Goal: Task Accomplishment & Management: Manage account settings

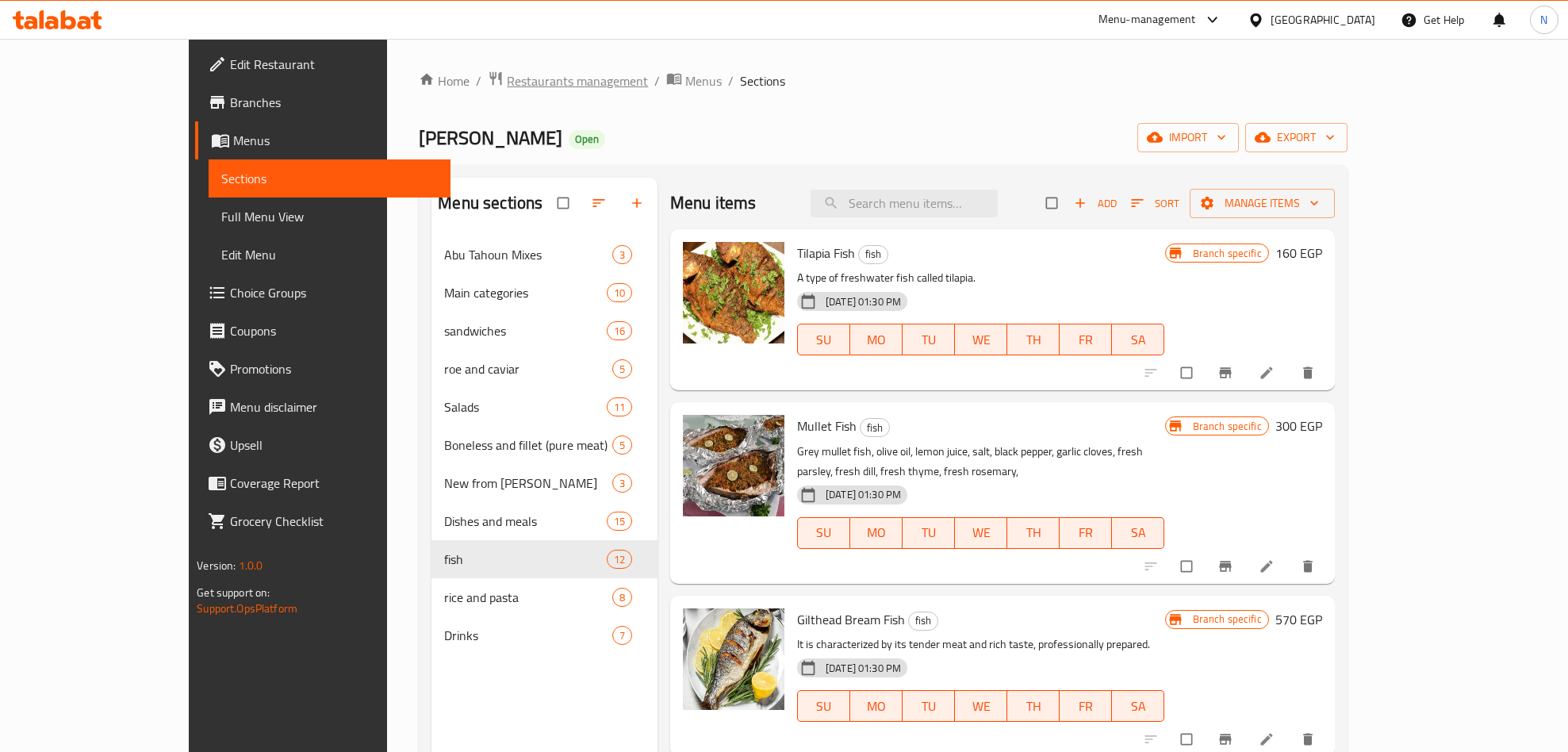
click at [507, 86] on span "Restaurants management" at bounding box center [578, 81] width 141 height 19
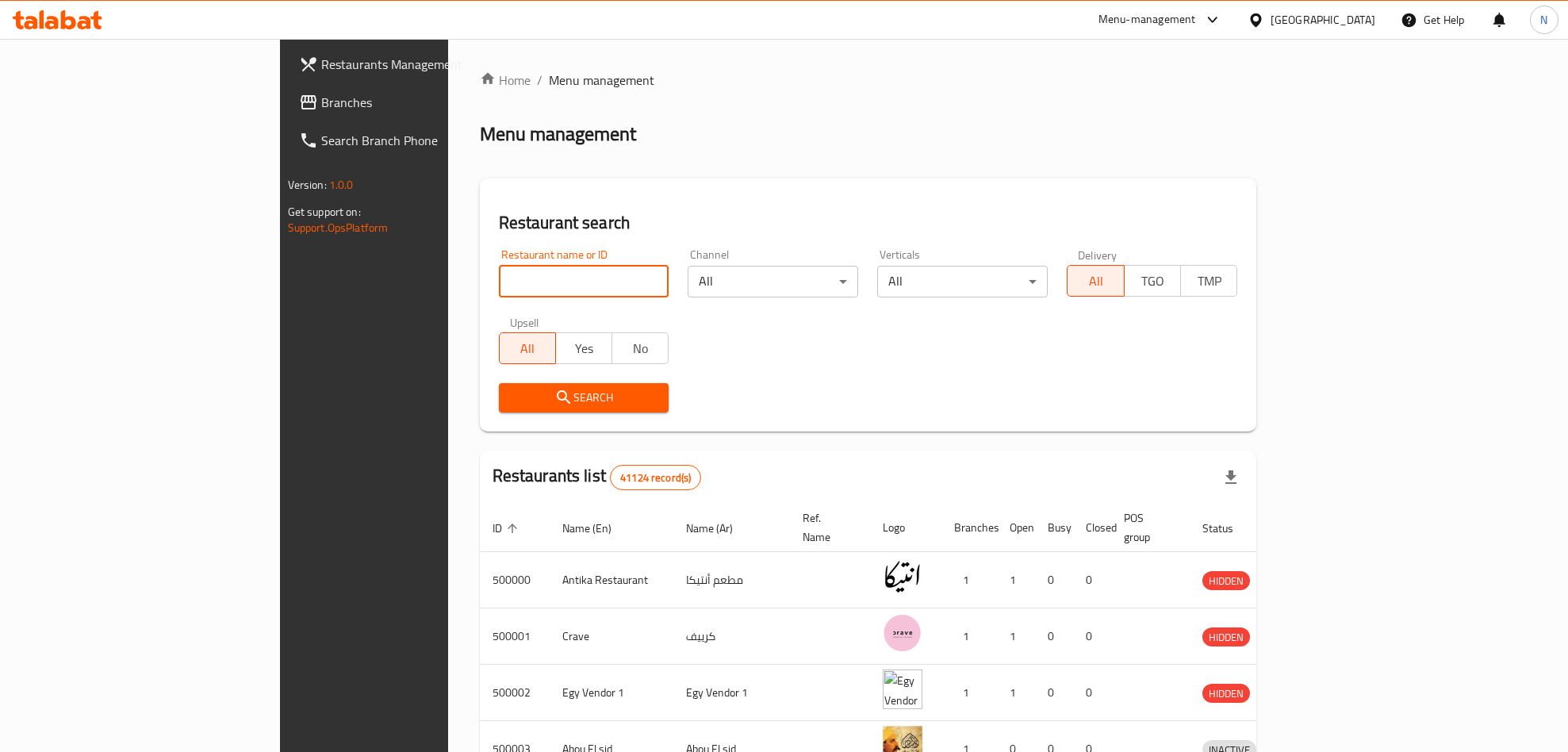
drag, startPoint x: 543, startPoint y: 282, endPoint x: 533, endPoint y: 295, distance: 16.4
click at [543, 282] on input "search" at bounding box center [583, 282] width 170 height 32
paste input "669078"
type input "669078"
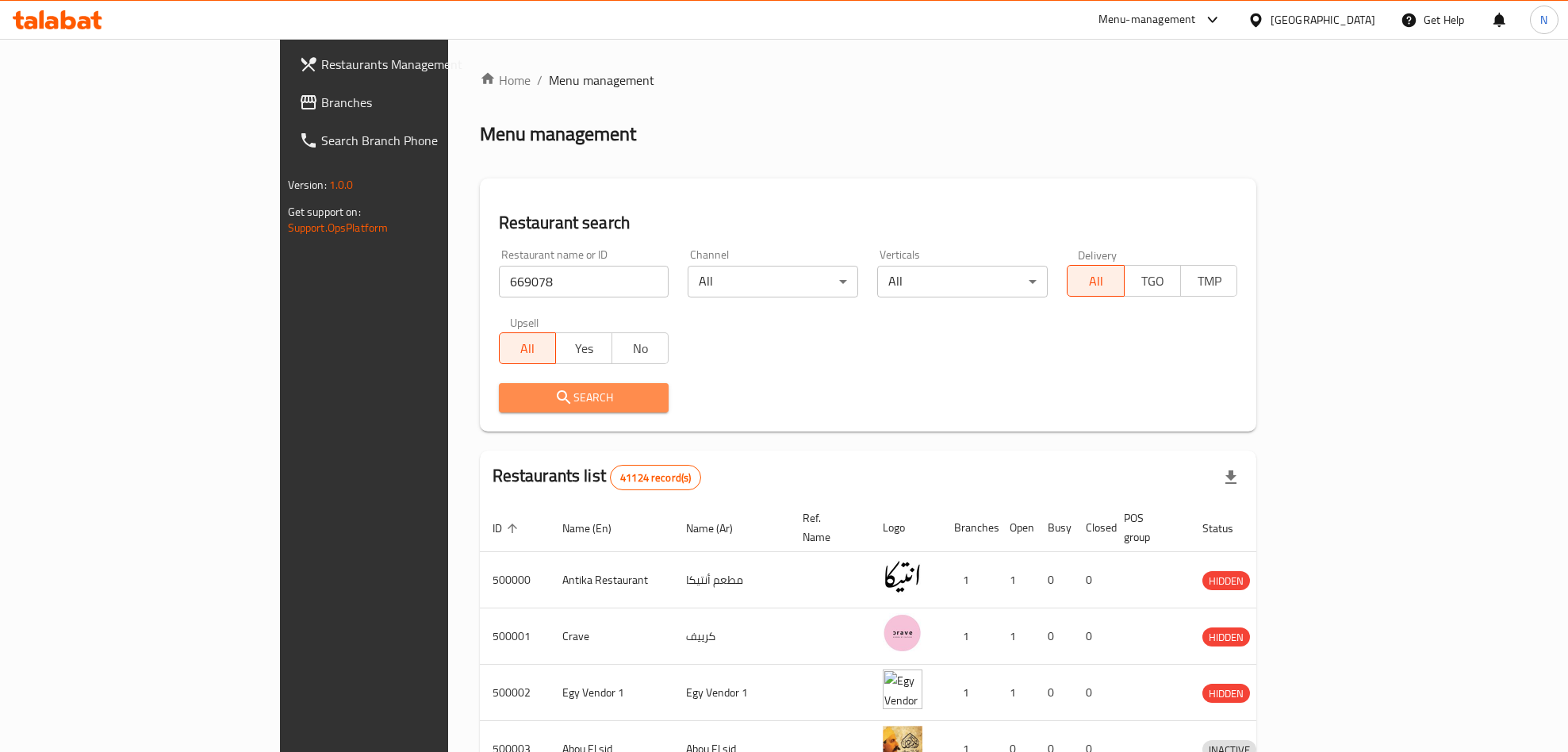
click at [512, 405] on span "Search" at bounding box center [584, 398] width 145 height 20
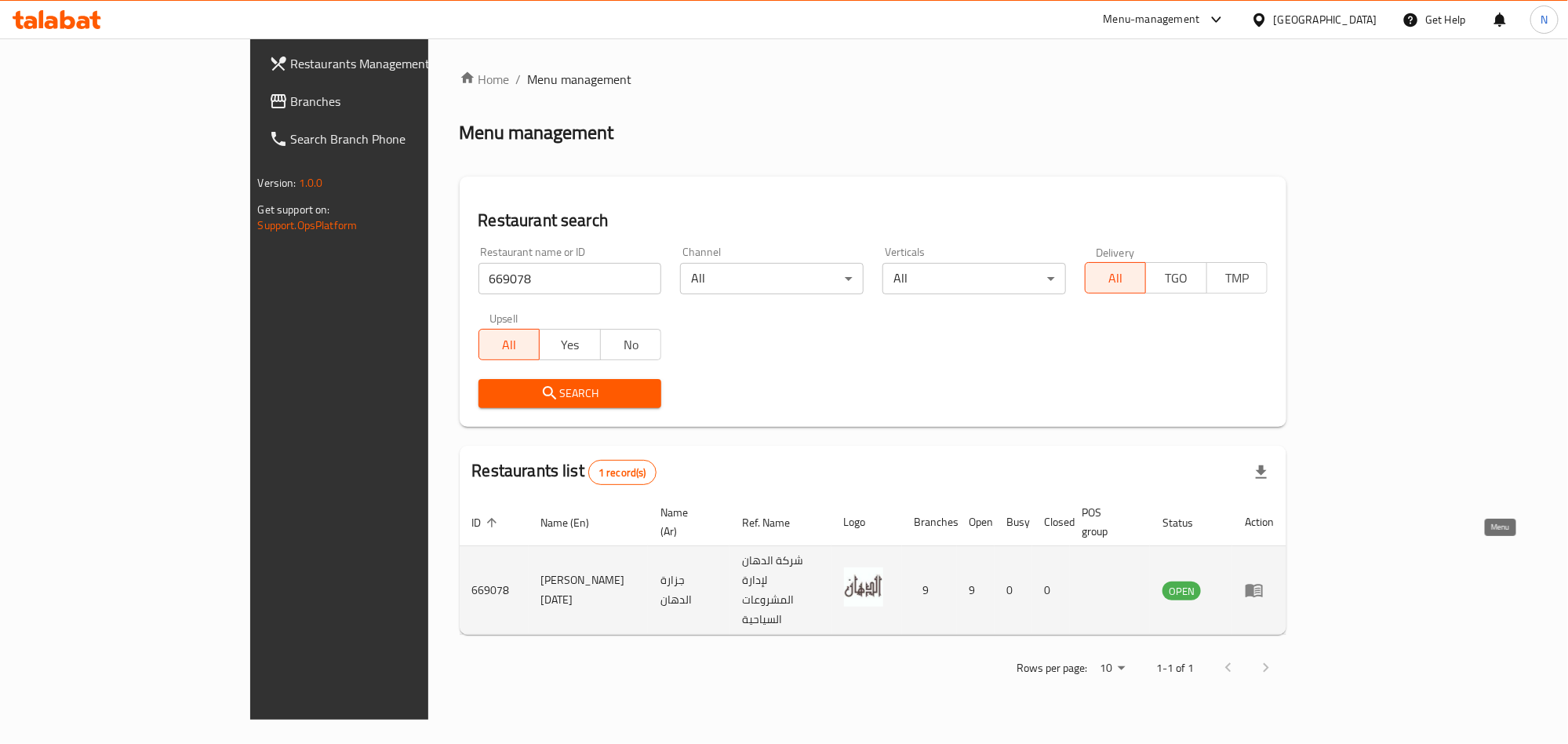
click at [1263, 585] on icon "enhanced table" at bounding box center [1254, 591] width 17 height 13
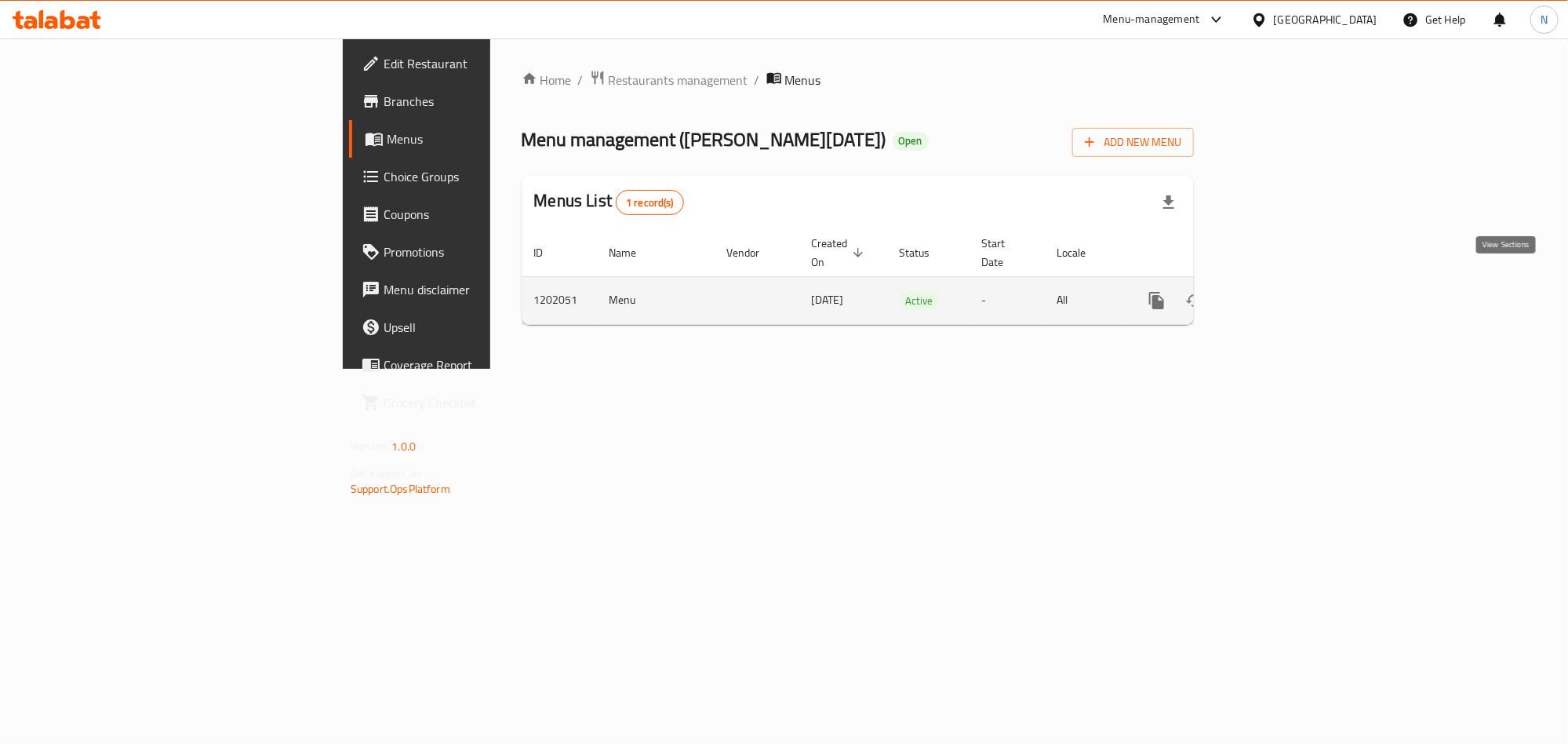
click at [1280, 291] on icon "enhanced table" at bounding box center [1270, 300] width 19 height 19
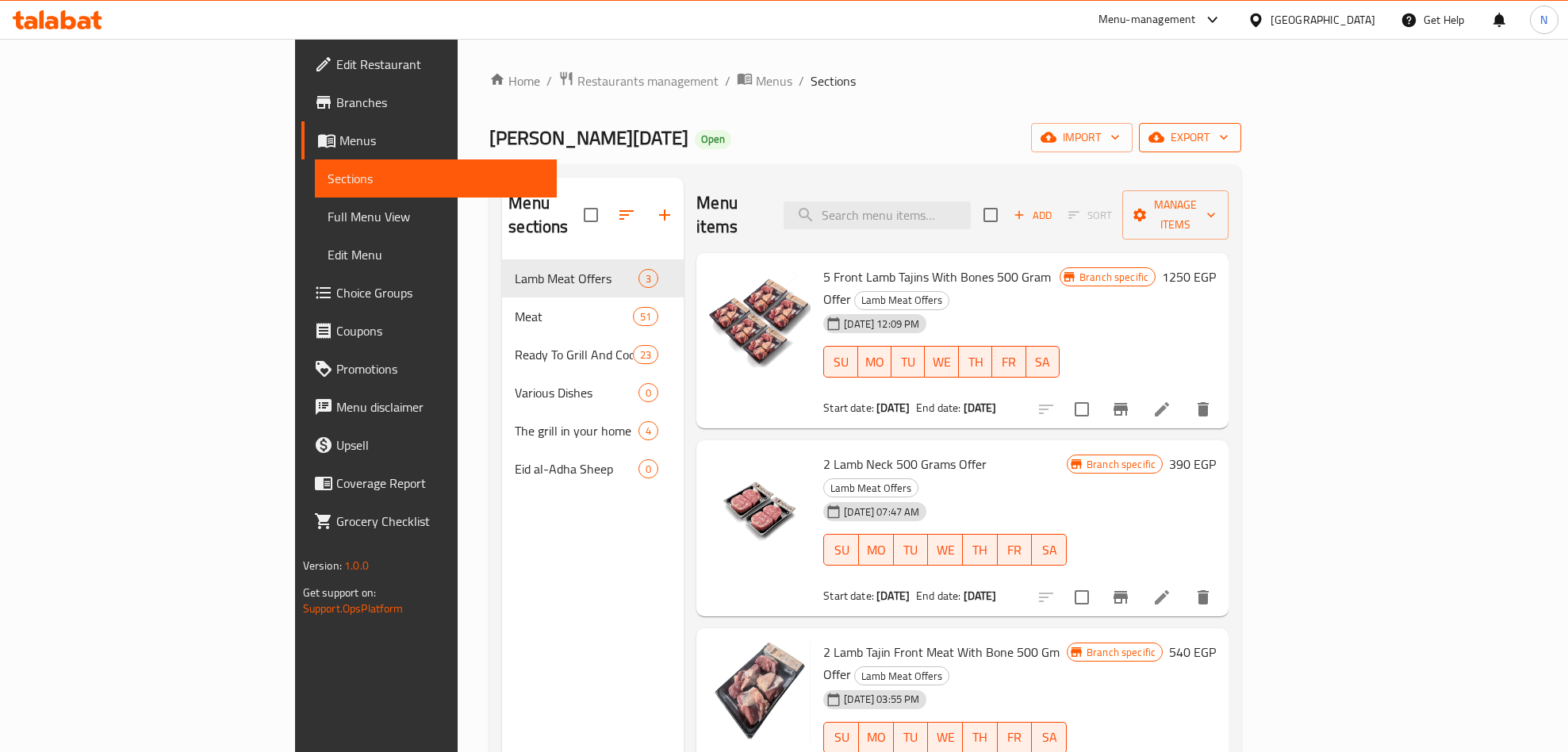
click at [1229, 144] on span "export" at bounding box center [1190, 138] width 77 height 20
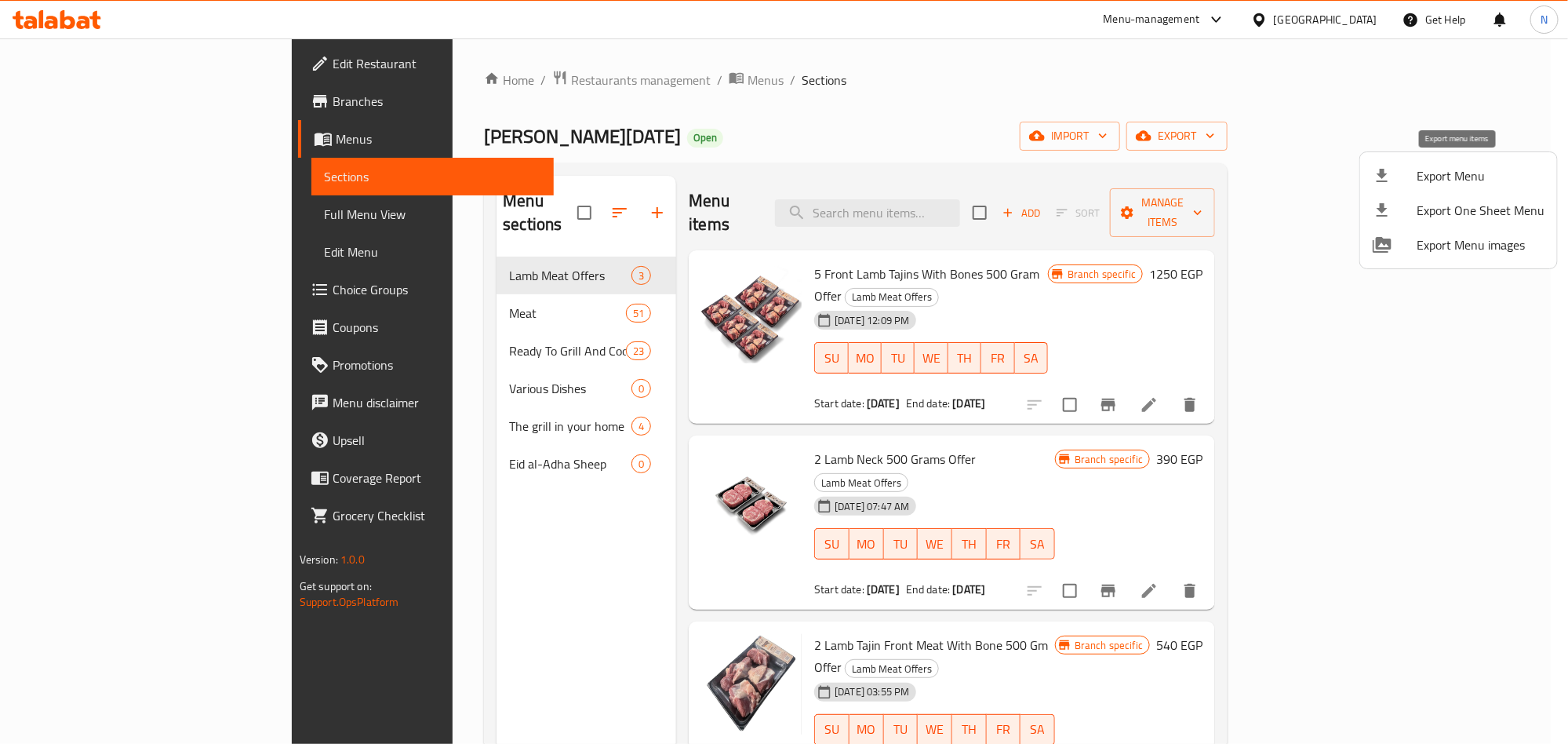
click at [1455, 177] on span "Export Menu" at bounding box center [1481, 175] width 128 height 19
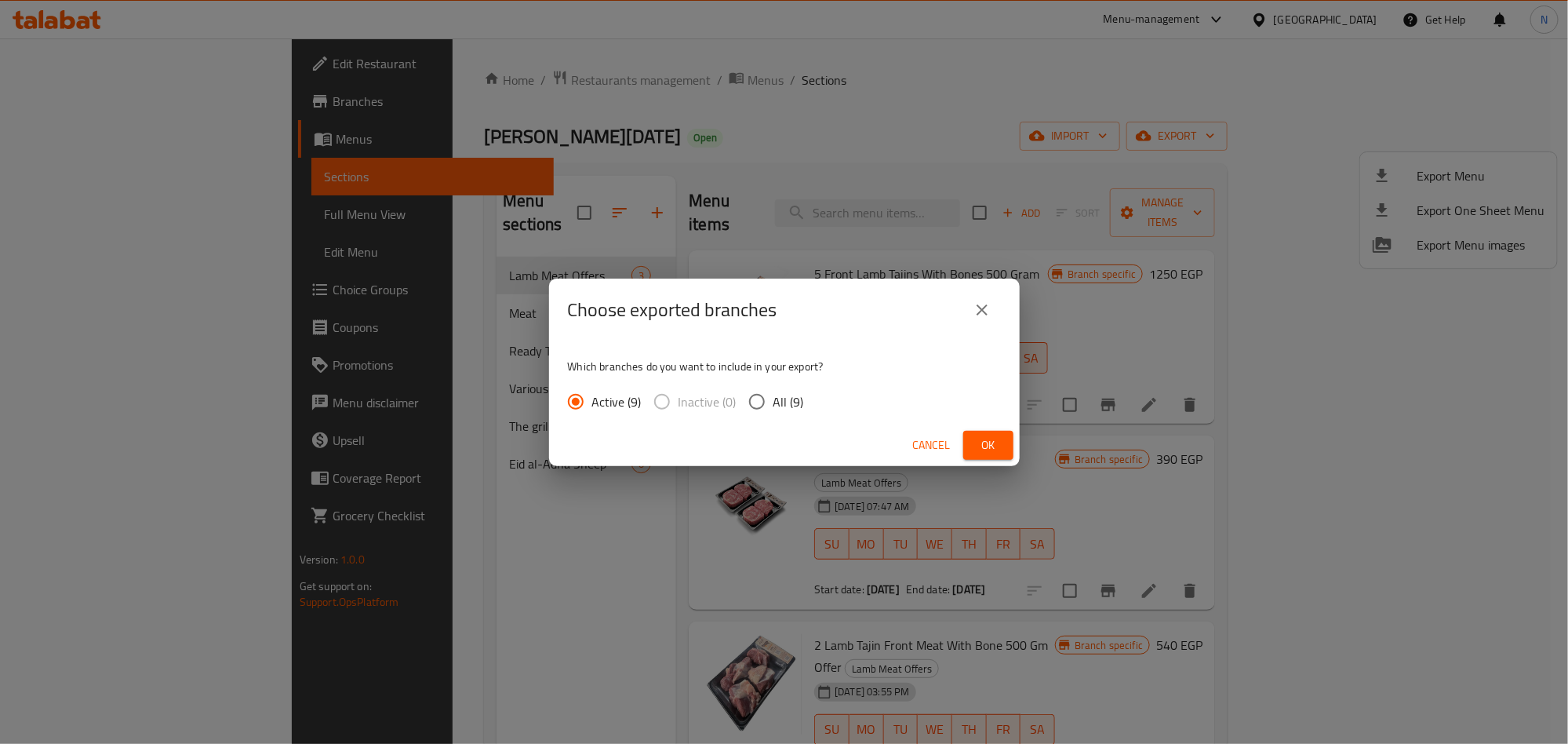
click at [777, 394] on span "All (9)" at bounding box center [788, 401] width 30 height 19
click at [773, 394] on input "All (9)" at bounding box center [757, 402] width 33 height 33
radio input "true"
click at [1017, 455] on div "Cancel Ok" at bounding box center [784, 445] width 471 height 42
click at [1005, 453] on button "Ok" at bounding box center [988, 445] width 50 height 29
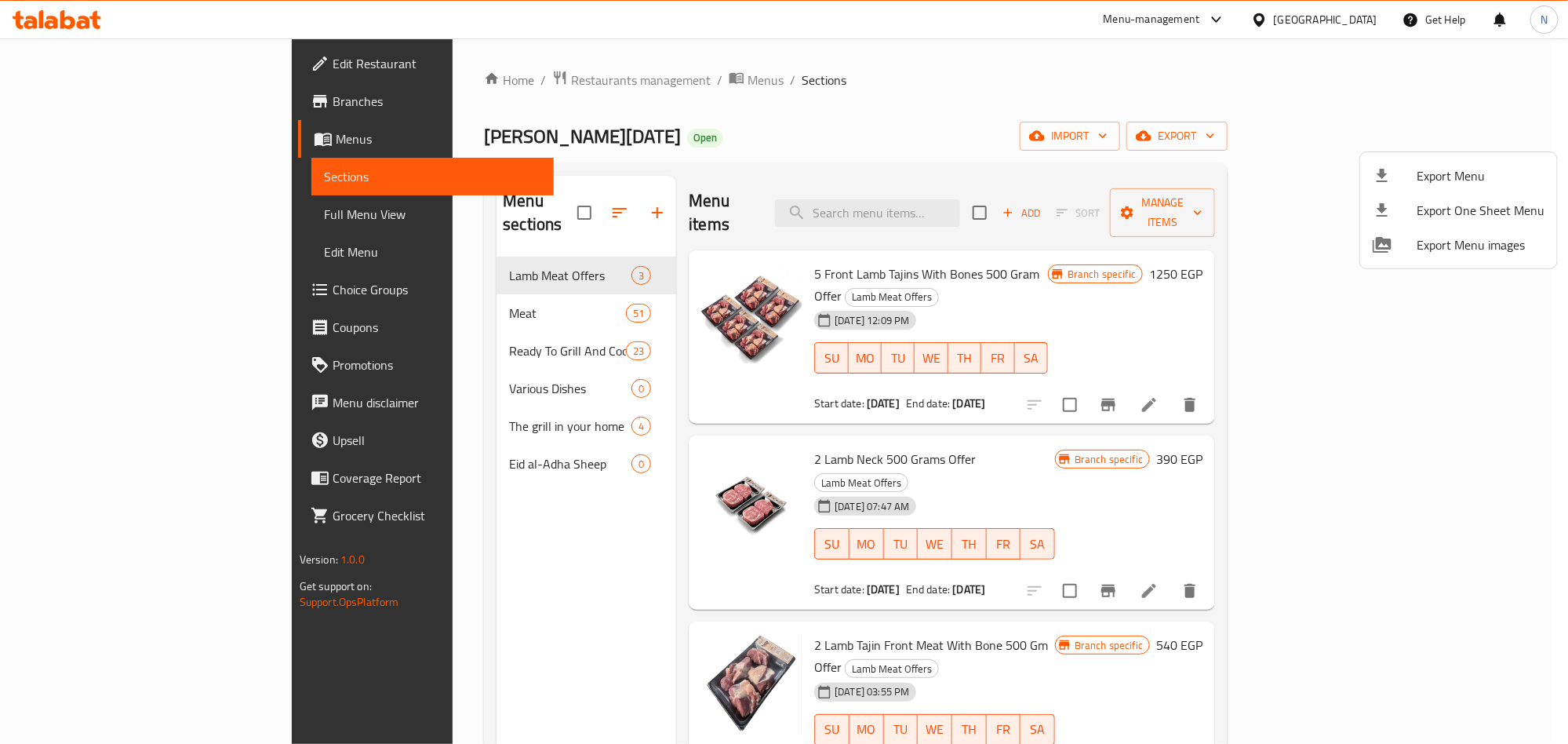
click at [1008, 201] on div at bounding box center [784, 372] width 1568 height 744
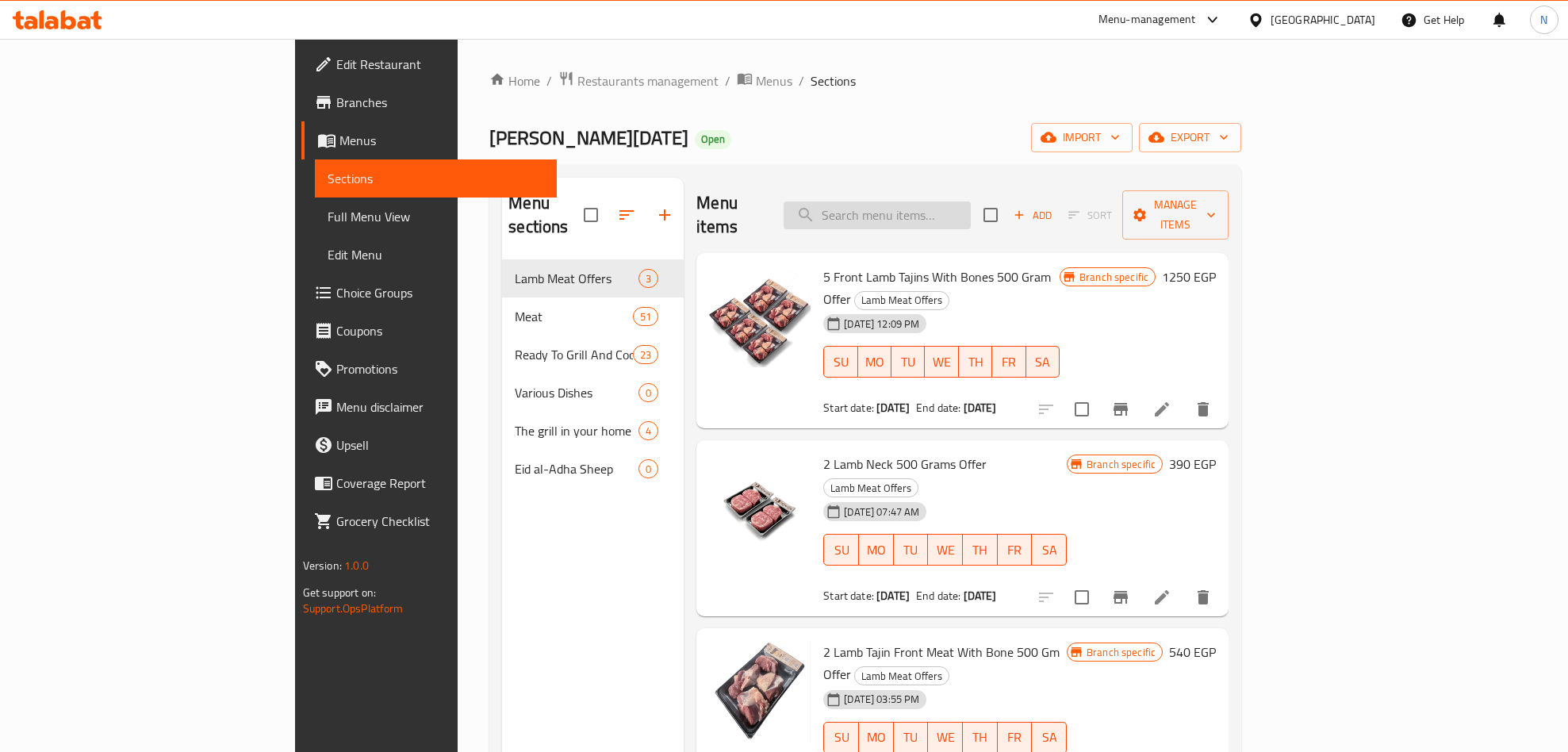
click at [971, 201] on input "search" at bounding box center [877, 214] width 187 height 27
paste input "2مفروم 500جرام"
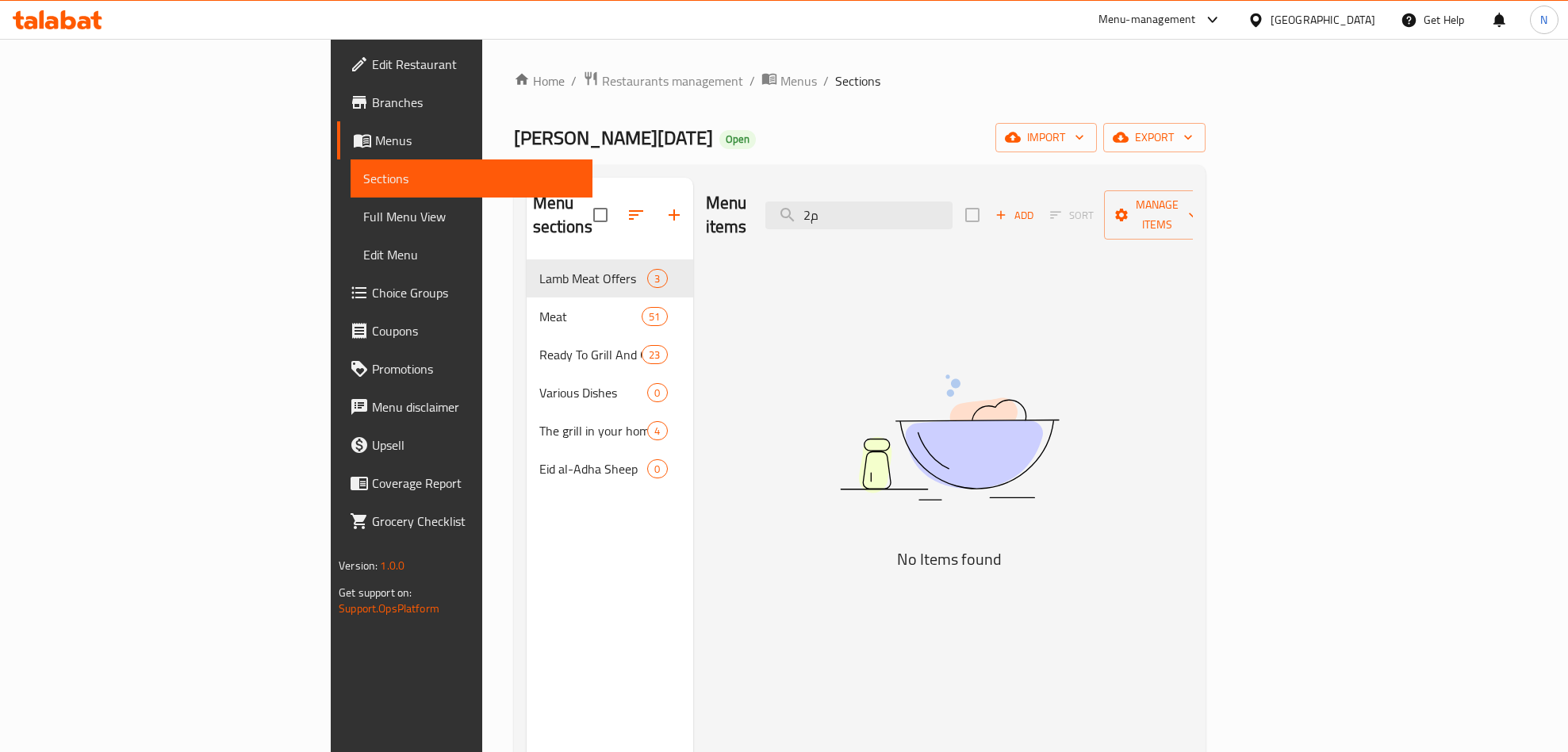
type input "2"
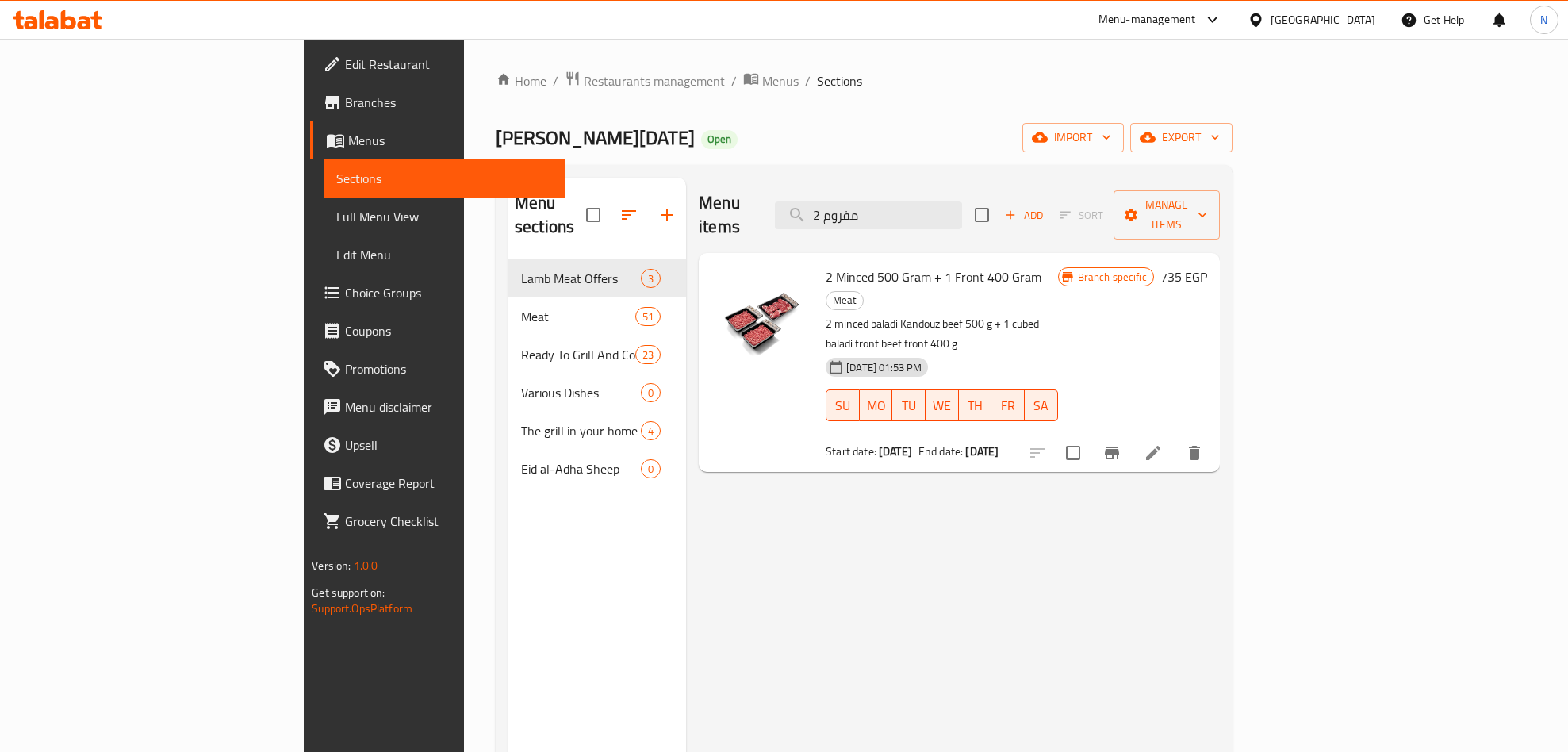
click at [912, 265] on span "2 Minced 500 Gram + 1 Front 400 Gram" at bounding box center [934, 277] width 216 height 24
copy h6 "2 Minced 500 Gram + 1 Front 400 Gram"
click at [1119, 446] on icon "Branch-specific-item" at bounding box center [1112, 452] width 14 height 12
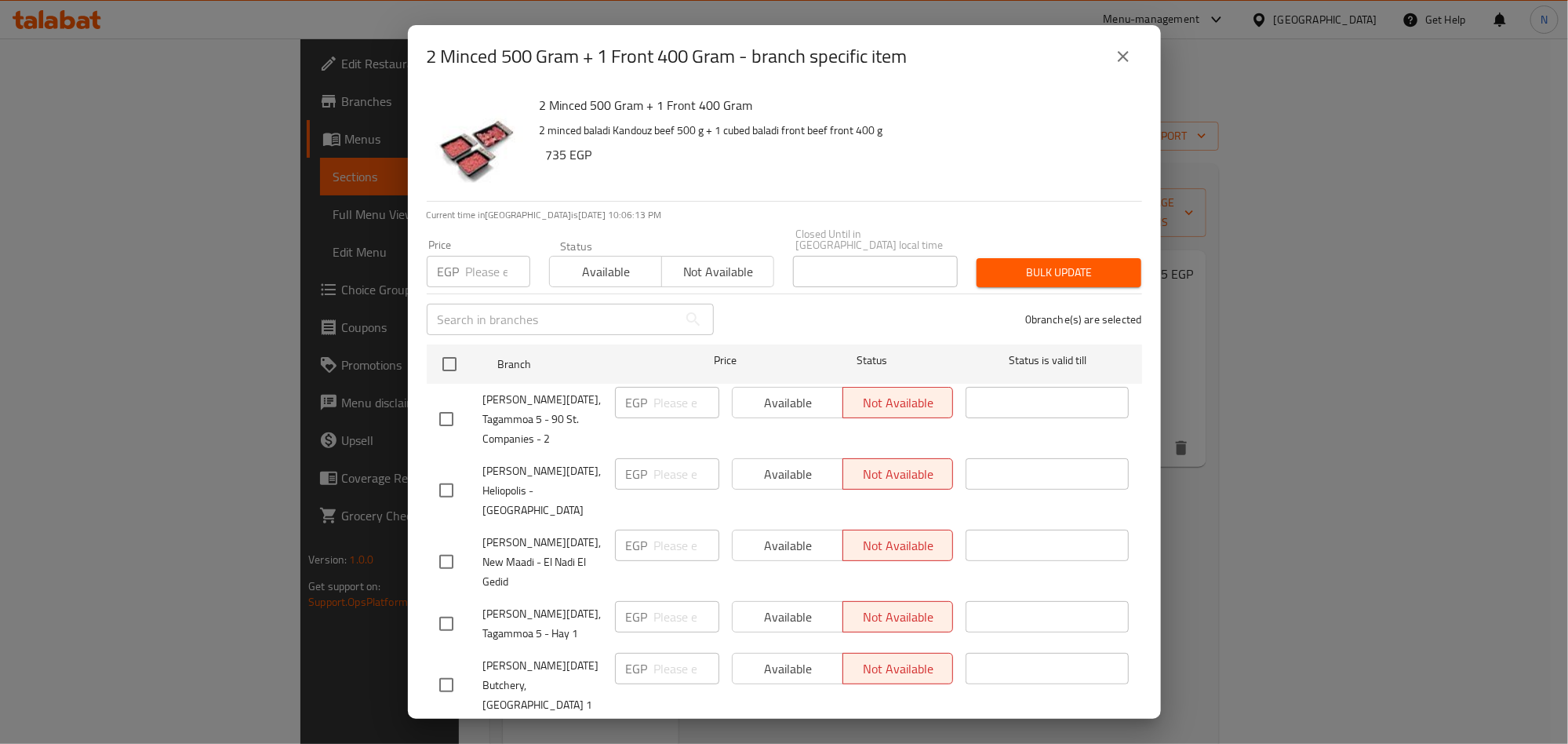
click at [1132, 60] on icon "close" at bounding box center [1123, 56] width 19 height 19
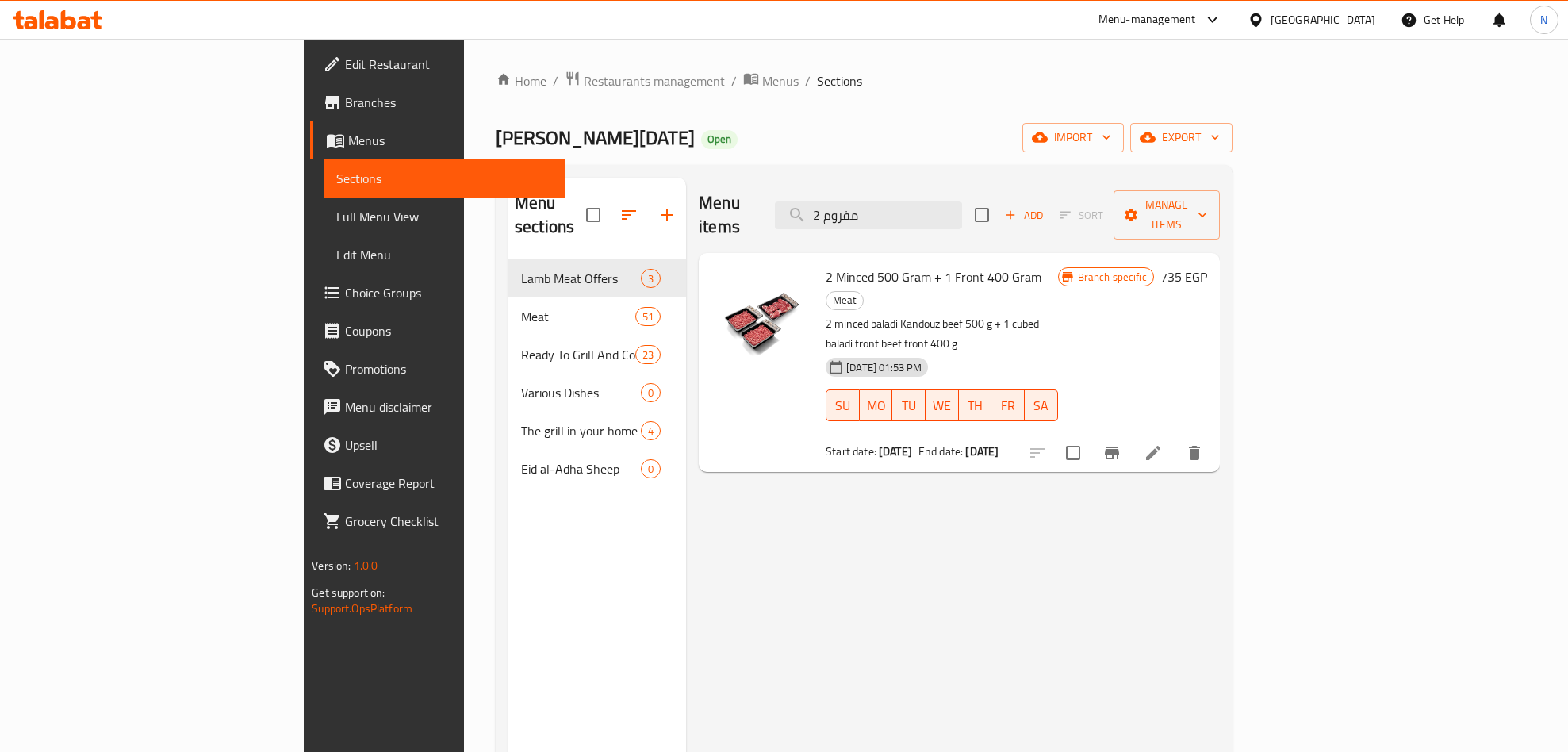
click at [1017, 224] on div "Menu items 2 مفروم Add Sort Manage items" at bounding box center [959, 215] width 521 height 76
click at [962, 213] on input "2 مفروم" at bounding box center [868, 214] width 187 height 27
paste input "حم مكعبات كندوزامامى 400جرا"
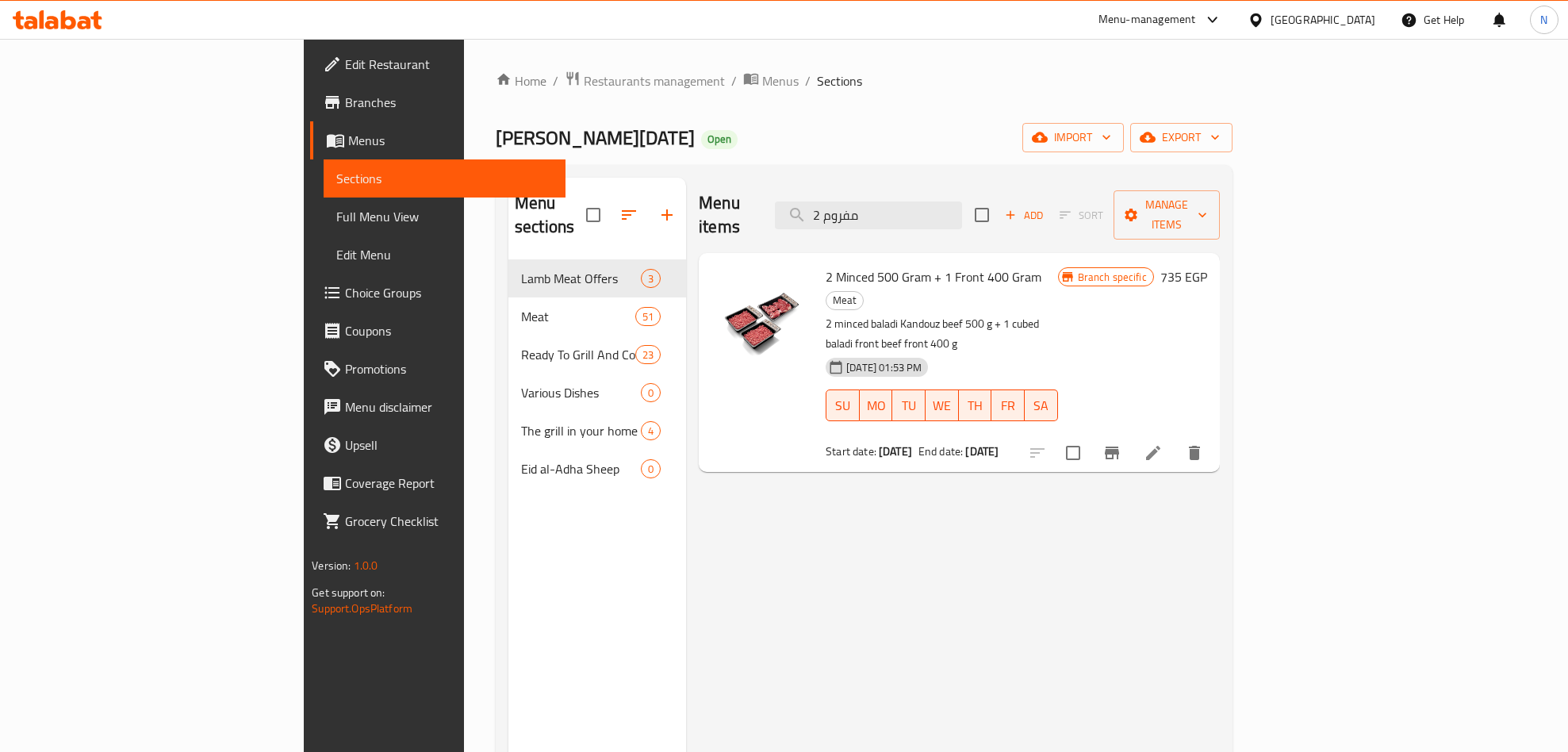
type input "2 لحم مكعبات كندوزامامى 400جرام"
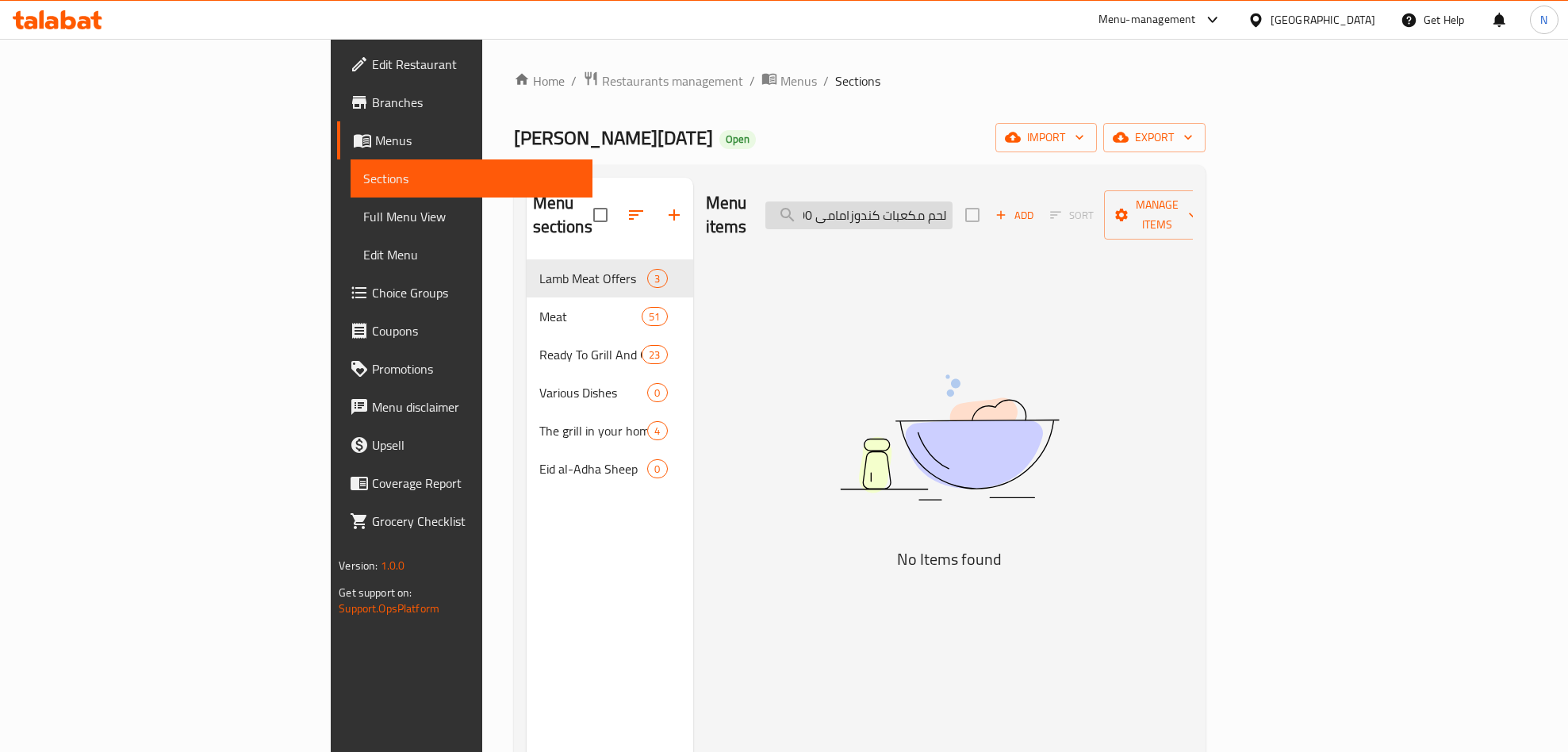
click at [952, 214] on input "2 لحم مكعبات كندوزامامى 400جرام" at bounding box center [858, 214] width 187 height 27
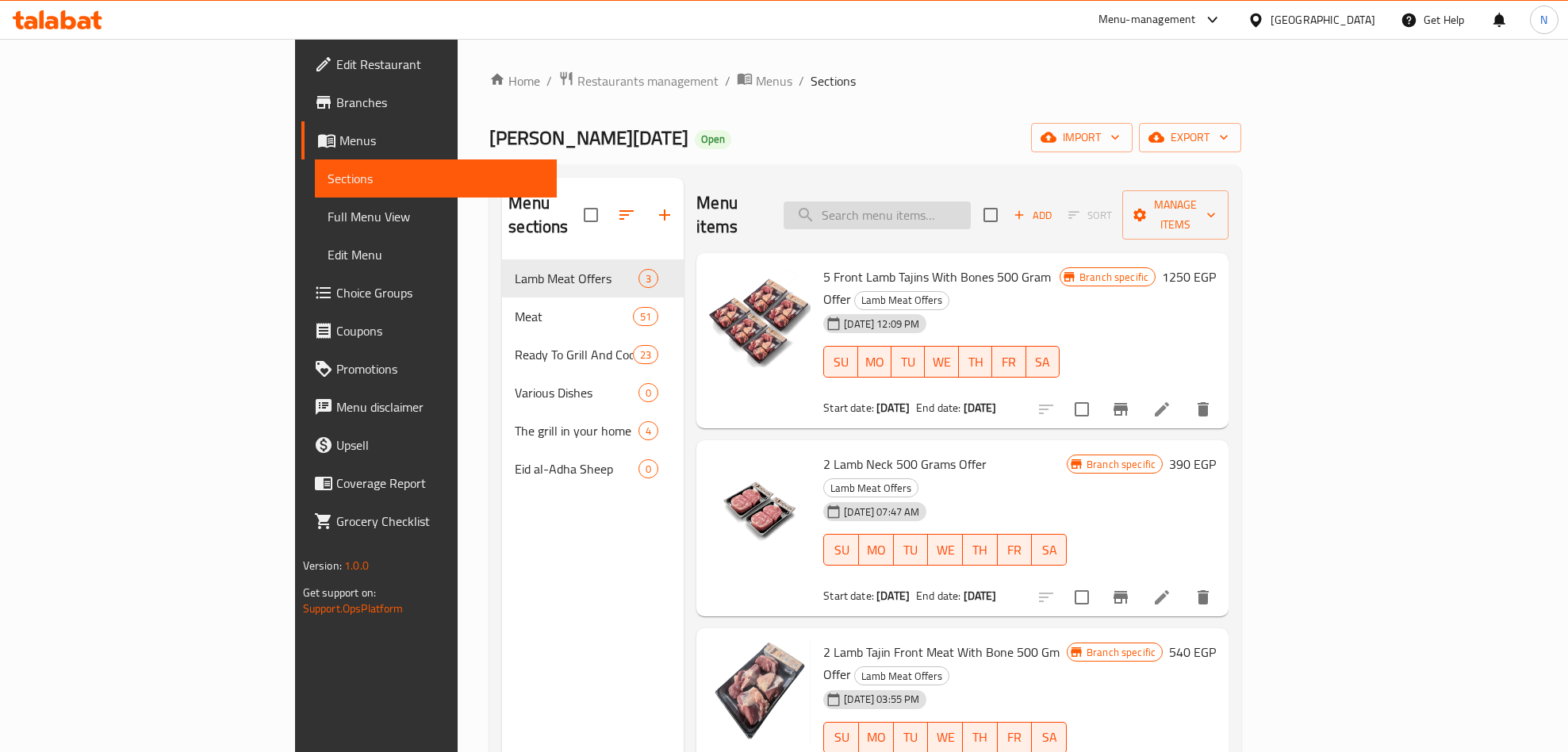
click at [971, 215] on input "search" at bounding box center [877, 214] width 187 height 27
paste input "2 لحم مكعبات"
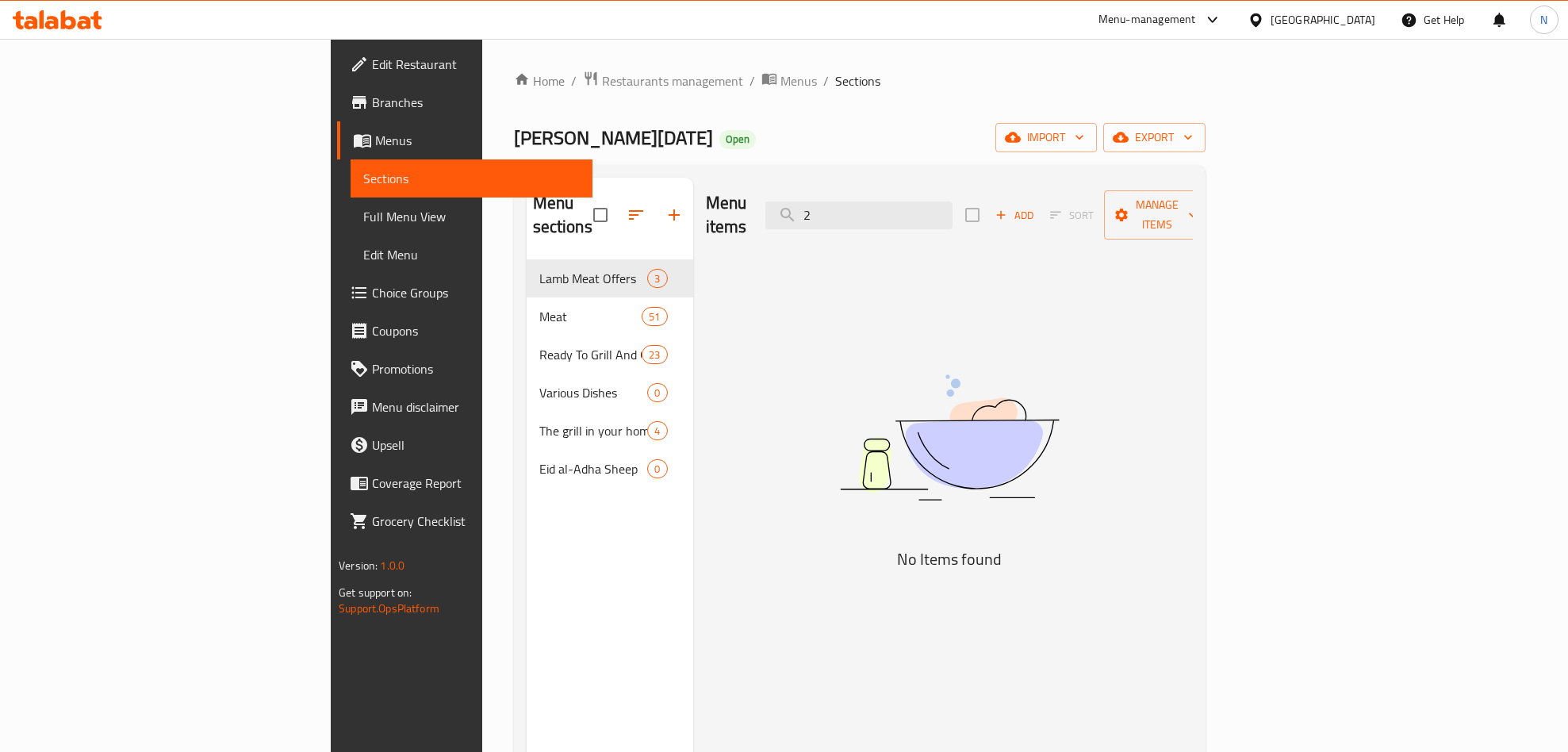
type input "2"
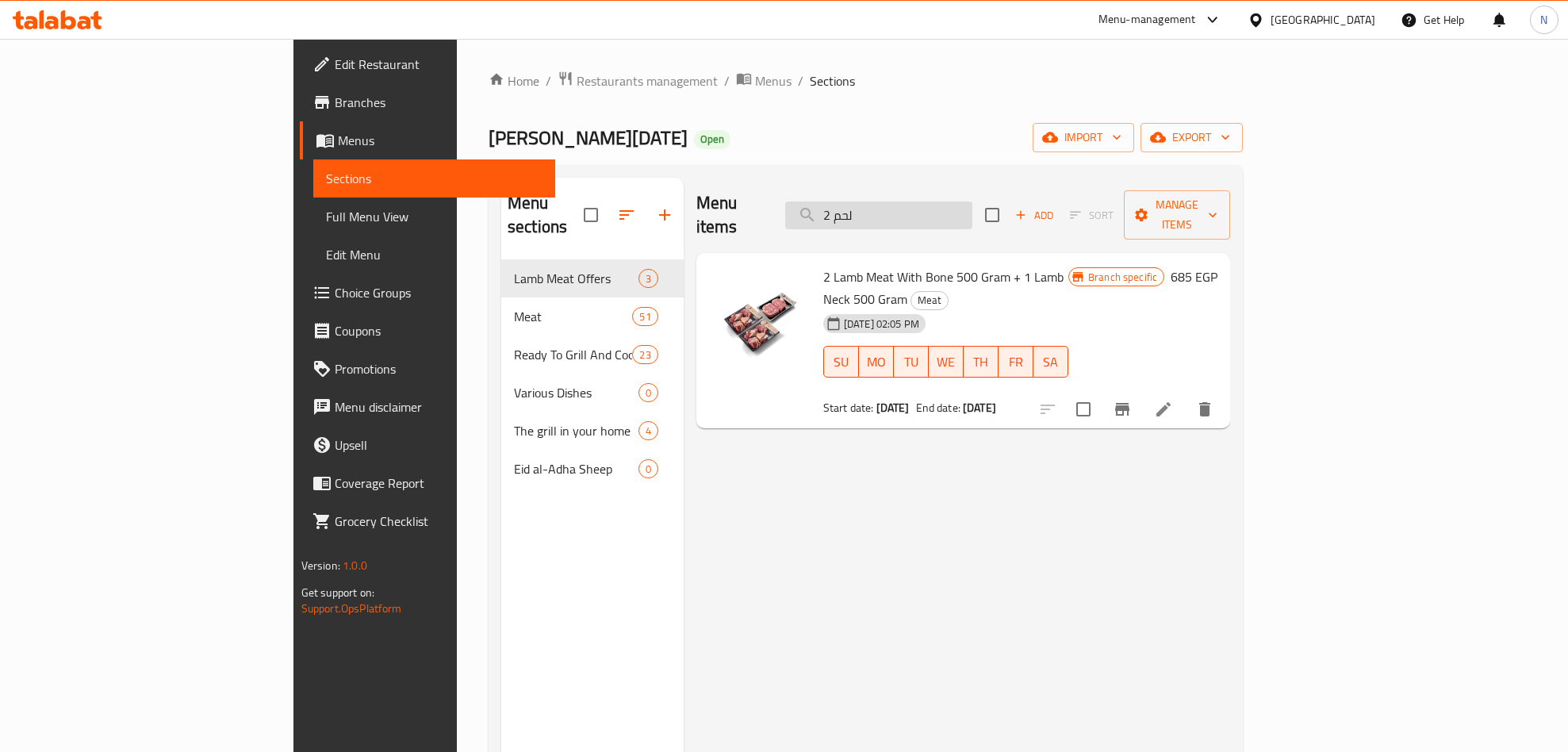
click at [972, 212] on input "2 لحم" at bounding box center [878, 214] width 187 height 27
click at [905, 183] on div "Menu items 2 لحم Add Sort Manage items" at bounding box center [963, 215] width 533 height 76
click at [948, 184] on div "Menu items 2 لحم Add Sort Manage items" at bounding box center [963, 215] width 533 height 76
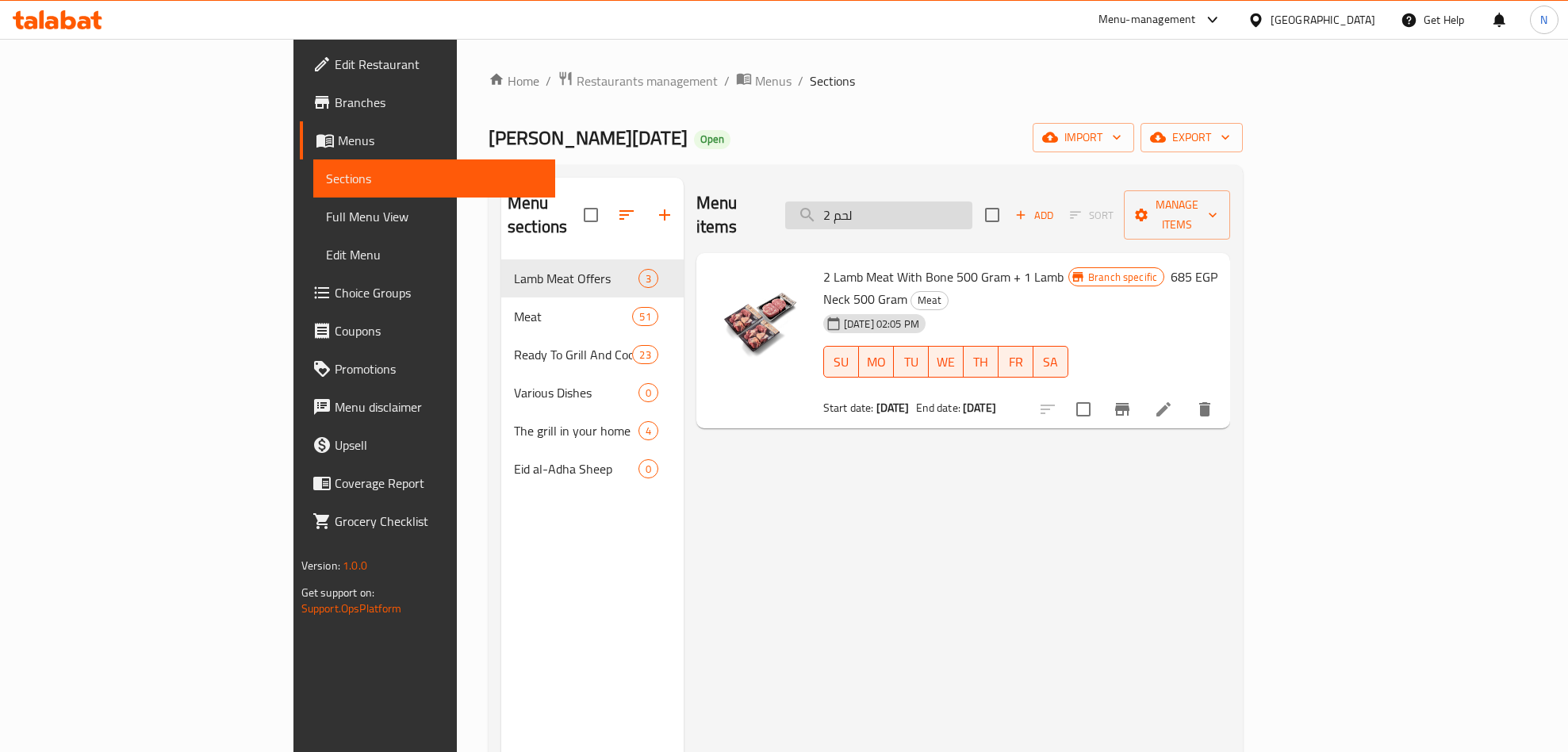
drag, startPoint x: 948, startPoint y: 184, endPoint x: 984, endPoint y: 200, distance: 39.4
click at [955, 190] on div "Menu items 2 لحم Add Sort Manage items" at bounding box center [963, 215] width 533 height 76
click at [972, 201] on input "2 لحم" at bounding box center [878, 214] width 187 height 27
click at [972, 202] on input "2 لحم" at bounding box center [878, 214] width 187 height 27
click at [972, 203] on input "2 لحم" at bounding box center [878, 214] width 187 height 27
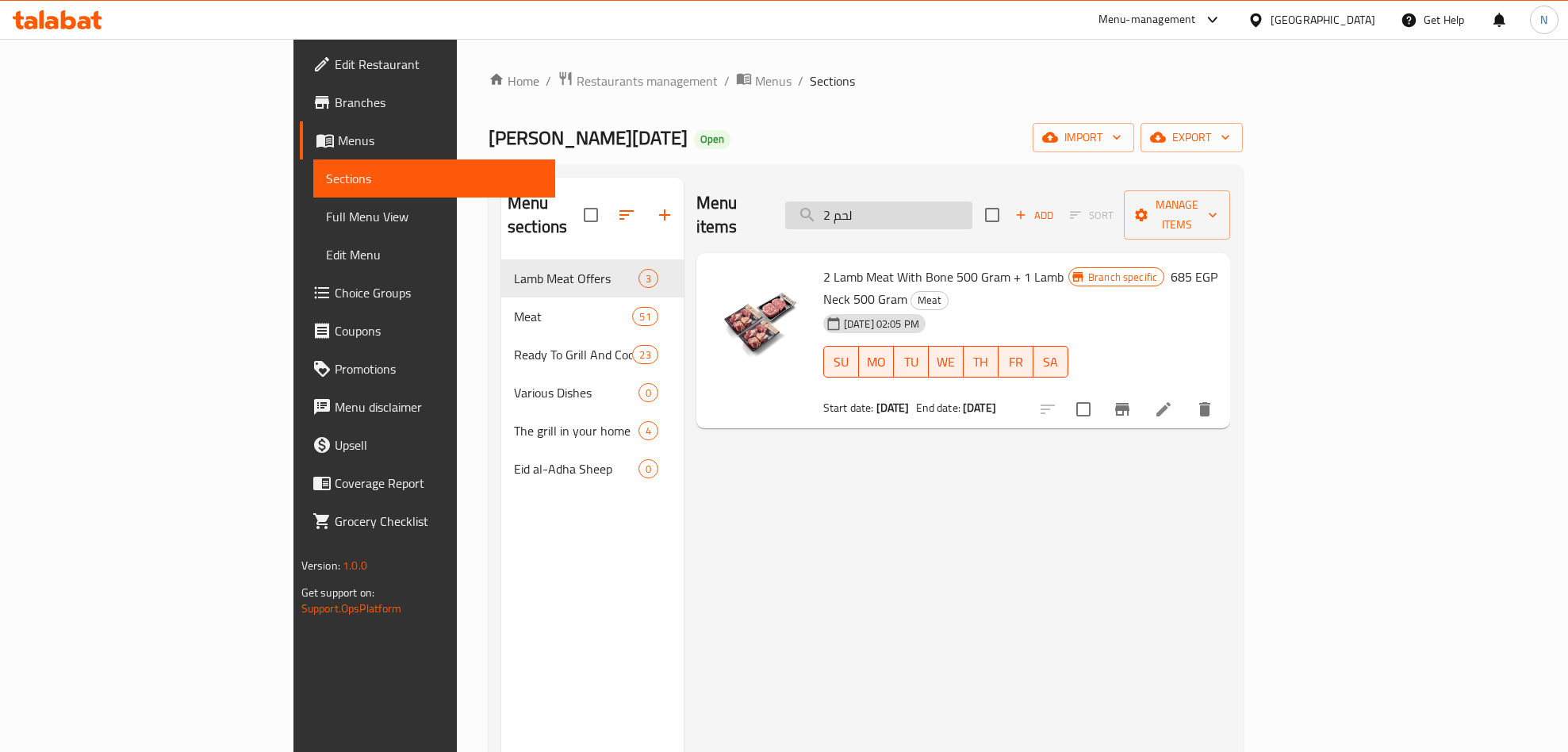
paste input "1 مفرو"
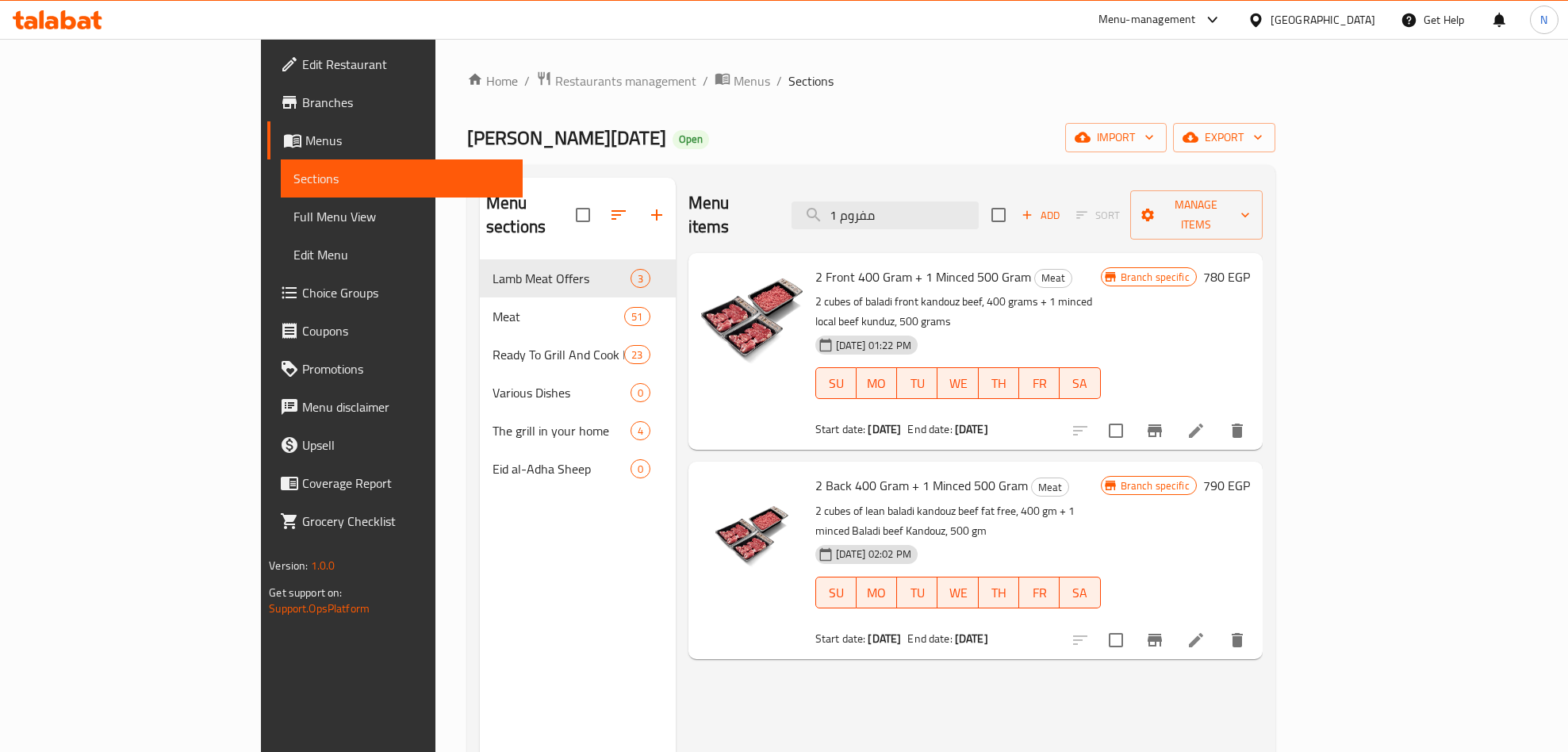
type input "1 مفروم"
click at [928, 474] on span "2 Back 400 Gram + 1 Minced 500 Gram" at bounding box center [922, 485] width 213 height 24
copy h6 "2 Back 400 Gram + 1 Minced 500 Gram"
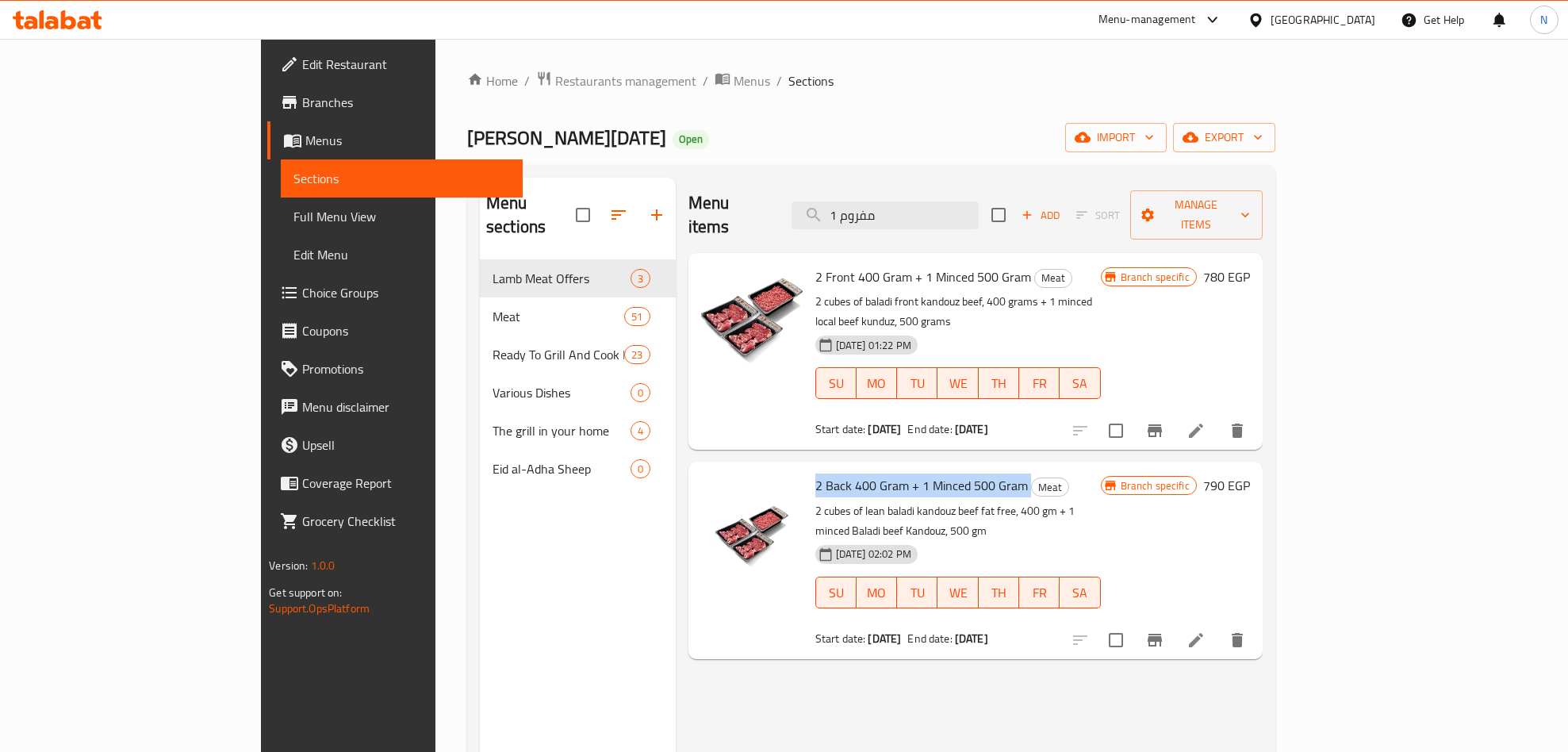
click at [1218, 626] on li at bounding box center [1196, 640] width 44 height 28
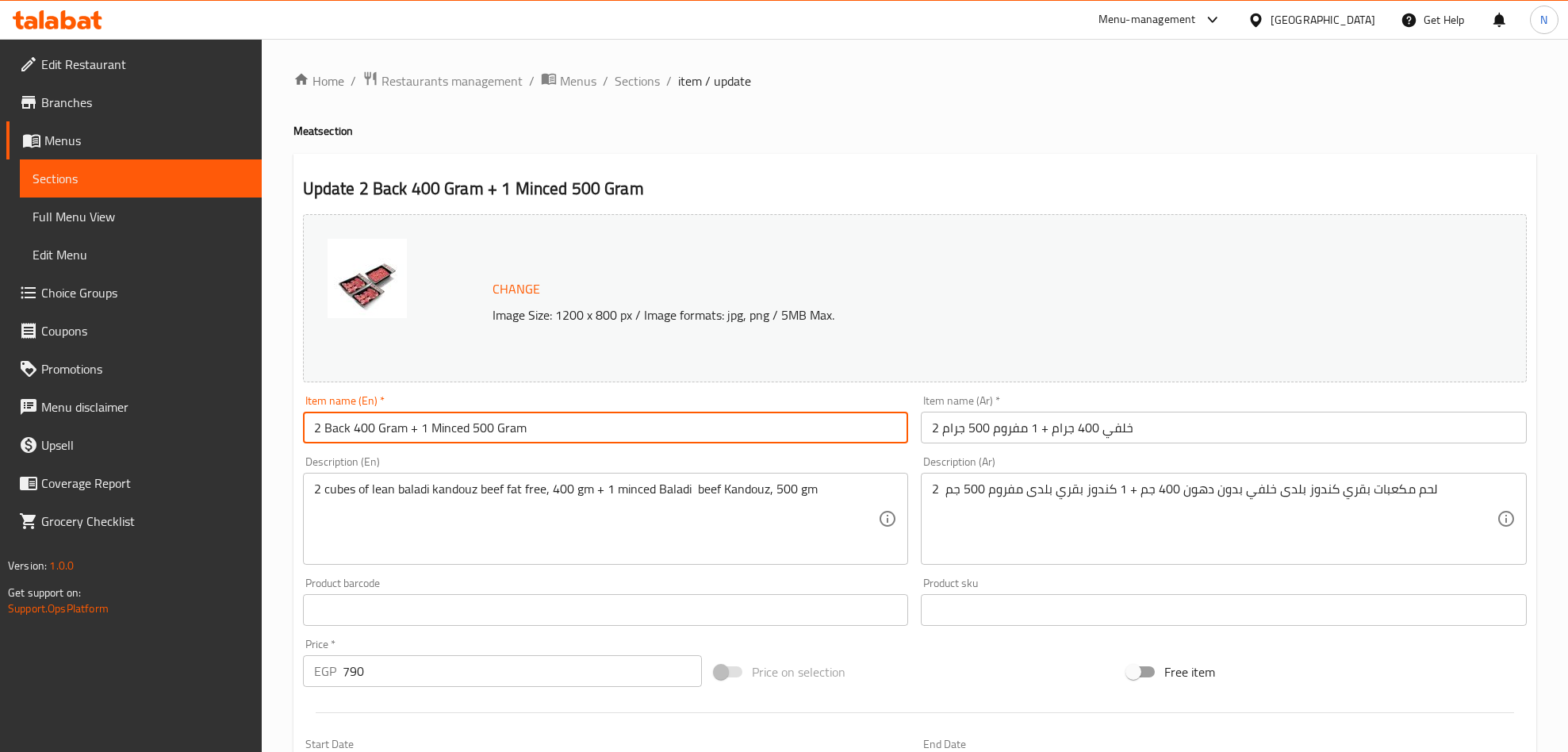
click at [641, 435] on input "2 Back 400 Gram + 1 Minced 500 Gram" at bounding box center [606, 427] width 606 height 32
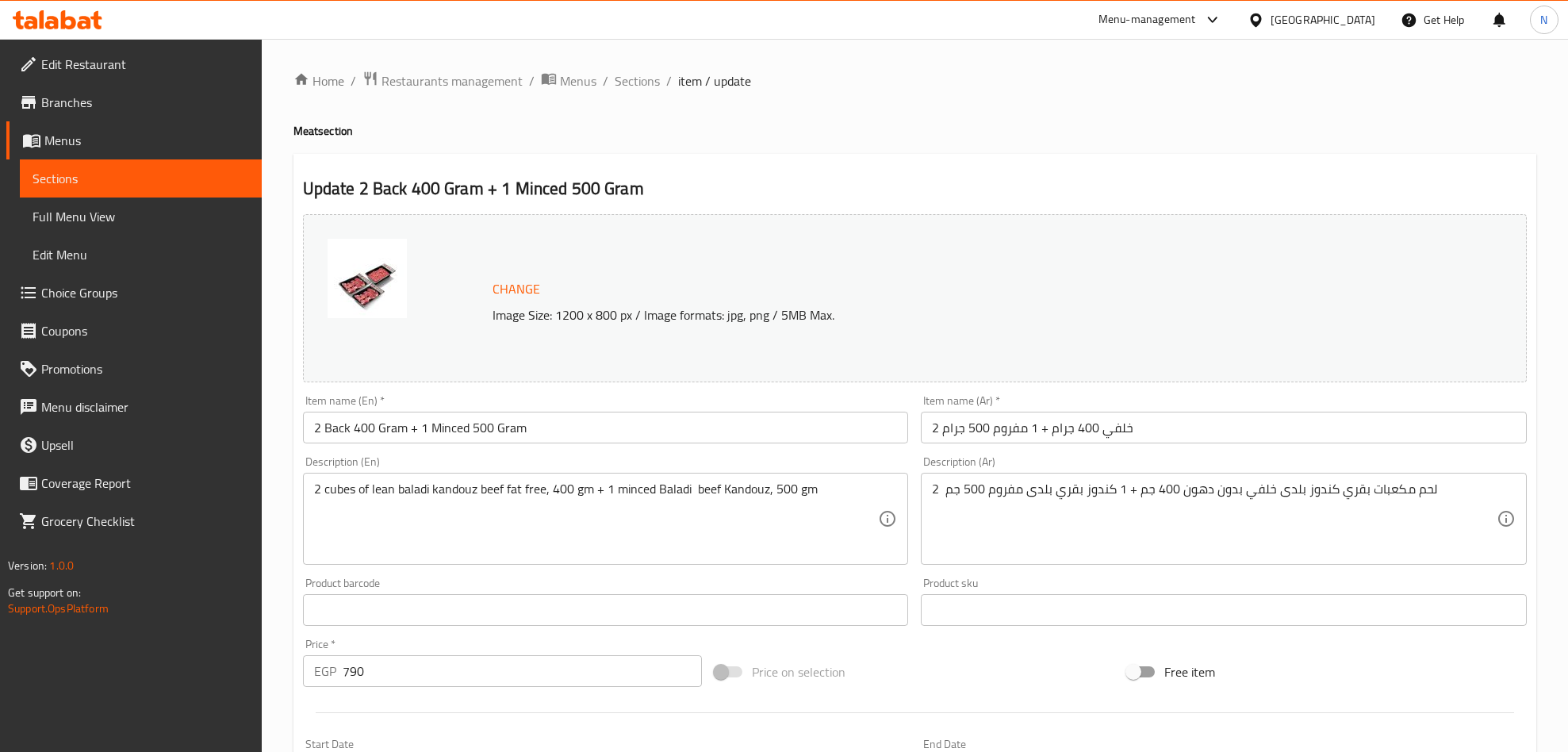
click at [637, 67] on div "Home / Restaurants management / Menus / Sections / item / update Meat section U…" at bounding box center [915, 592] width 1306 height 1105
click at [637, 83] on span "Sections" at bounding box center [637, 81] width 45 height 19
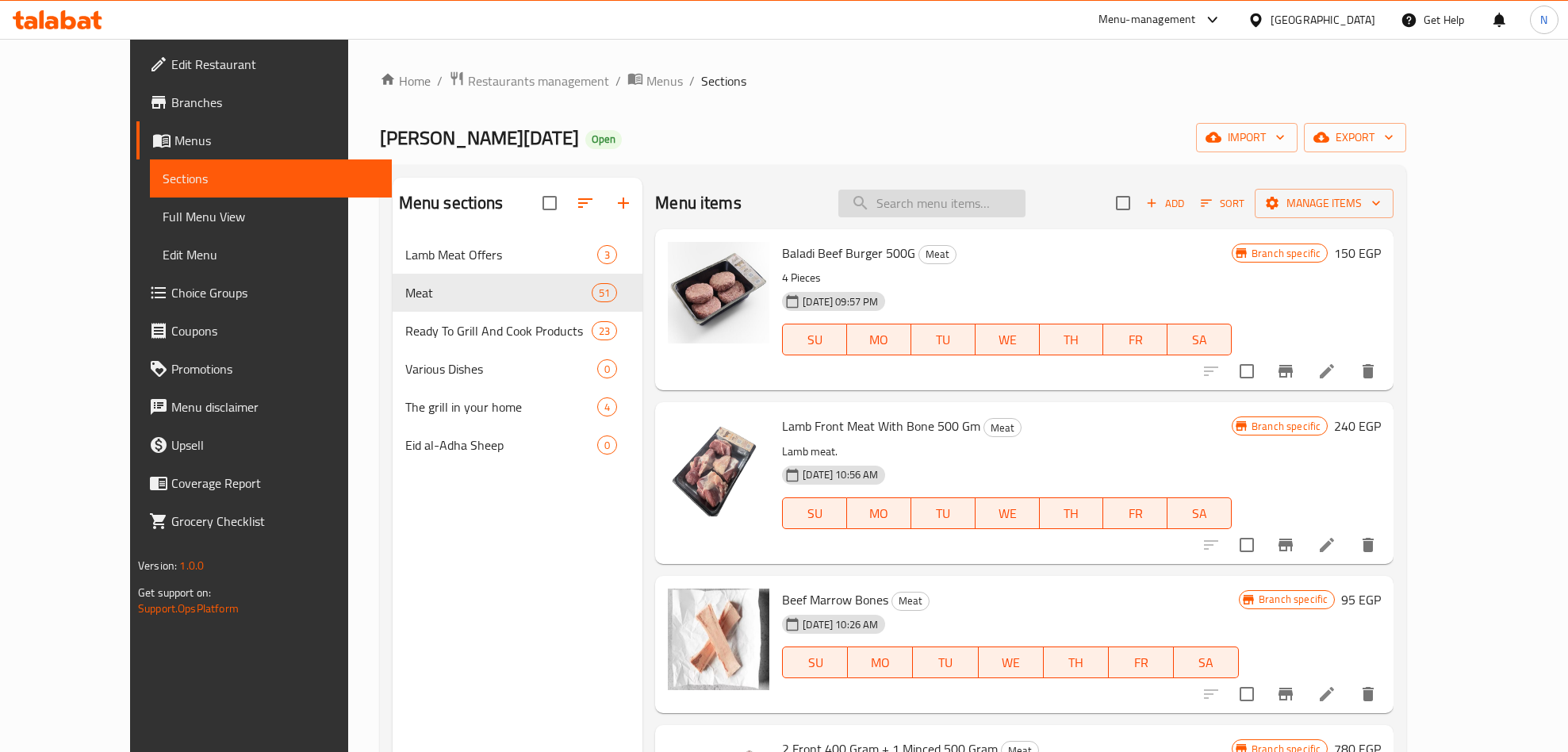
click at [1009, 209] on input "search" at bounding box center [931, 203] width 187 height 27
paste input "امامى"
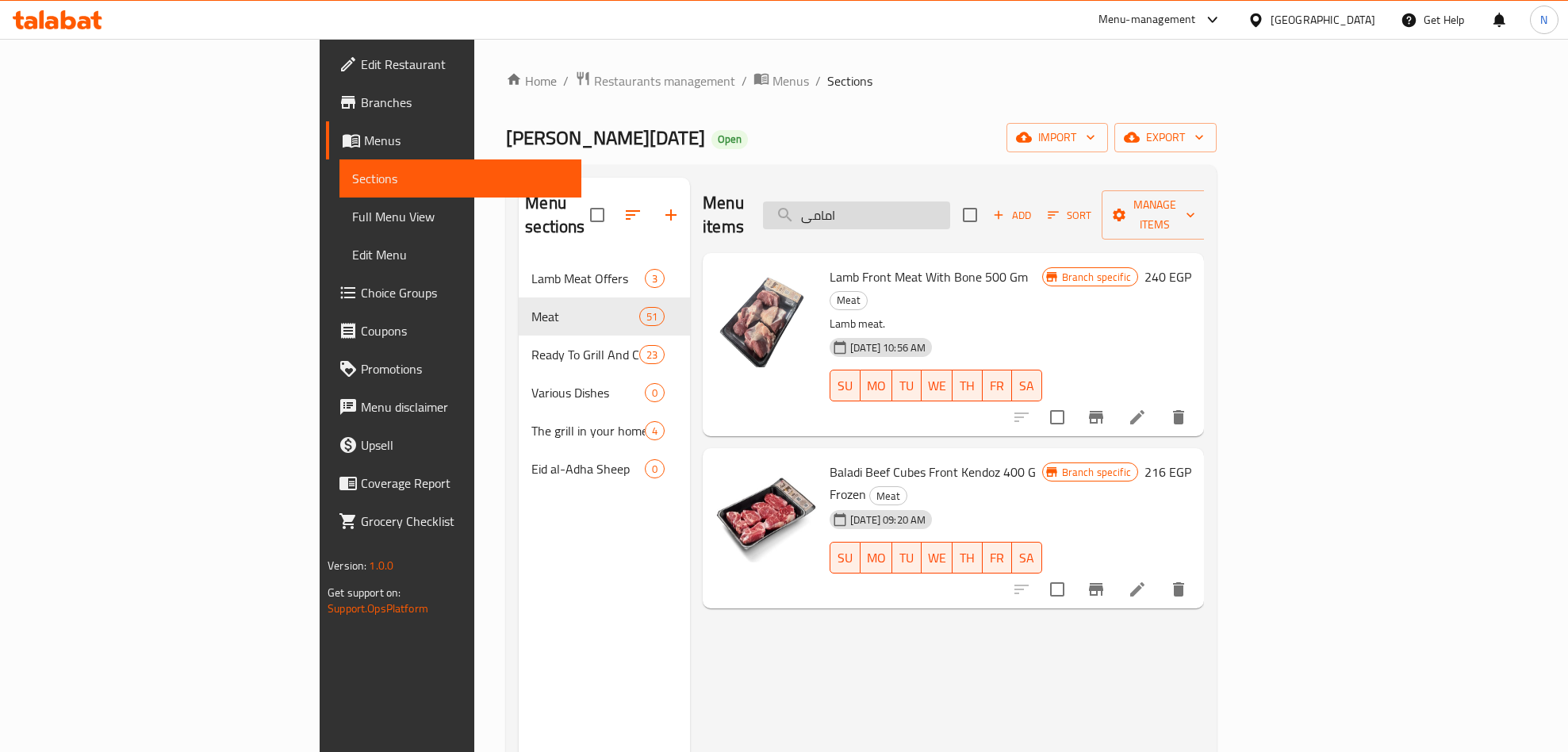
click at [947, 202] on input "امامى" at bounding box center [856, 214] width 187 height 27
type input "ة"
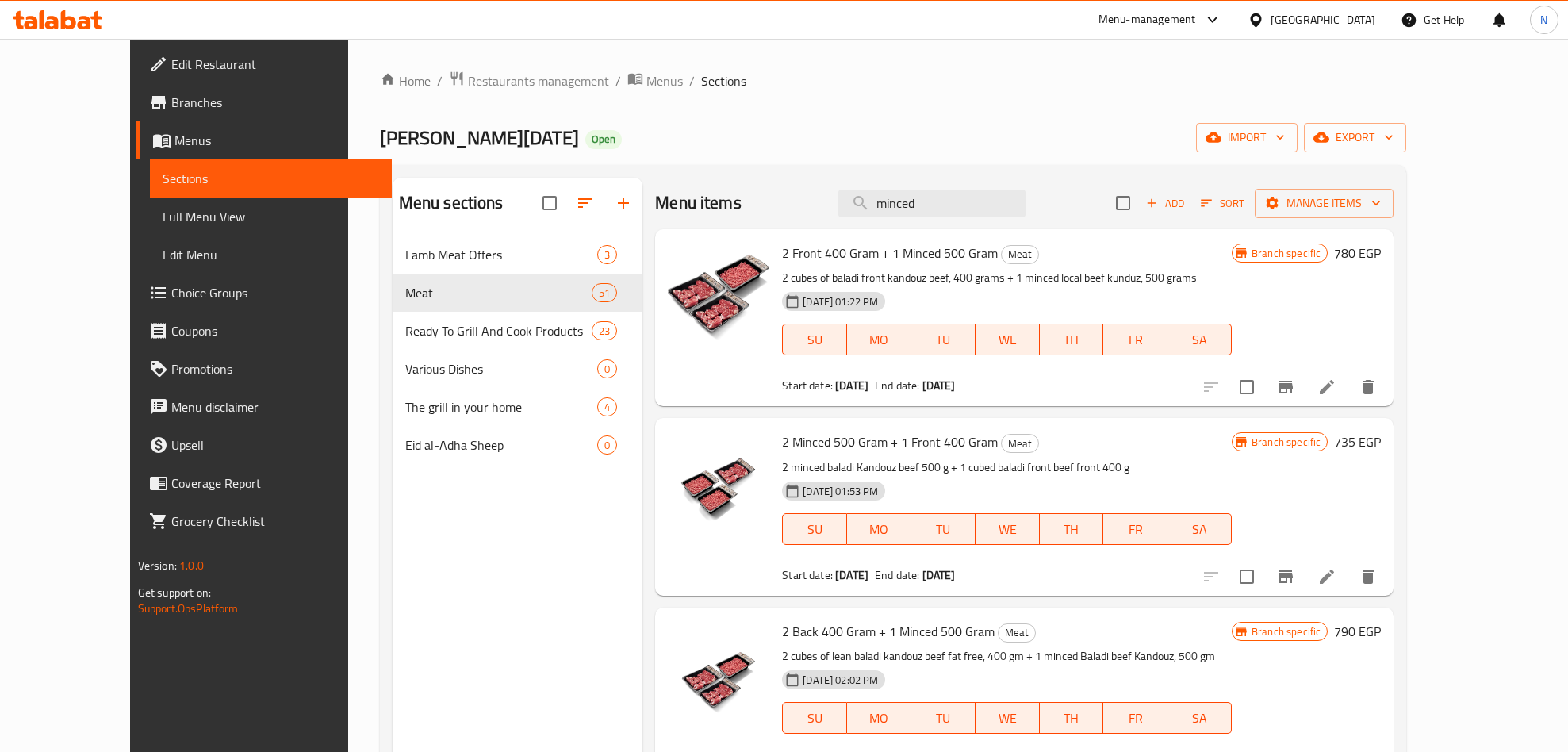
type input "minced"
click at [1336, 386] on icon at bounding box center [1326, 386] width 19 height 19
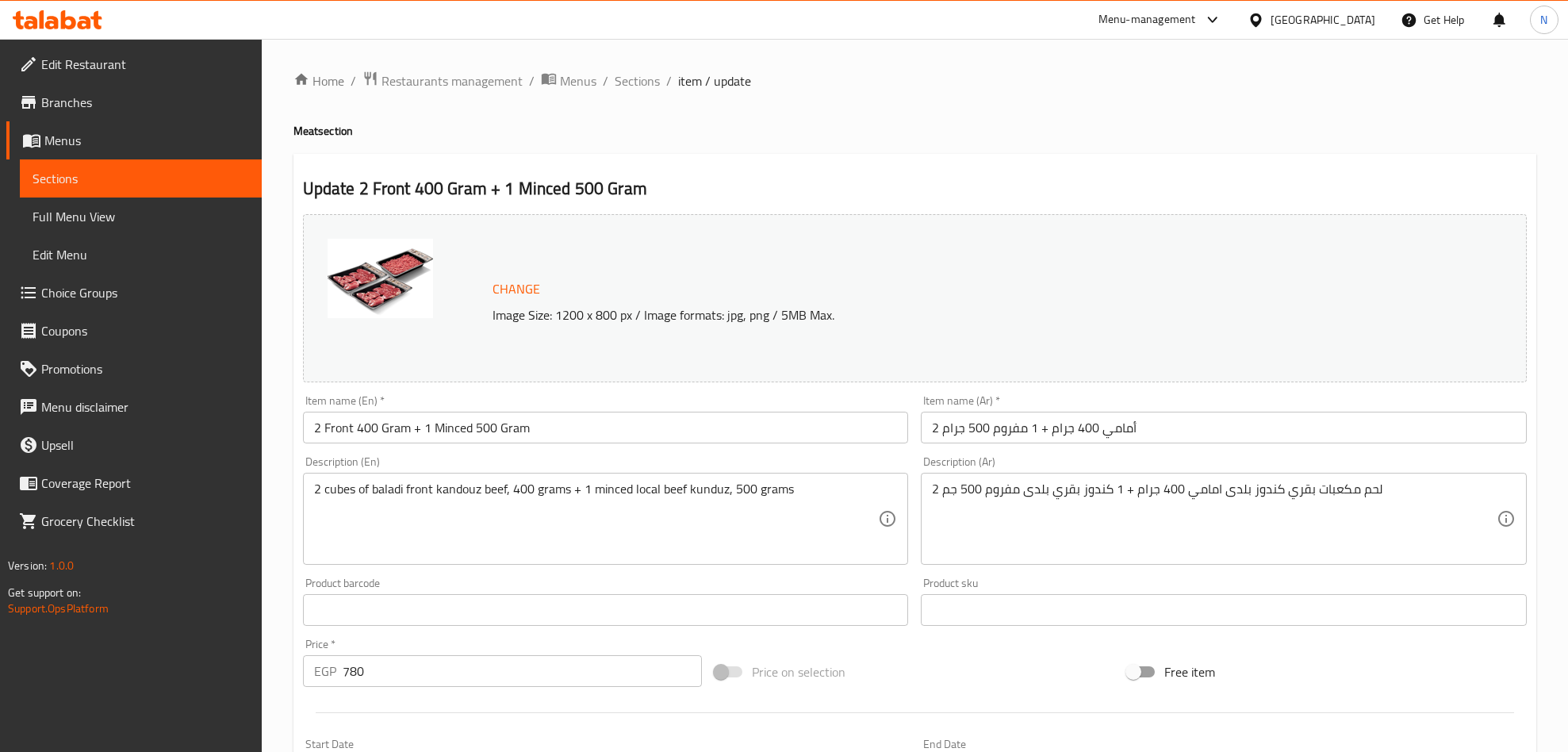
click at [1416, 417] on input "2 أمامي 400 جرام + 1 مفروم 500 جرام" at bounding box center [1223, 427] width 606 height 32
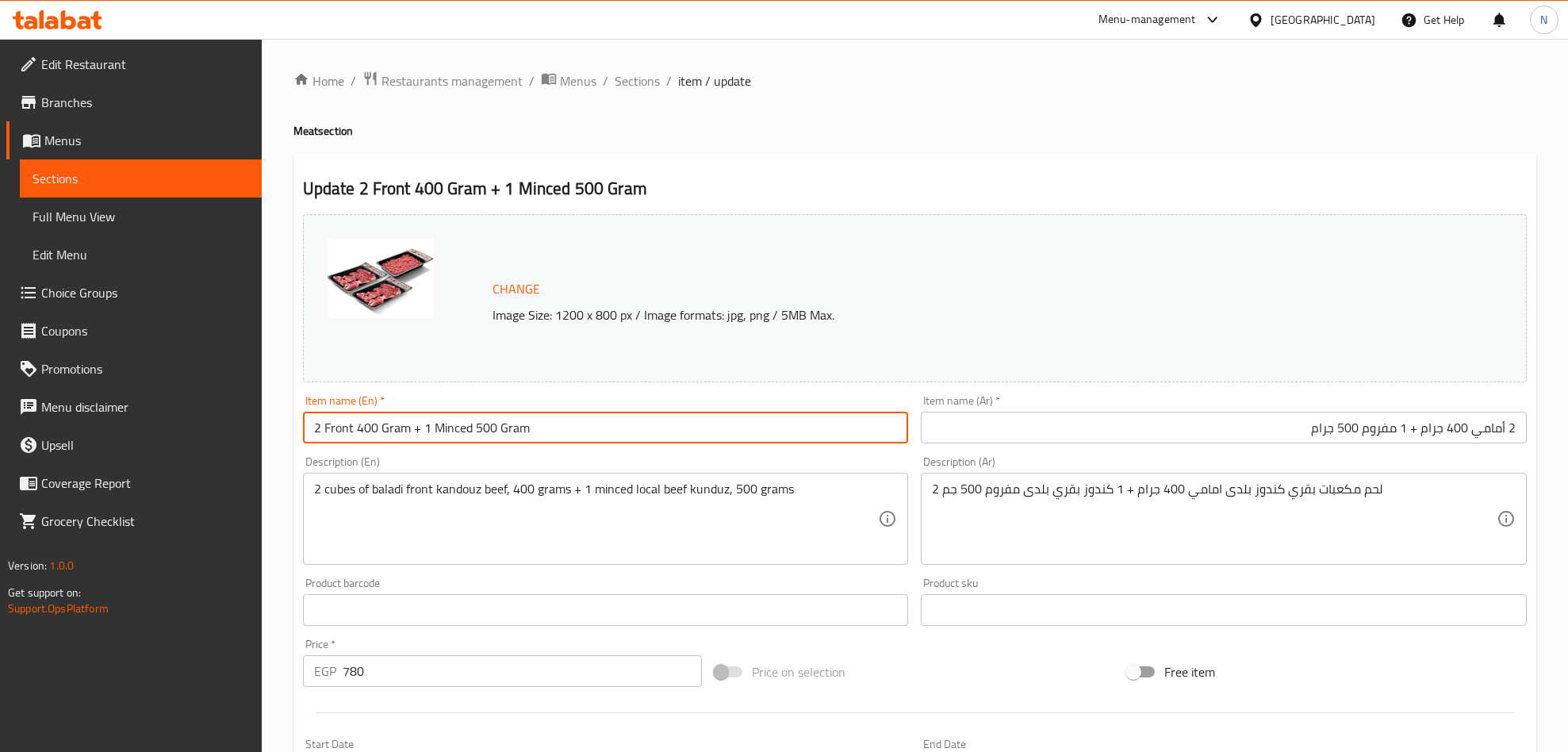
click at [600, 430] on input "2 Front 400 Gram + 1 Minced 500 Gram" at bounding box center [606, 427] width 606 height 32
click at [600, 429] on input "2 Front 400 Gram + 1 Minced 500 Gram" at bounding box center [606, 427] width 606 height 32
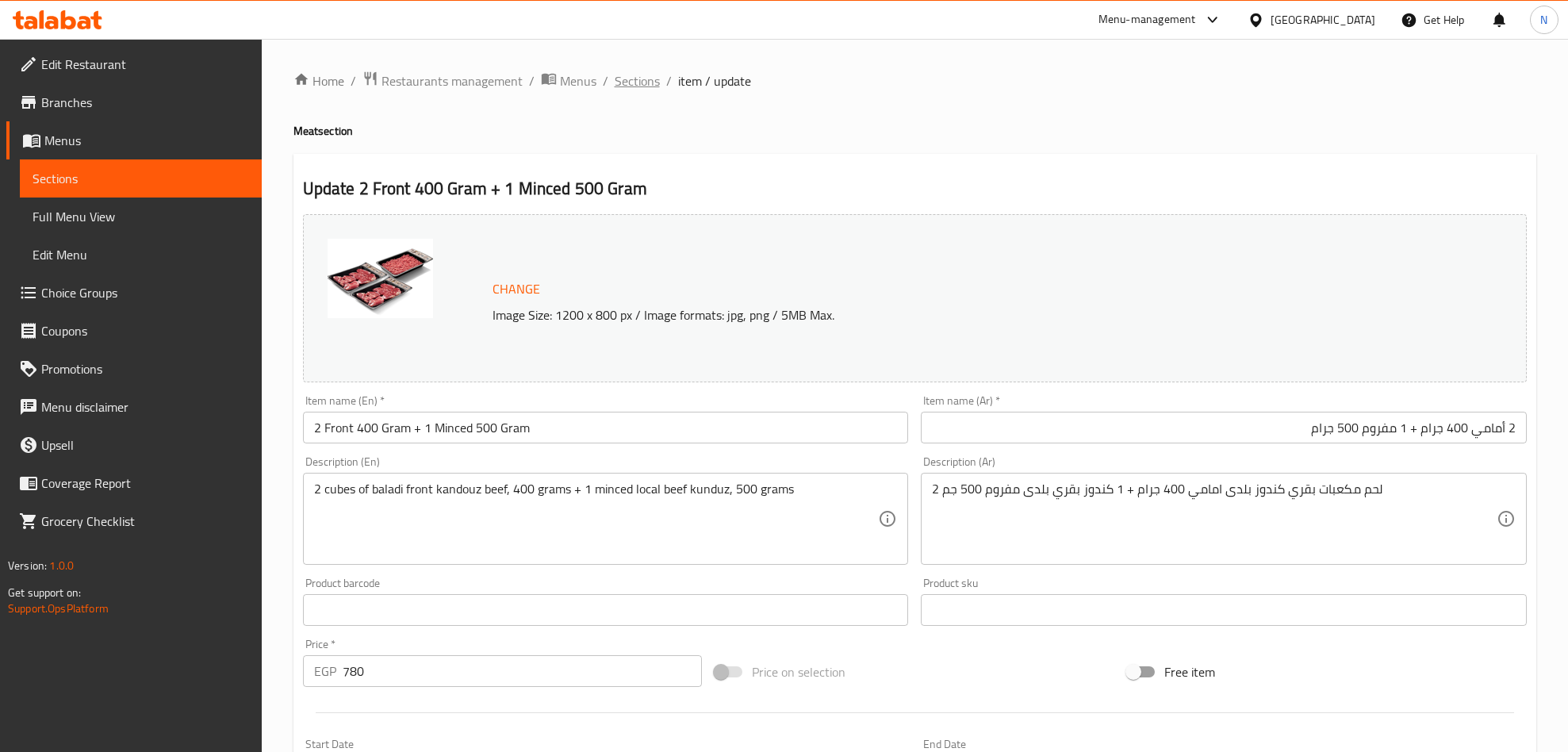
click at [624, 74] on span "Sections" at bounding box center [637, 81] width 45 height 19
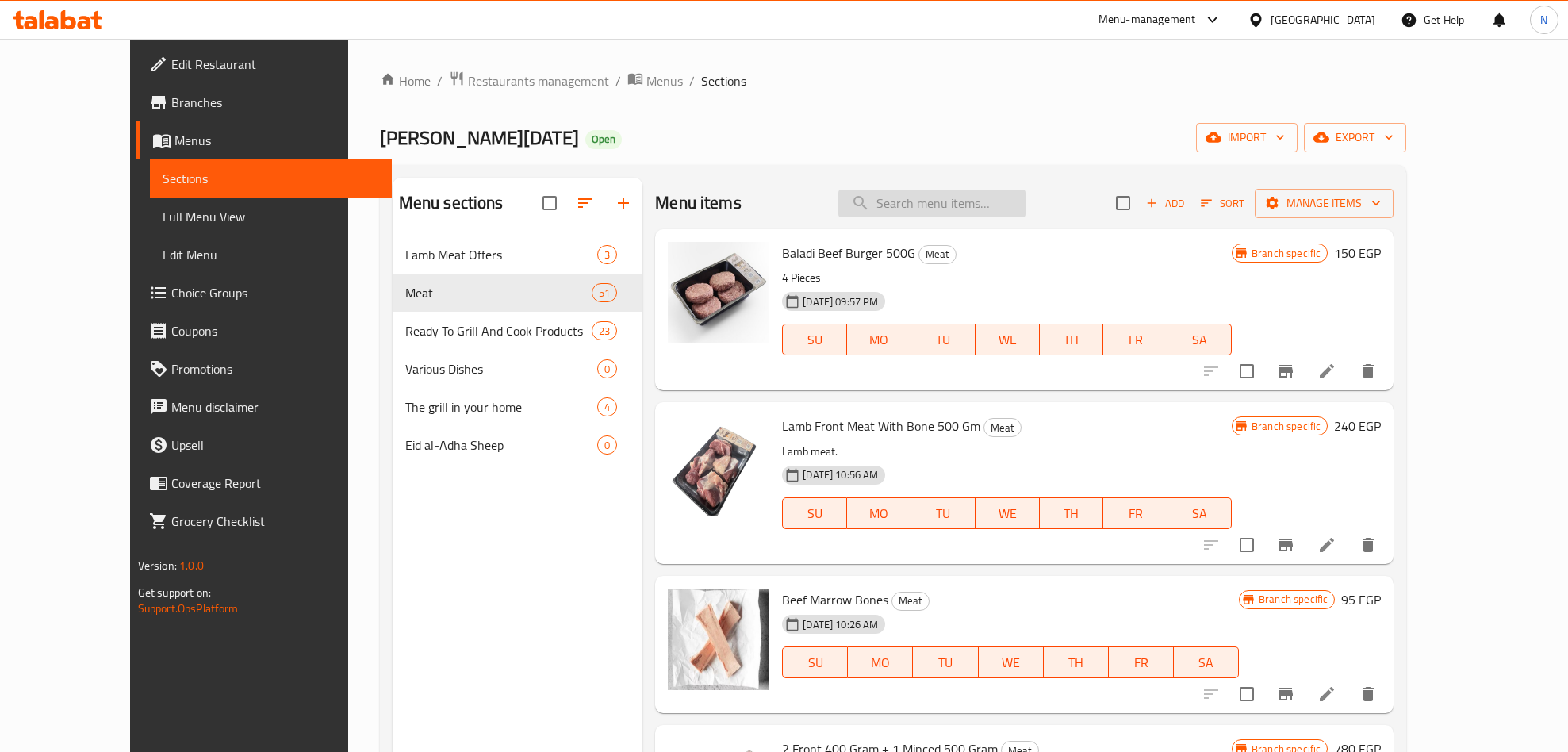
click at [960, 212] on input "search" at bounding box center [931, 203] width 187 height 27
paste input "5 طبق لحم"
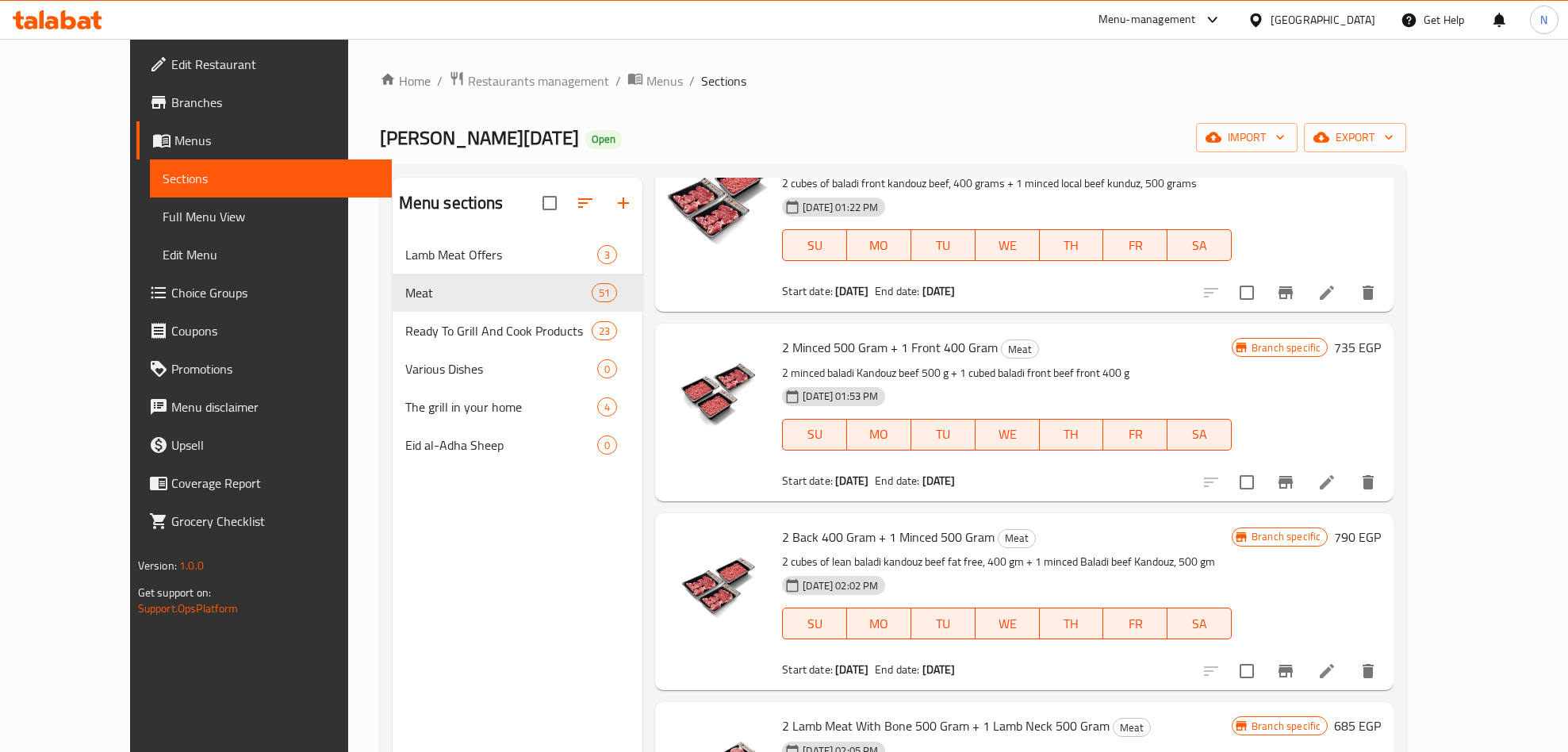
scroll to position [951, 0]
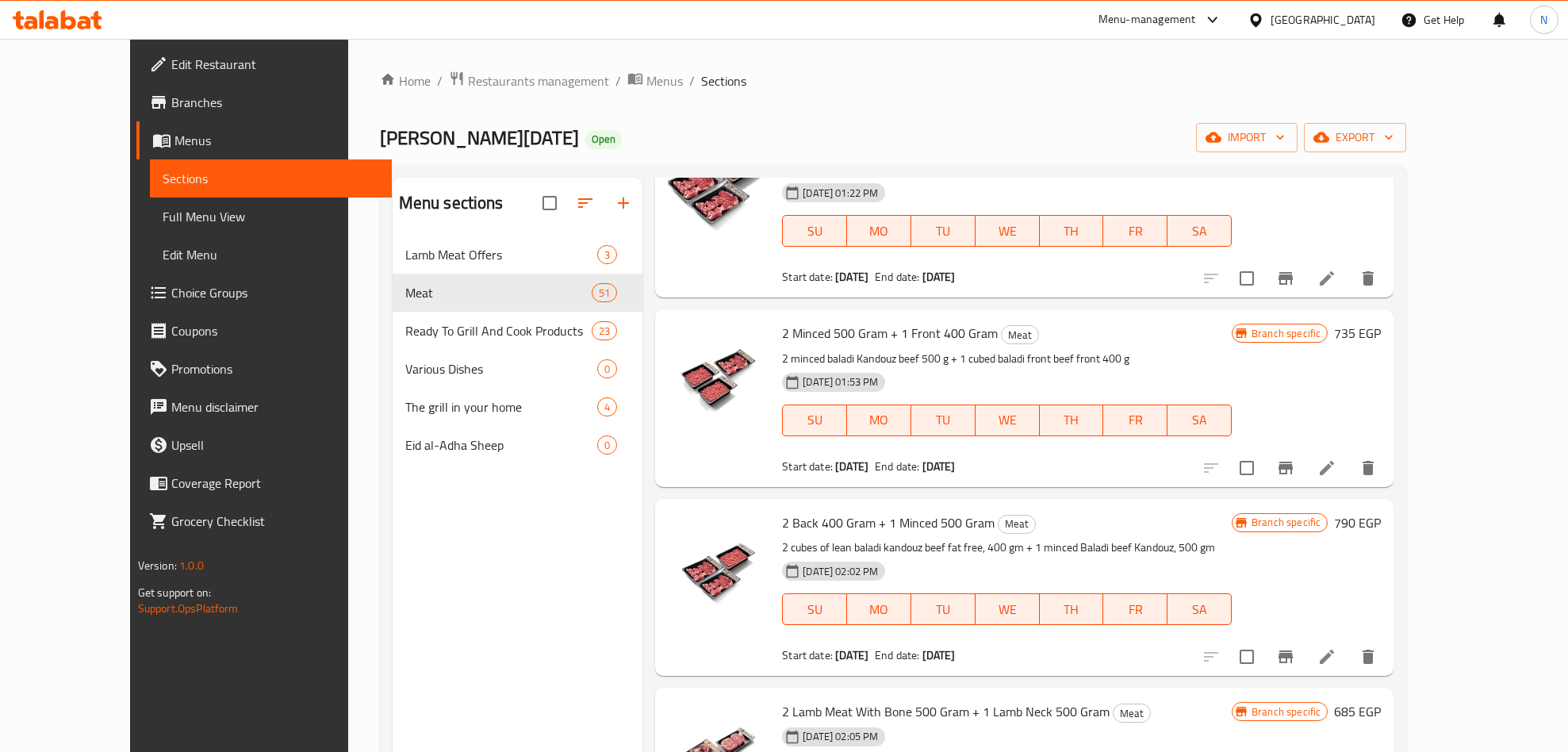
type input "5"
drag, startPoint x: 960, startPoint y: 336, endPoint x: 750, endPoint y: 328, distance: 210.2
click at [782, 328] on span "2 Minced 500 Gram + 1 Front 400 Gram" at bounding box center [890, 333] width 216 height 24
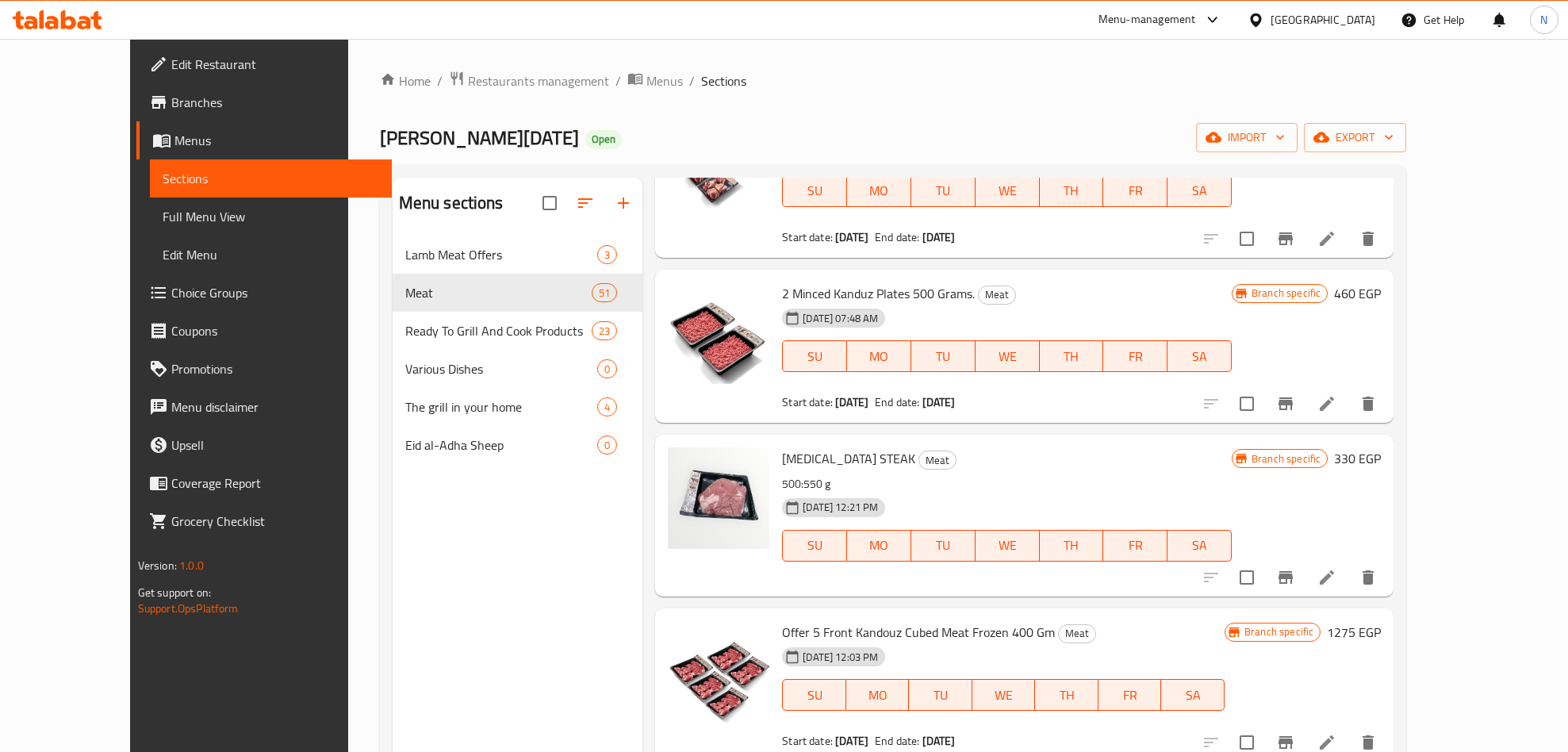
scroll to position [1666, 0]
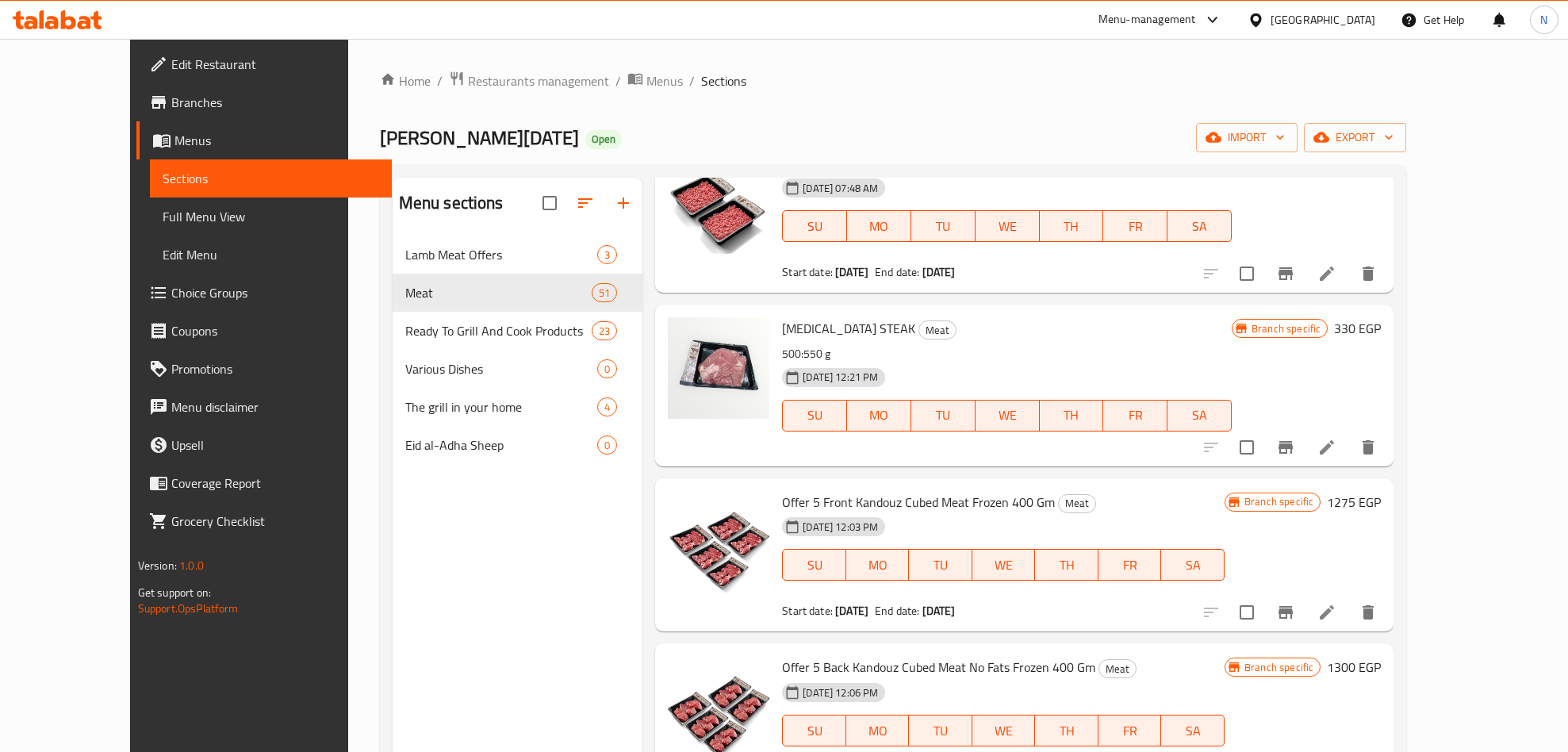
click at [936, 493] on span "Offer 5 Front Kandouz Cubed Meat Frozen 400 Gm" at bounding box center [918, 502] width 273 height 24
copy h6 "Offer 5 Front Kandouz Cubed Meat Frozen 400 Gm"
click at [802, 665] on span "Offer 5 Back Kandouz Cubed Meat No Fats Frozen 400 Gm" at bounding box center [938, 666] width 313 height 24
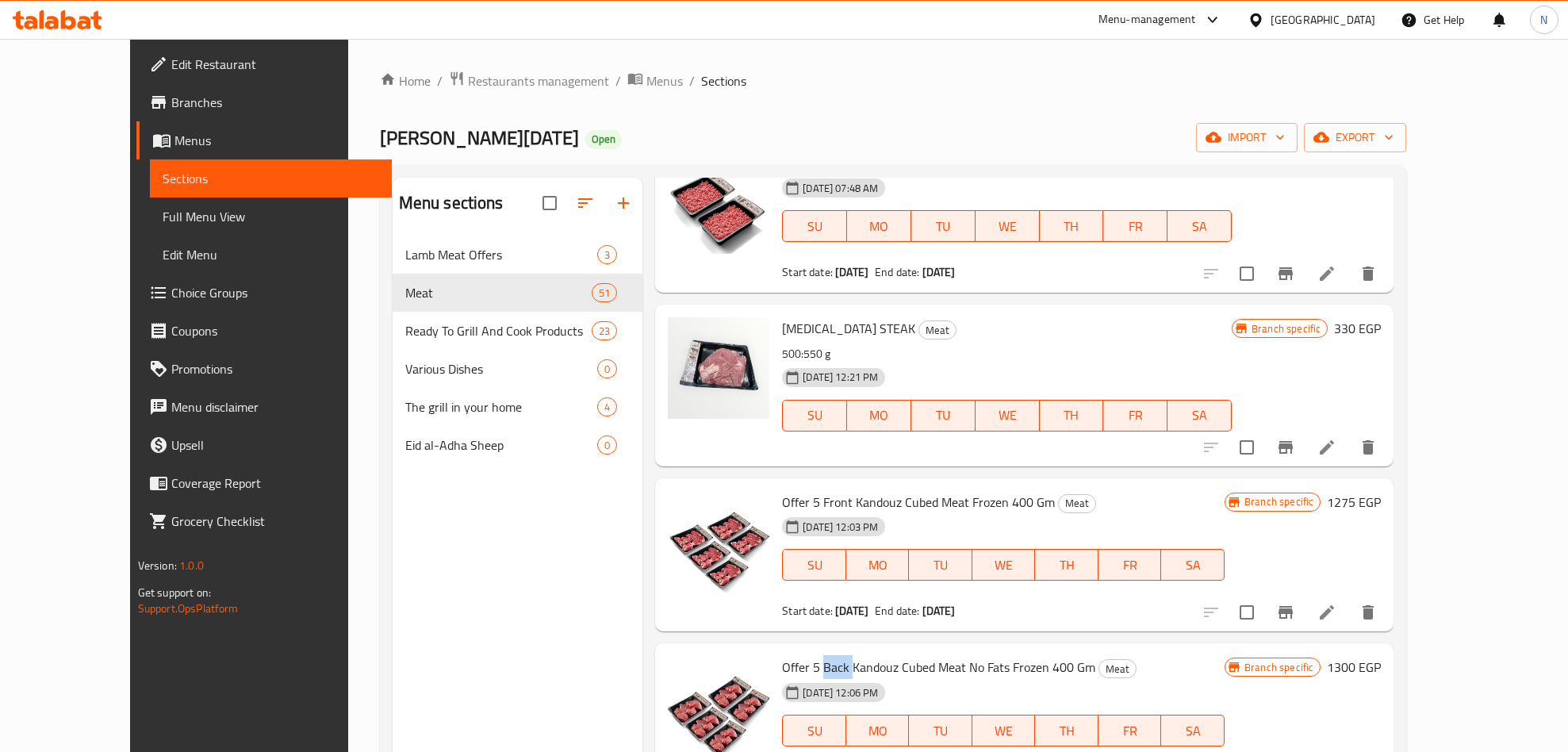
click at [802, 665] on span "Offer 5 Back Kandouz Cubed Meat No Fats Frozen 400 Gm" at bounding box center [938, 666] width 313 height 24
copy h6 "Offer 5 Back Kandouz Cubed Meat No Fats Frozen 400 Gm"
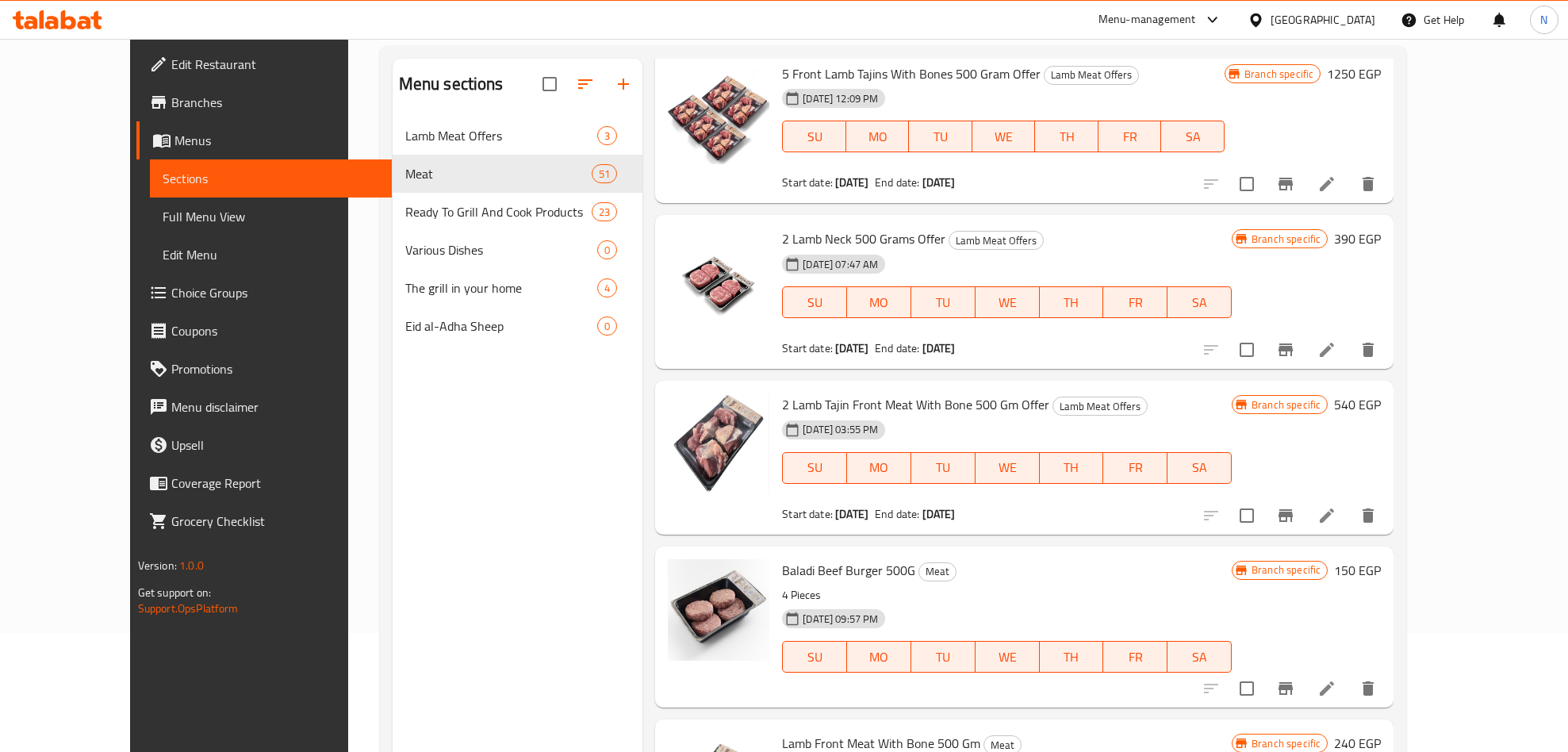
scroll to position [0, 0]
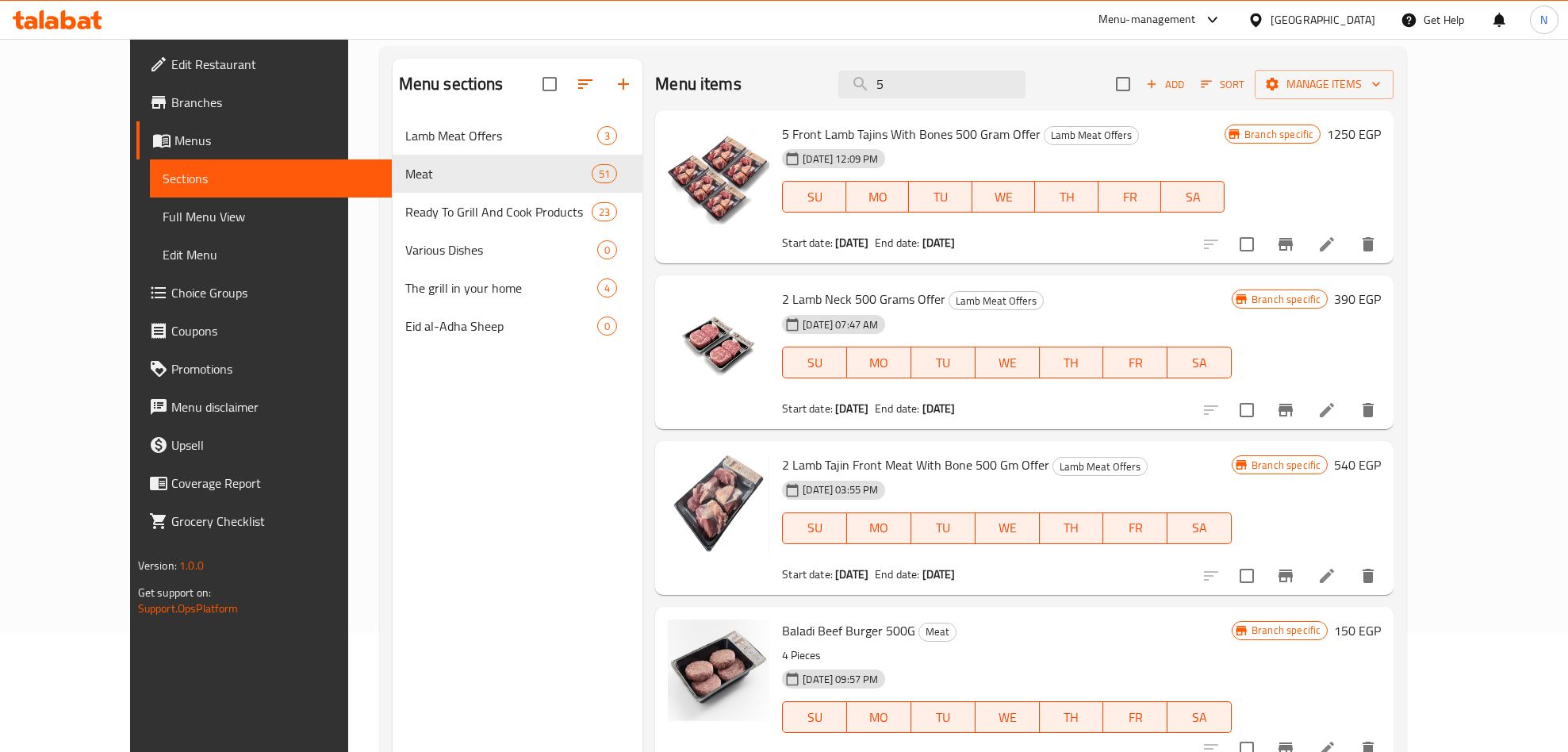
click at [849, 136] on span "5 Front Lamb Tajins With Bones 500 Gram Offer" at bounding box center [911, 134] width 258 height 24
copy h6 "5 Front Lamb Tajins With Bones 500 Gram Offer"
click at [1336, 241] on icon at bounding box center [1326, 244] width 19 height 19
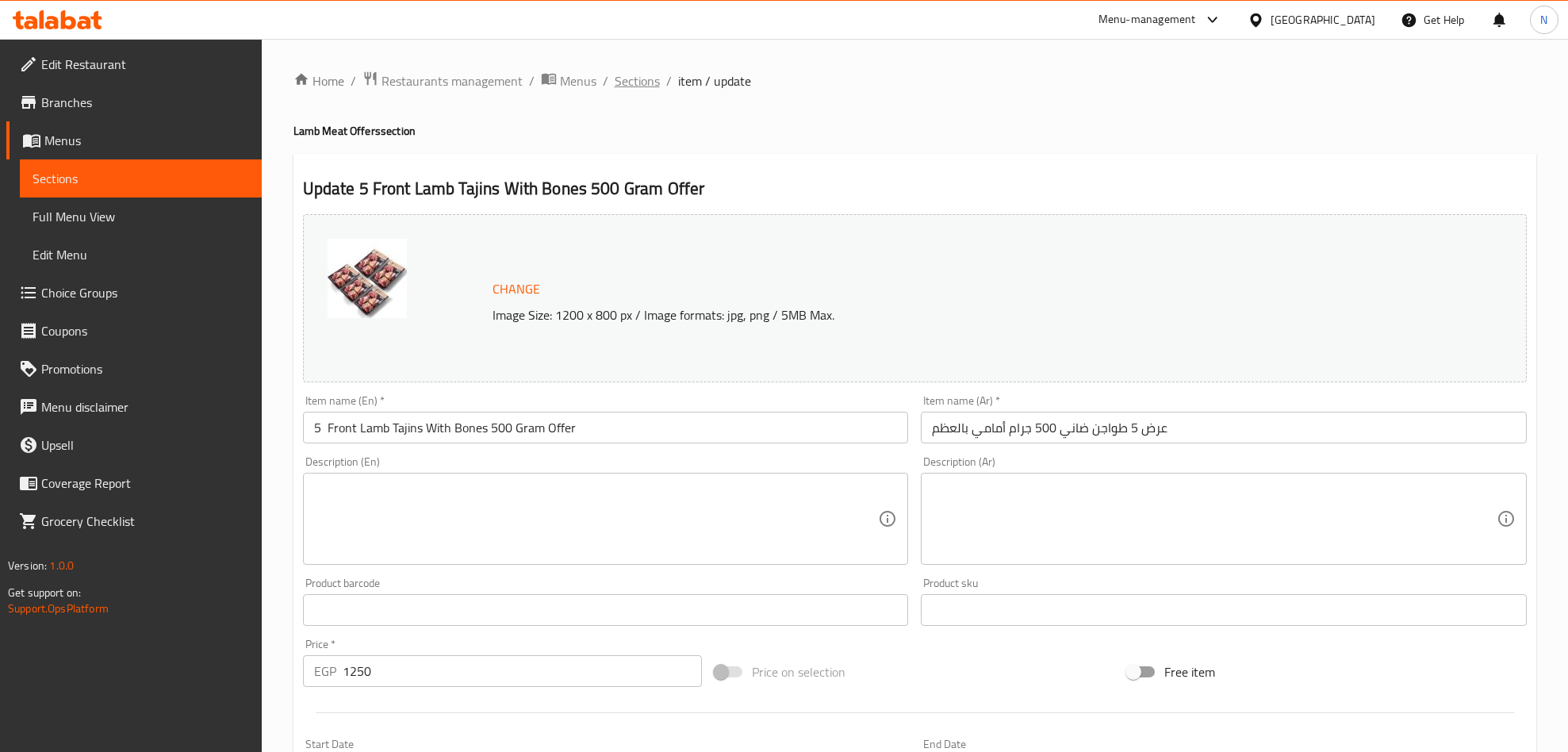
click at [637, 79] on span "Sections" at bounding box center [637, 81] width 45 height 19
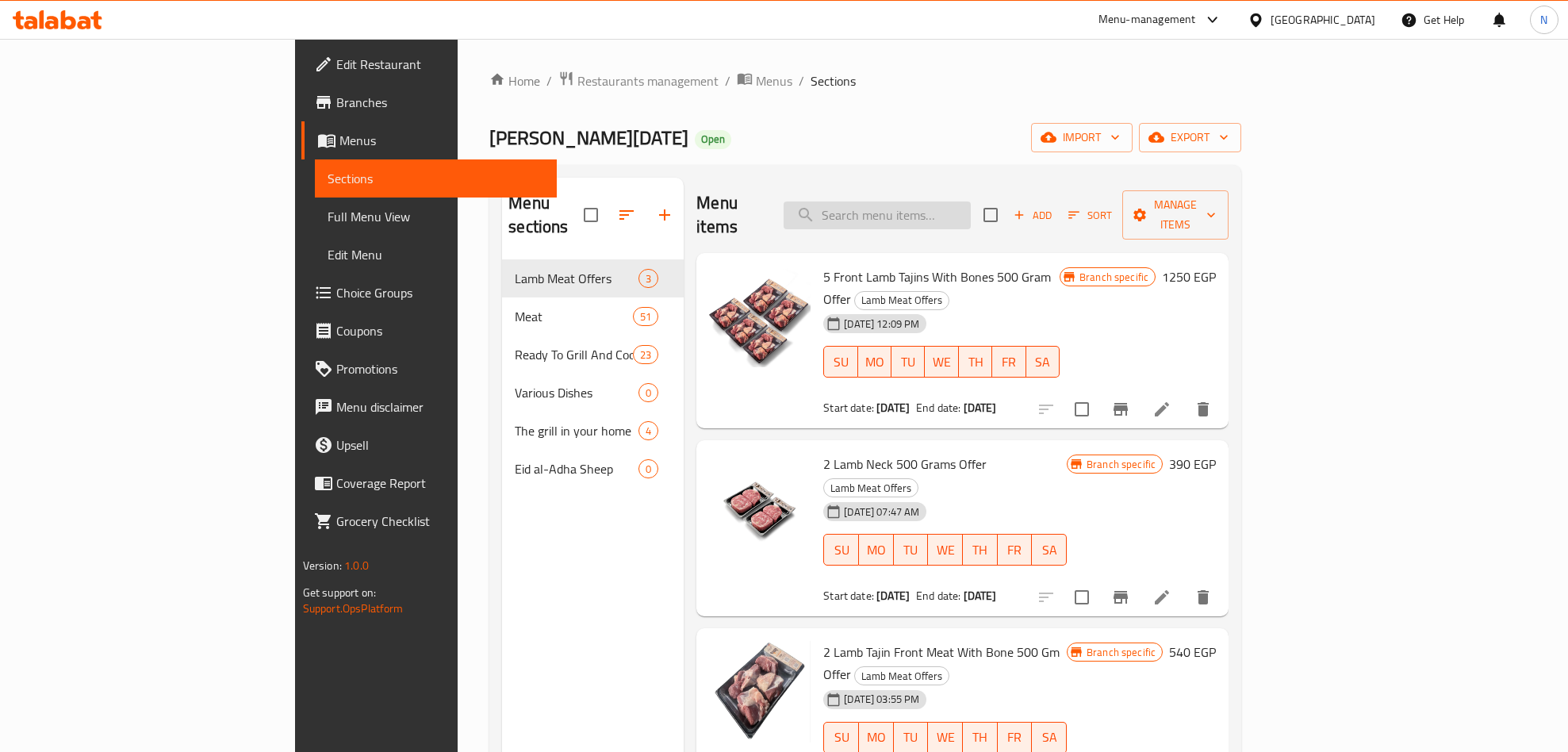
click at [956, 201] on input "search" at bounding box center [877, 214] width 187 height 27
paste input "1/2 Kg"
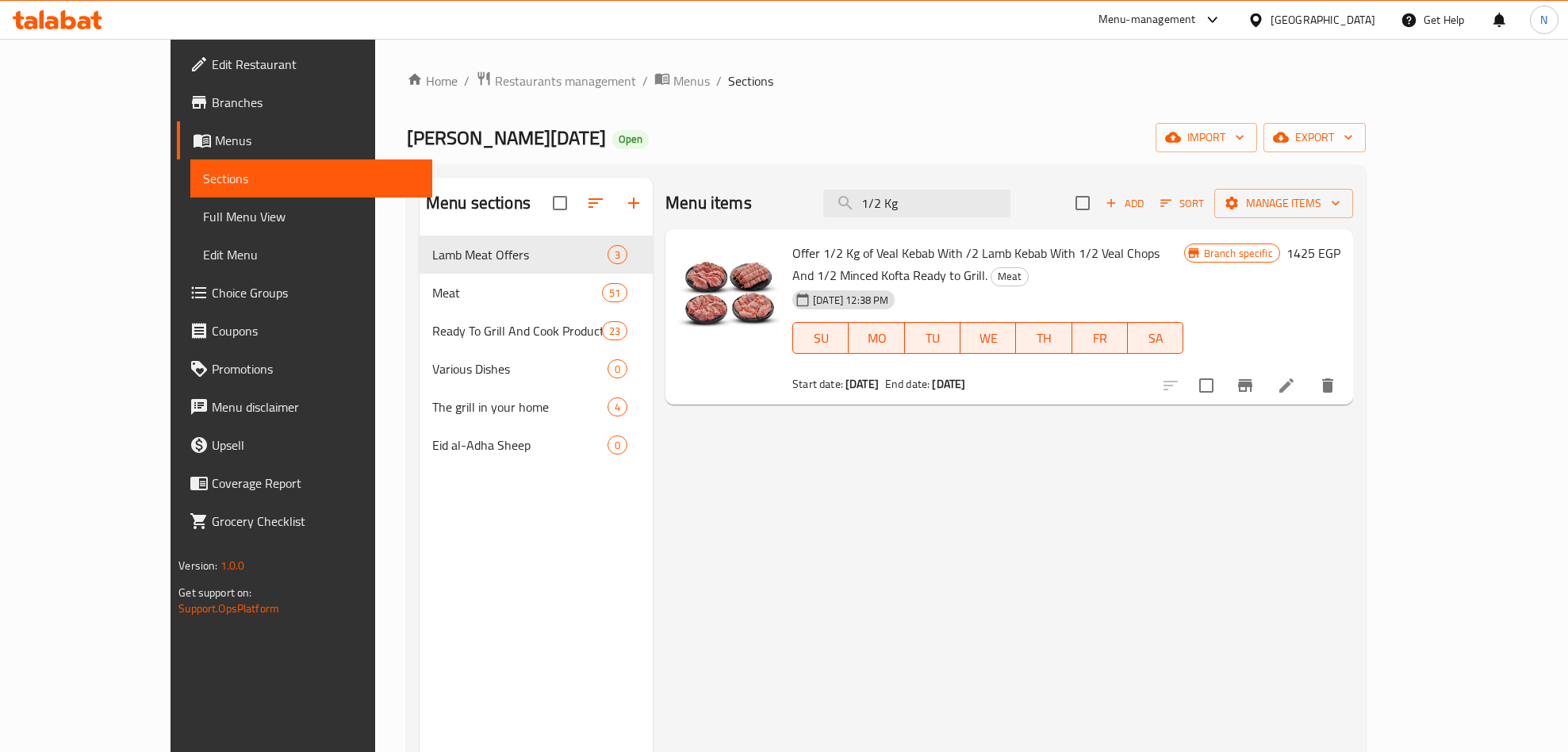
type input "1/2 Kg"
click at [826, 493] on div "Menu items 1/2 Kg Add Sort Manage items Offer 1/2 Kg of Veal Kebab With /2 Lamb…" at bounding box center [1003, 553] width 700 height 752
drag, startPoint x: 1172, startPoint y: 259, endPoint x: 1281, endPoint y: 260, distance: 109.0
click at [1160, 260] on span "Offer 1/2 Kg of Veal Kebab With /2 Lamb Kebab With 1/2 Veal Chops And 1/2 Mince…" at bounding box center [976, 263] width 367 height 46
click at [1296, 376] on icon at bounding box center [1286, 385] width 19 height 19
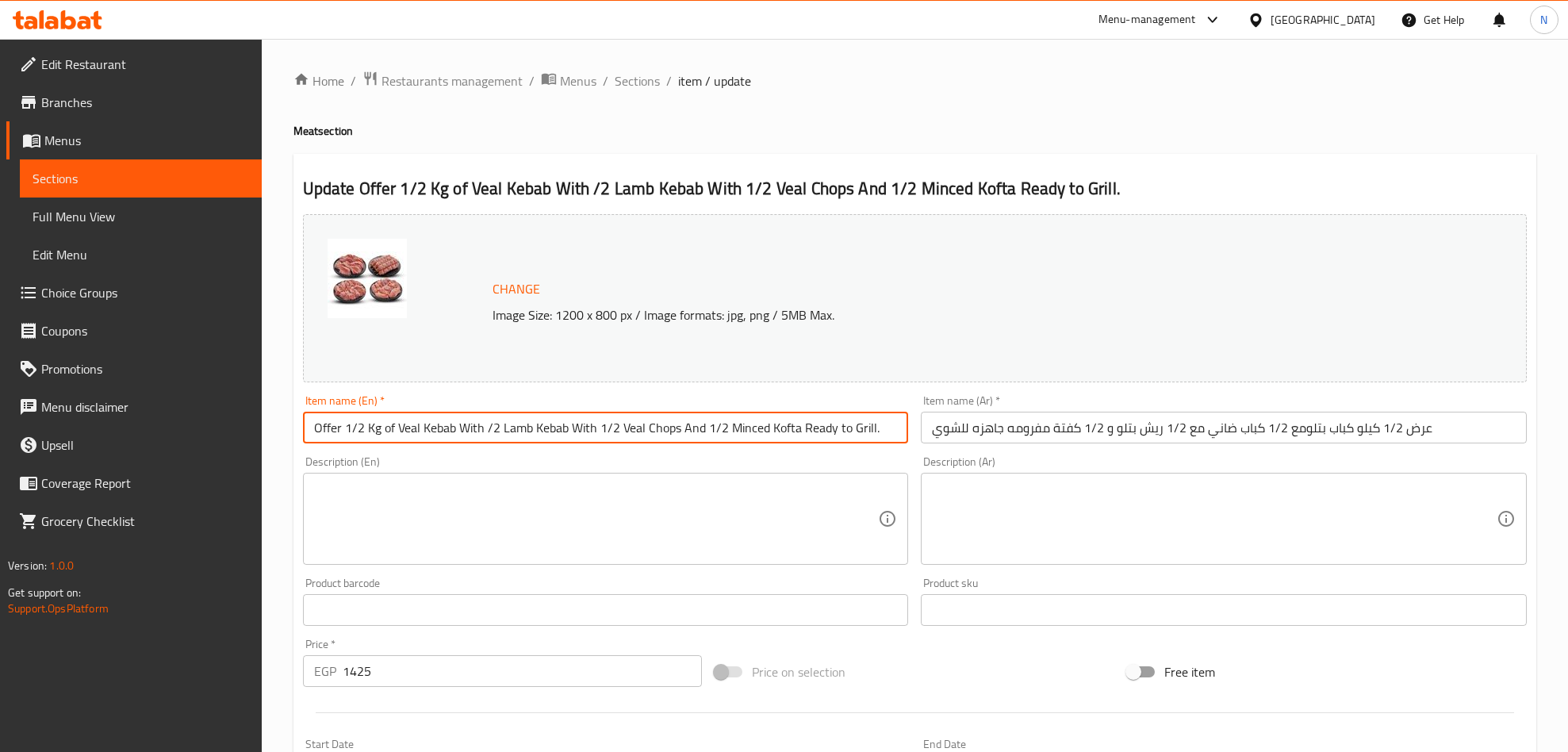
click at [742, 426] on input "Offer 1/2 Kg of Veal Kebab With /2 Lamb Kebab With 1/2 Veal Chops And 1/2 Mince…" at bounding box center [606, 427] width 606 height 32
click at [743, 425] on input "Offer 1/2 Kg of Veal Kebab With /2 Lamb Kebab With 1/2 Veal Chops And 1/2 Mince…" at bounding box center [606, 427] width 606 height 32
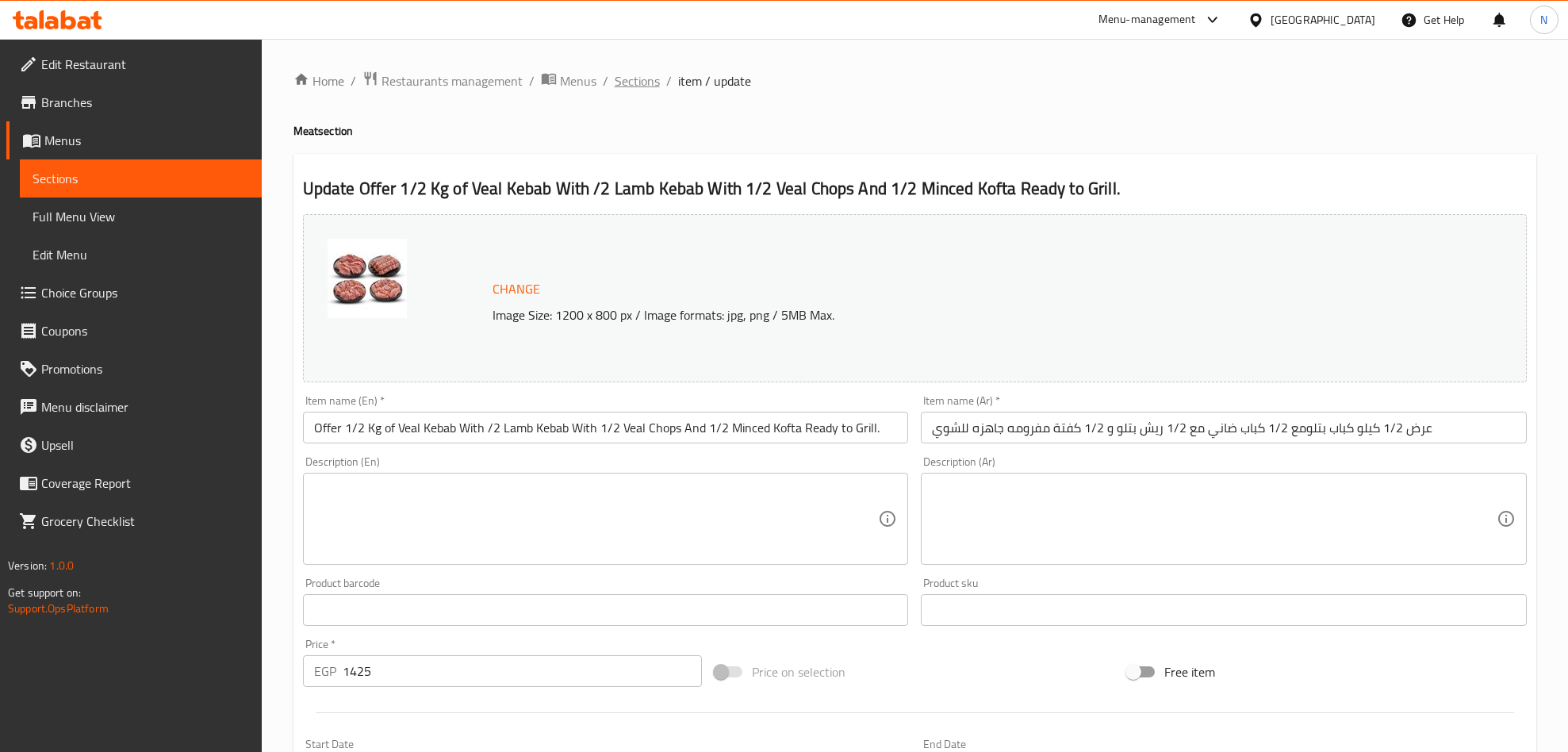
click at [629, 78] on span "Sections" at bounding box center [637, 81] width 45 height 19
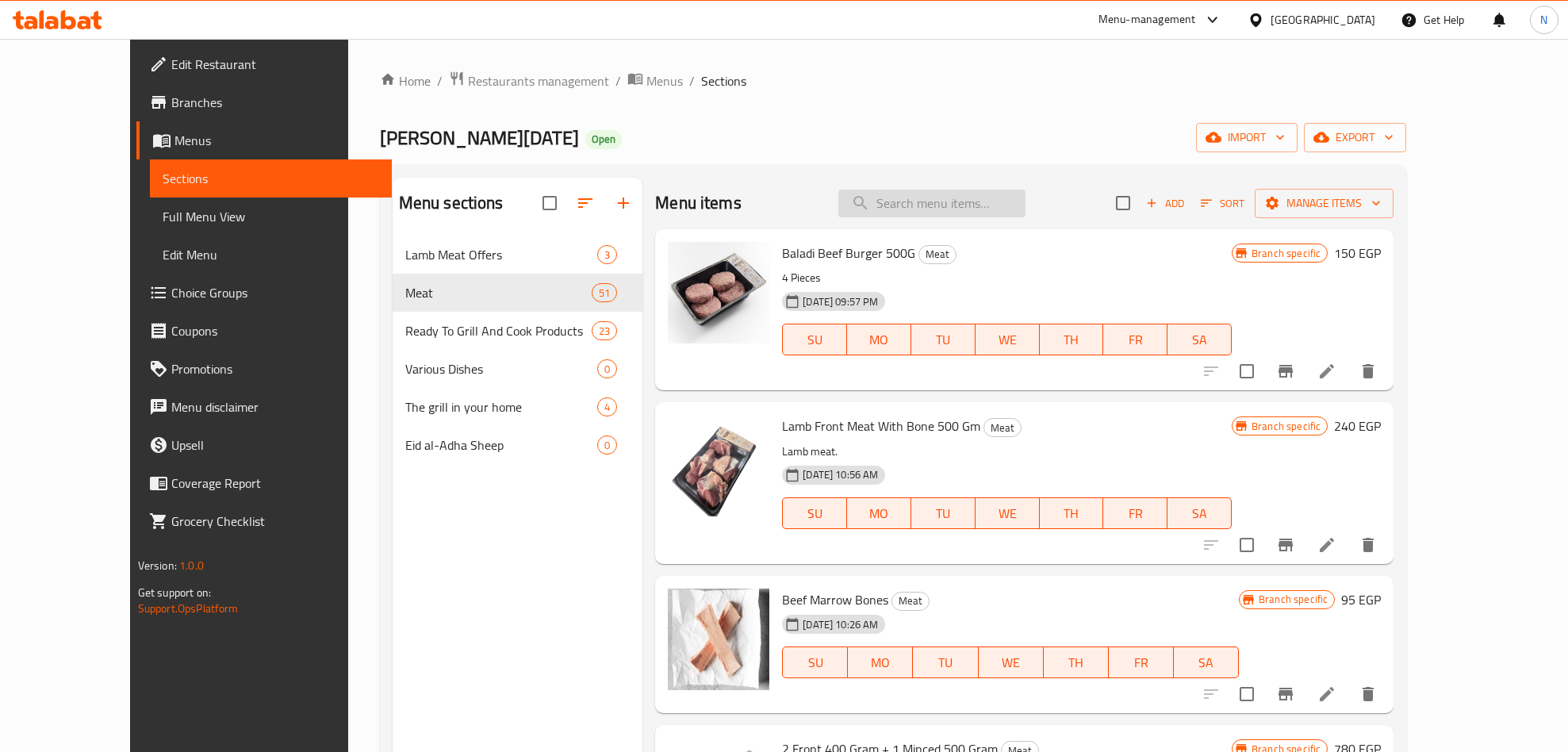
click at [981, 196] on input "search" at bounding box center [931, 203] width 187 height 27
paste input "أمامي"
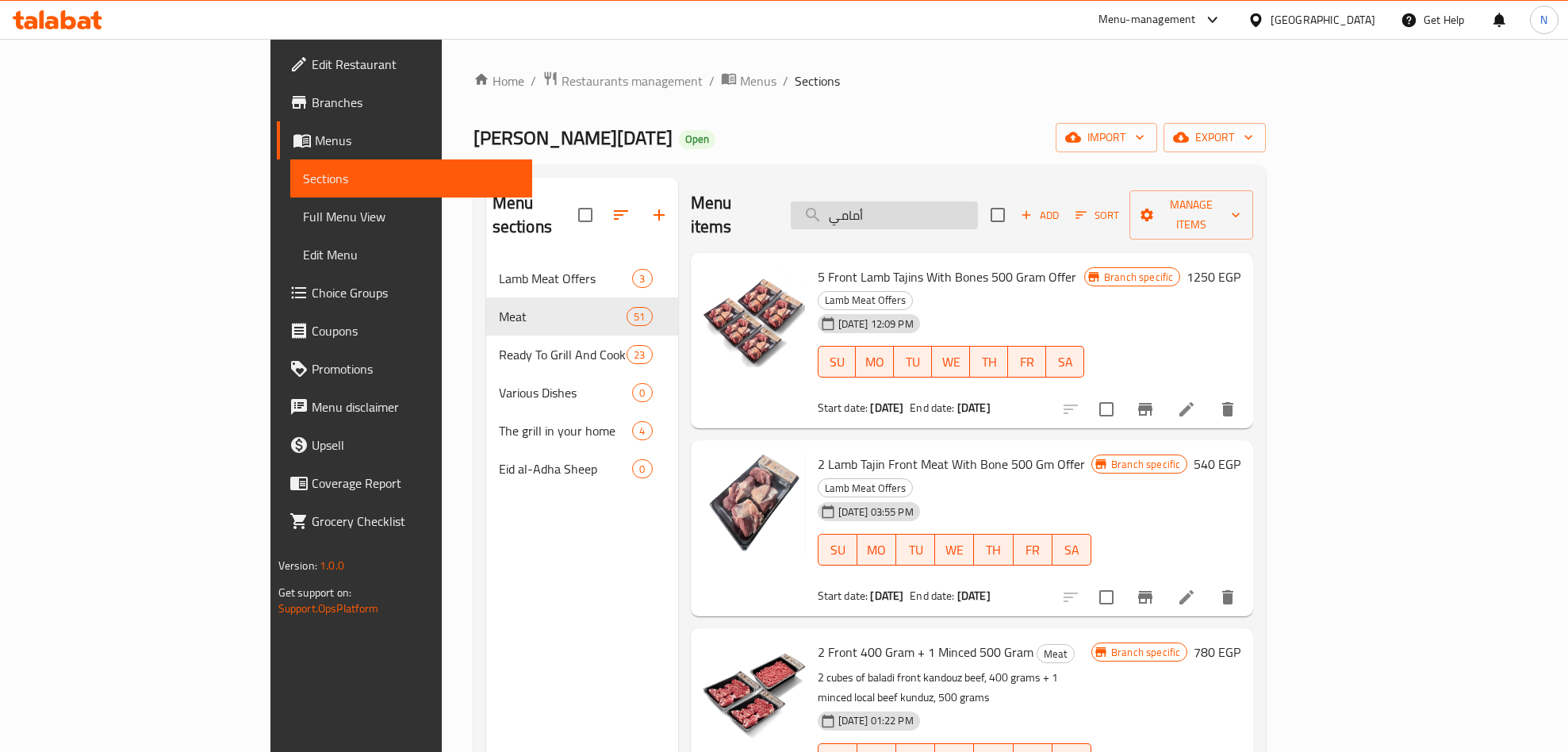
click at [976, 203] on input "أمامي" at bounding box center [884, 214] width 187 height 27
click at [876, 265] on span "5 Front Lamb Tajins With Bones 500 Gram Offer" at bounding box center [946, 277] width 258 height 24
click at [877, 265] on span "5 Front Lamb Tajins With Bones 500 Gram Offer" at bounding box center [946, 277] width 258 height 24
copy h6 "5 Front Lamb Tajins With Bones 500 Gram Offer"
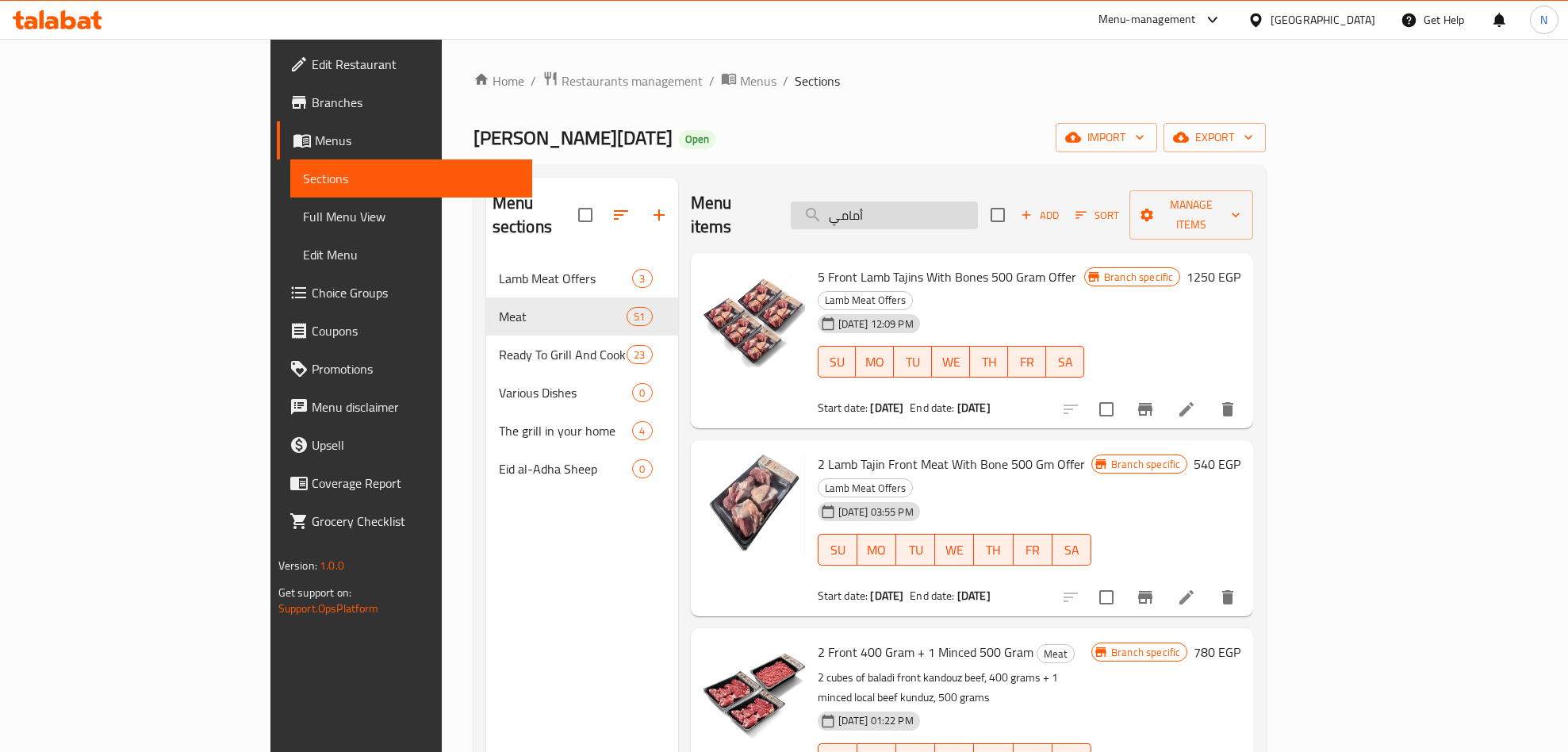
click at [978, 201] on input "أمامي" at bounding box center [884, 214] width 187 height 27
paste input "2 Minced 500 Gram + 1 Front 400 Gram"
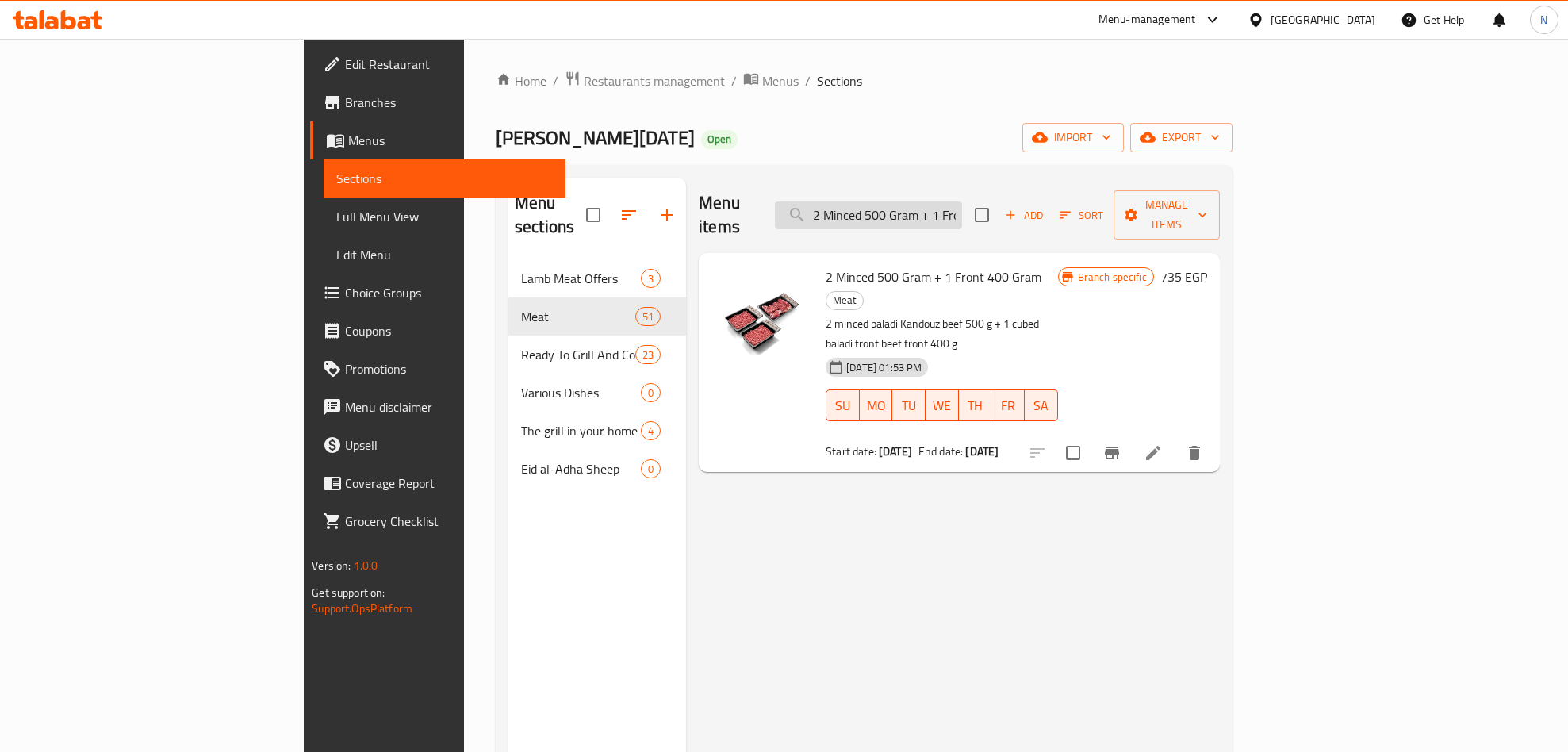
click at [962, 201] on input "2 Minced 500 Gram + 1 Front 400 Gram" at bounding box center [868, 214] width 187 height 27
paste input "Front 400 Gram + 1 Minced 5"
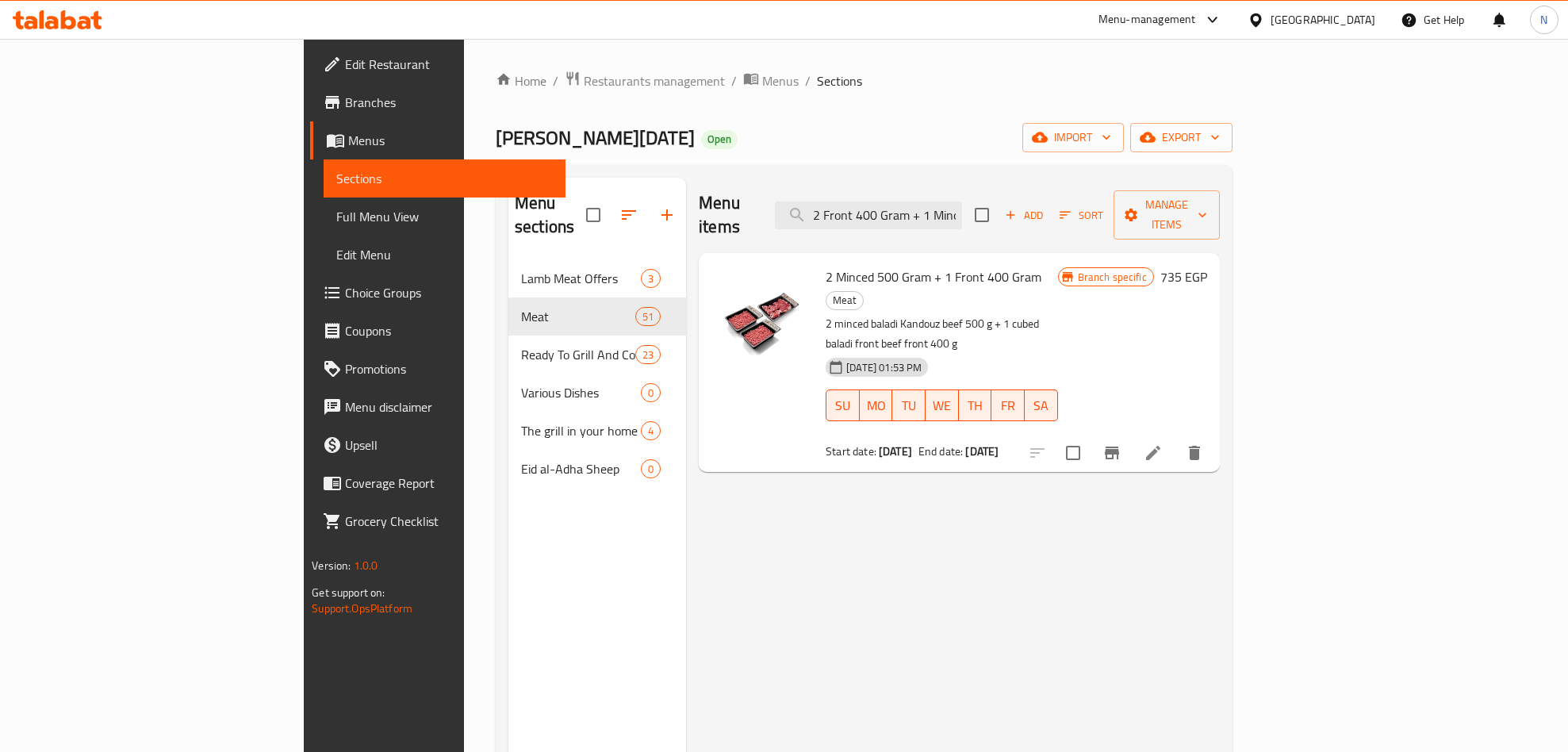
scroll to position [0, 70]
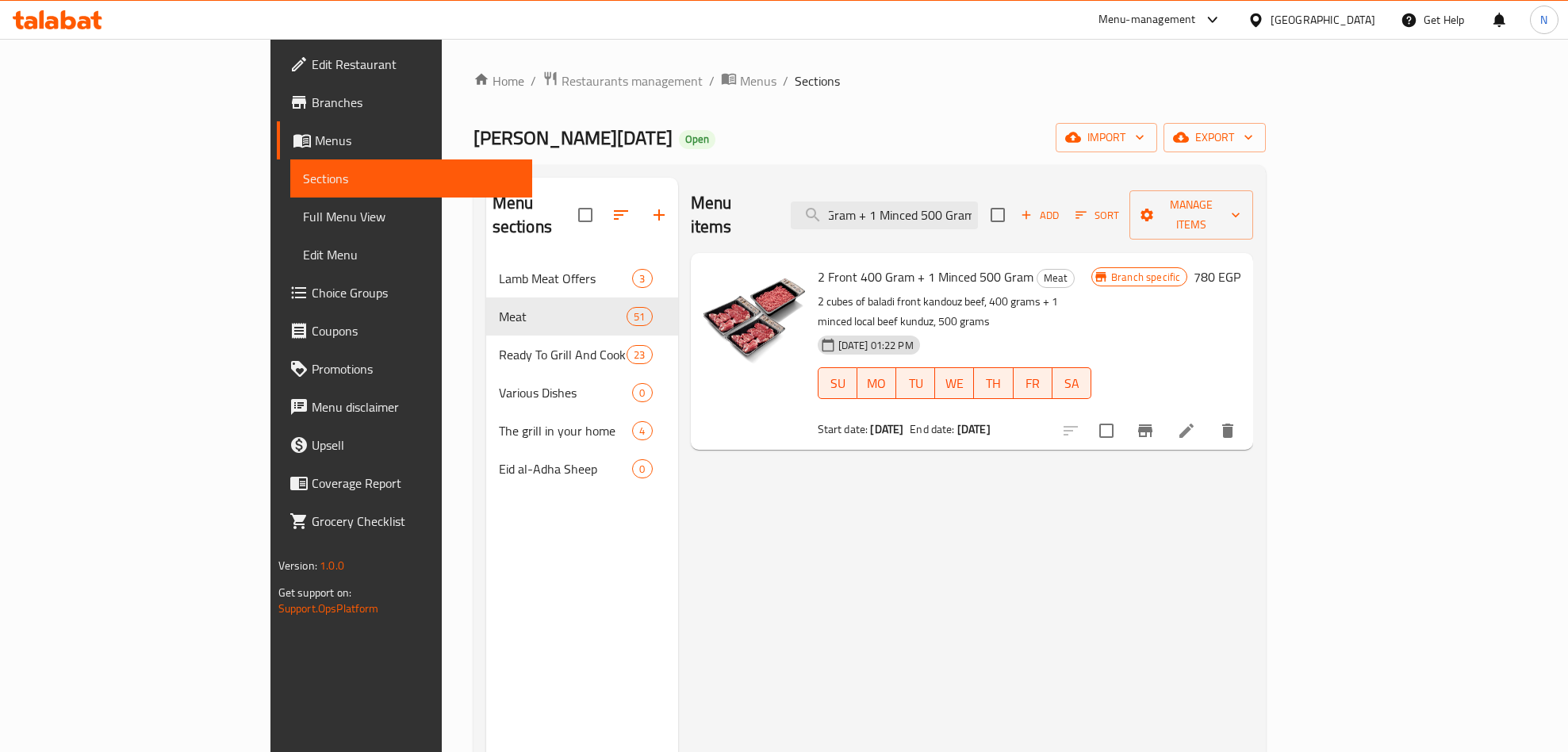
click at [1164, 411] on button "Branch-specific-item" at bounding box center [1145, 430] width 38 height 38
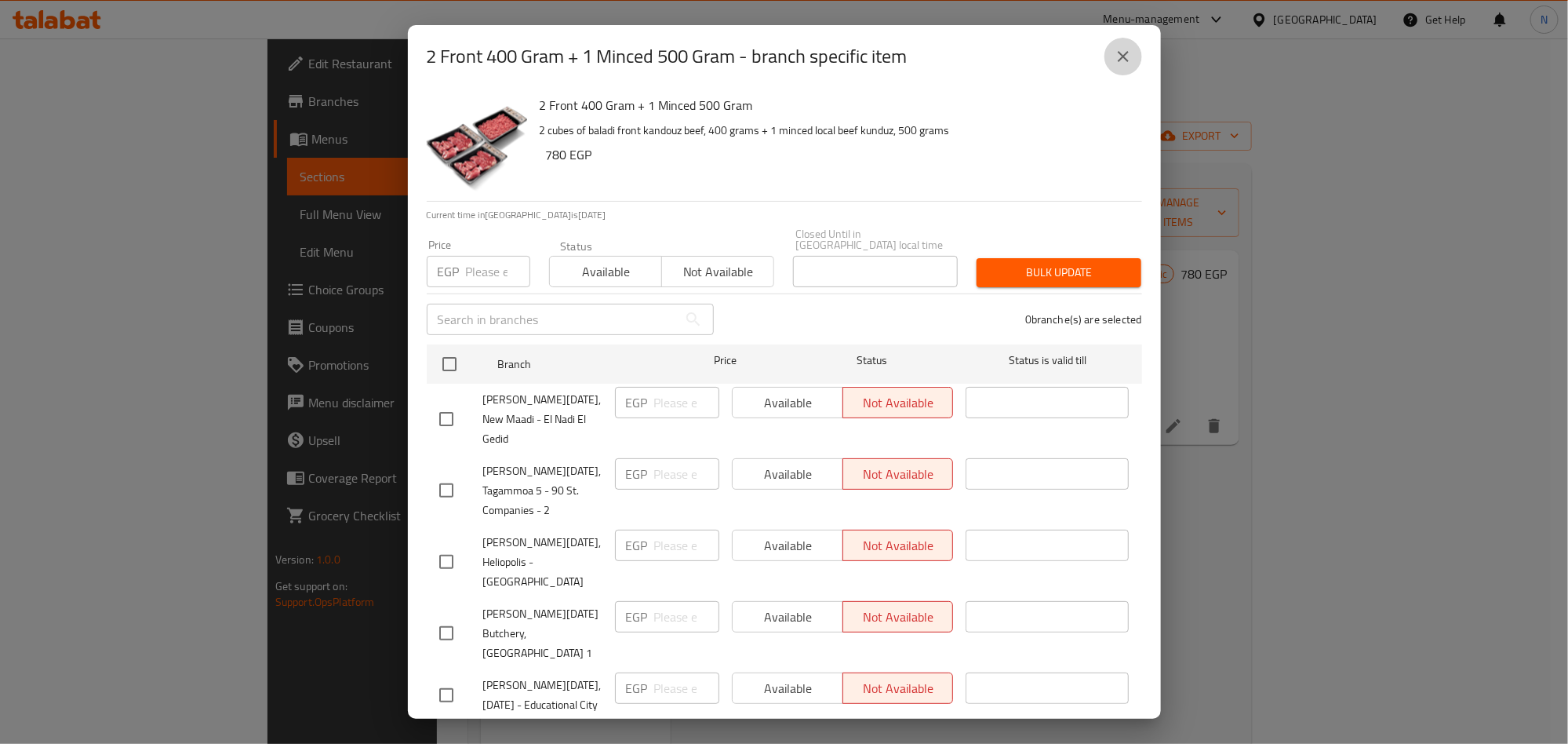
click at [1132, 62] on button "close" at bounding box center [1123, 57] width 38 height 38
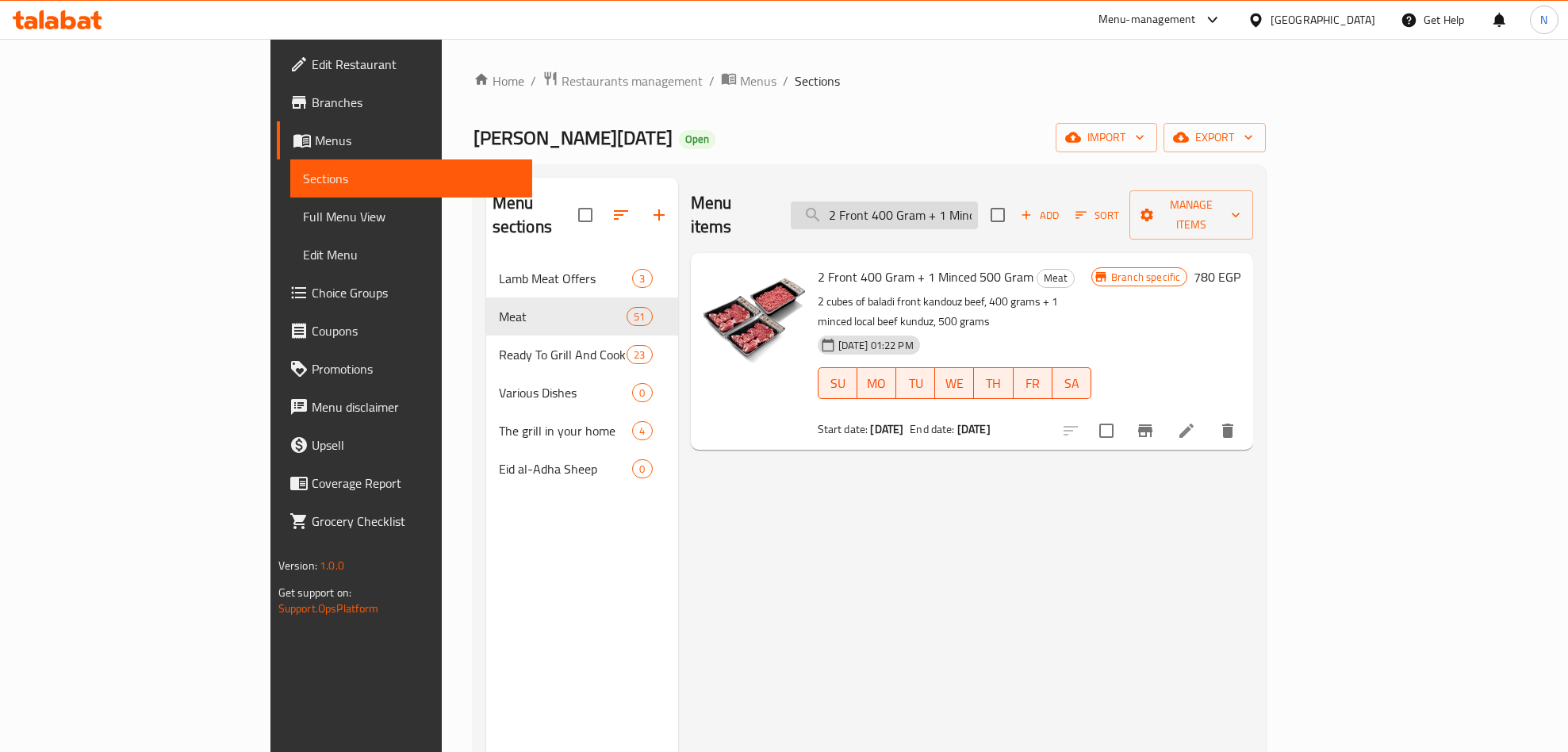
click at [978, 201] on input "2 Front 400 Gram + 1 Minced 500 Gram" at bounding box center [884, 214] width 187 height 27
paste input "Back"
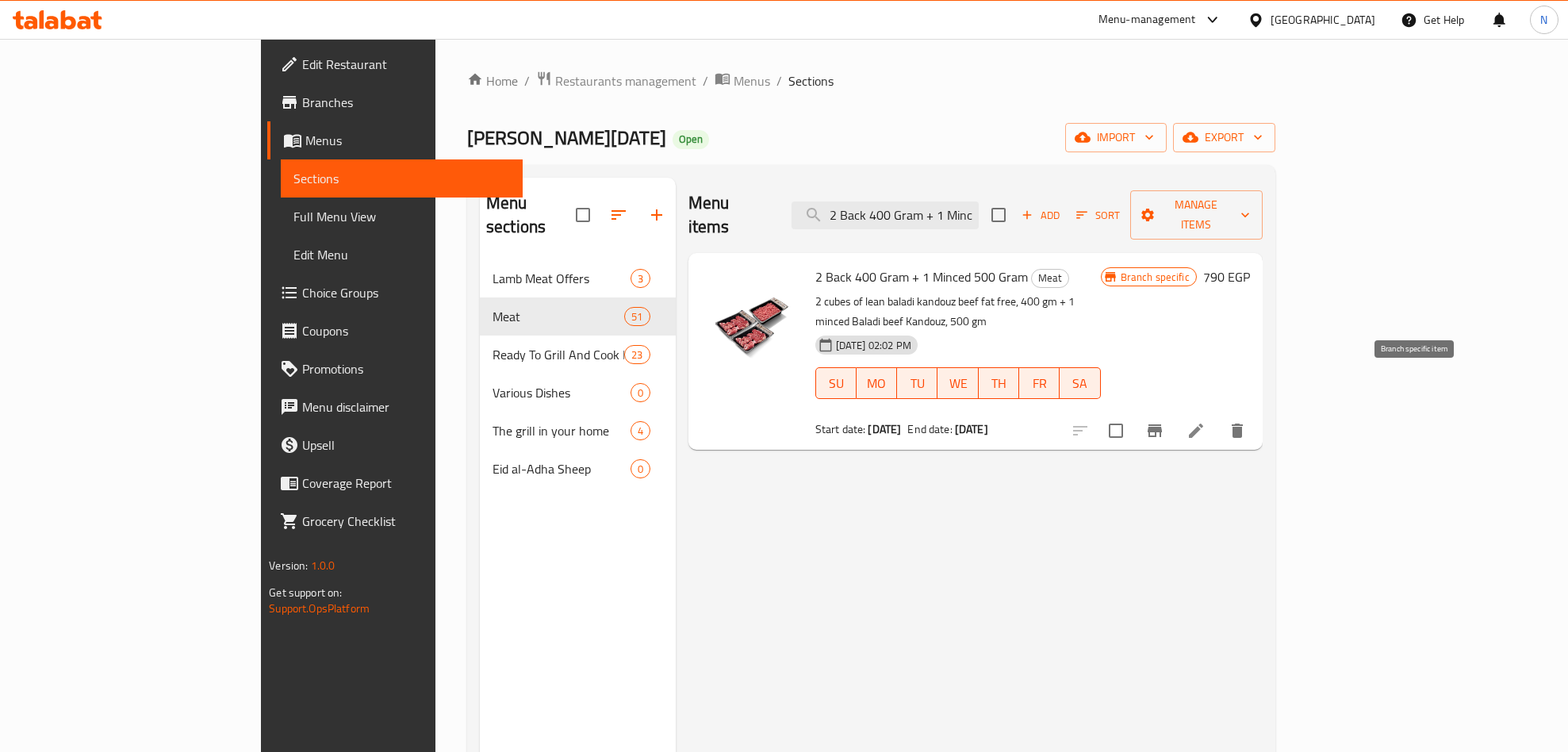
click at [1164, 421] on icon "Branch-specific-item" at bounding box center [1154, 430] width 19 height 19
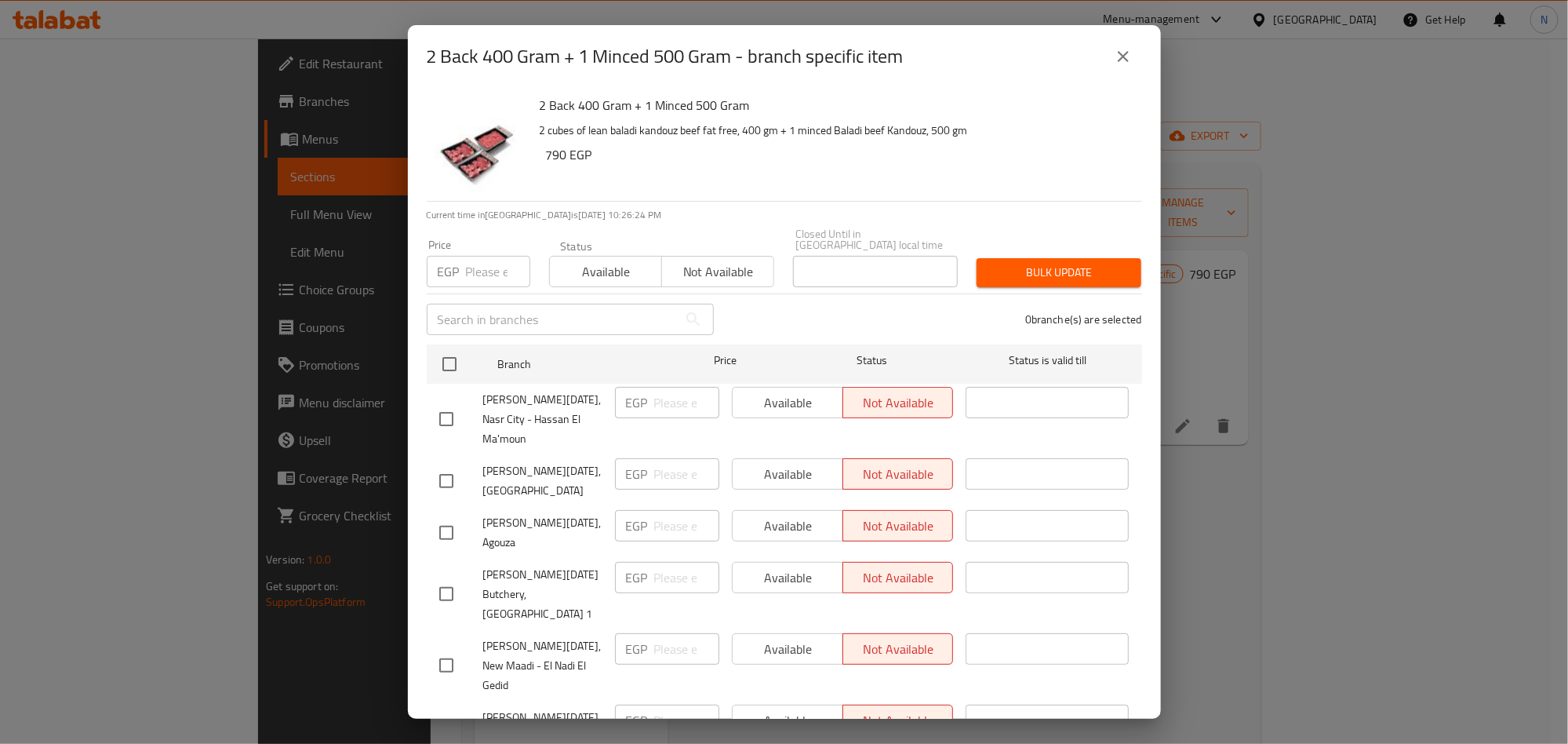
click at [1141, 61] on div "2 Back 400 Gram + 1 Minced 500 Gram - branch specific item" at bounding box center [784, 57] width 753 height 62
click at [1137, 55] on button "close" at bounding box center [1123, 57] width 38 height 38
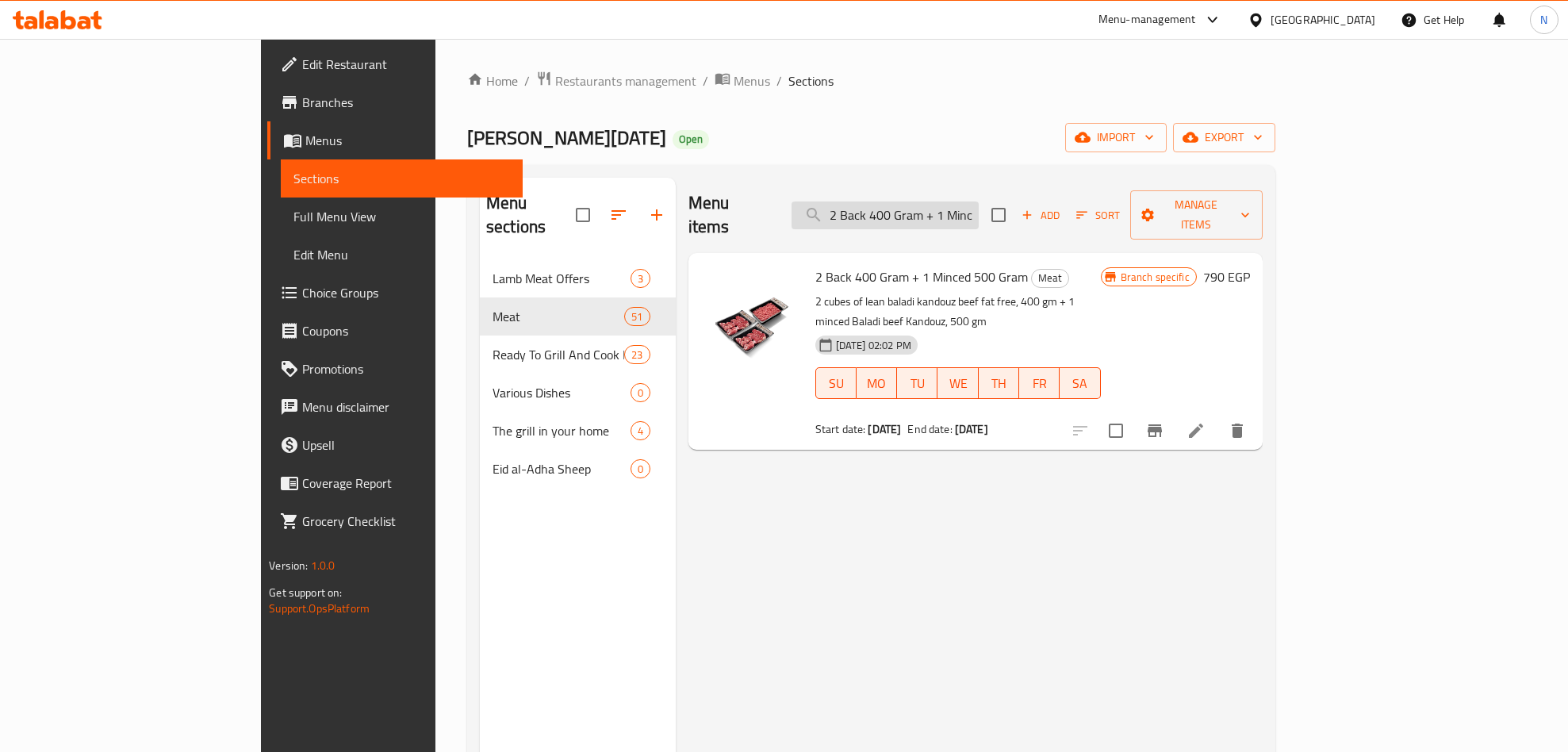
click at [948, 201] on input "2 Back 400 Gram + 1 Minced 500 Gram" at bounding box center [885, 214] width 187 height 27
paste input "Offer 5 Front Kandouz Cubed Meat Frozen 400 Gm"
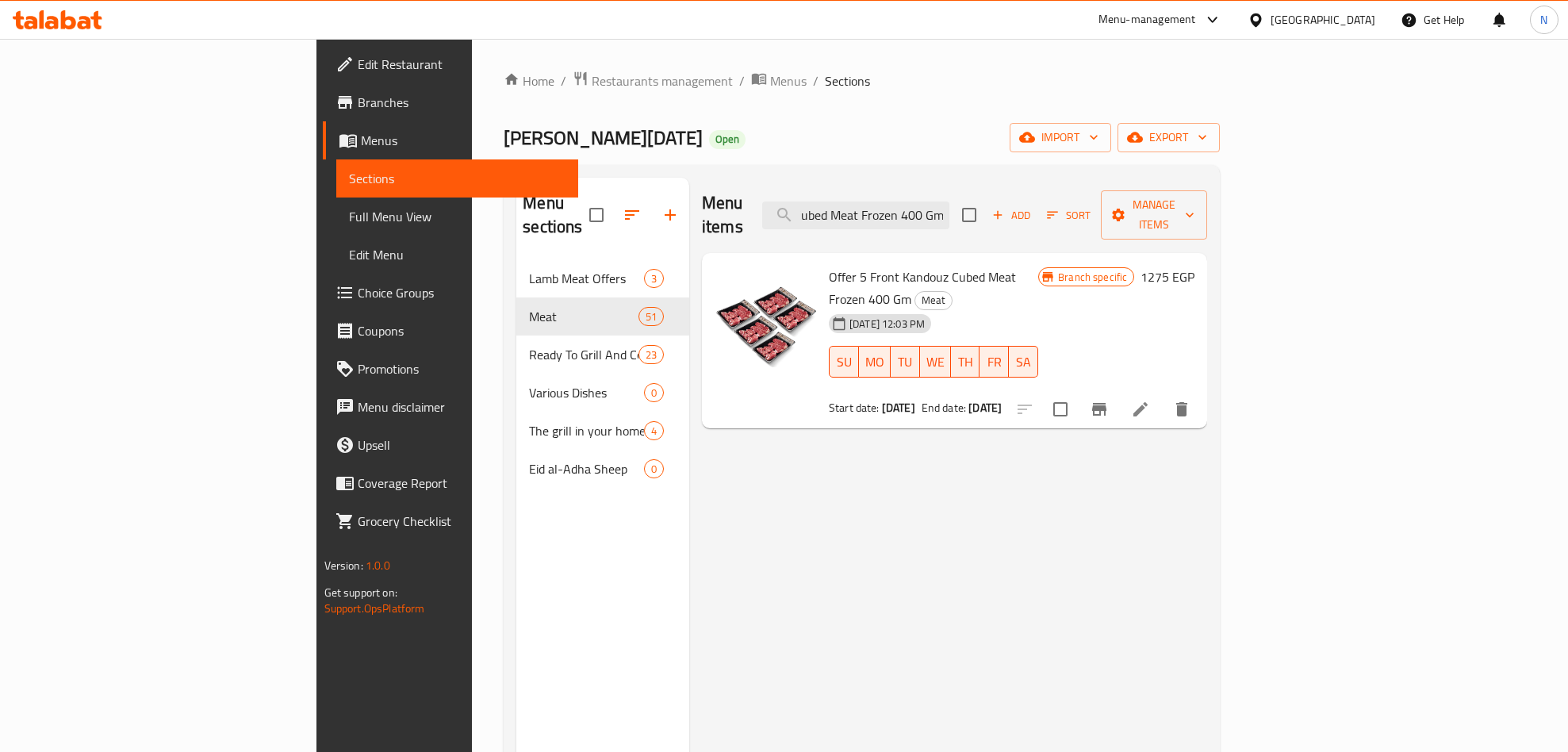
click at [1107, 403] on icon "Branch-specific-item" at bounding box center [1099, 409] width 14 height 12
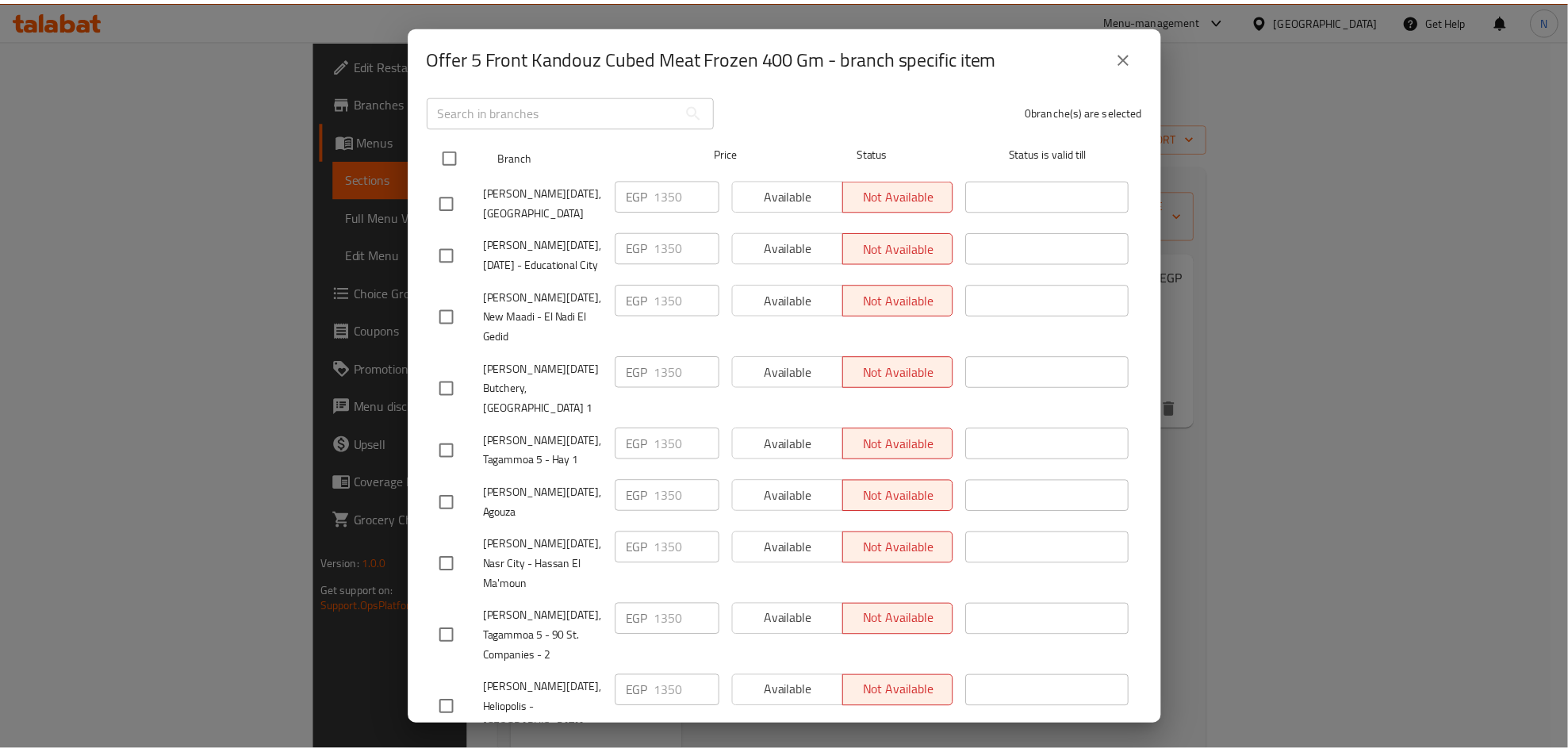
scroll to position [221, 0]
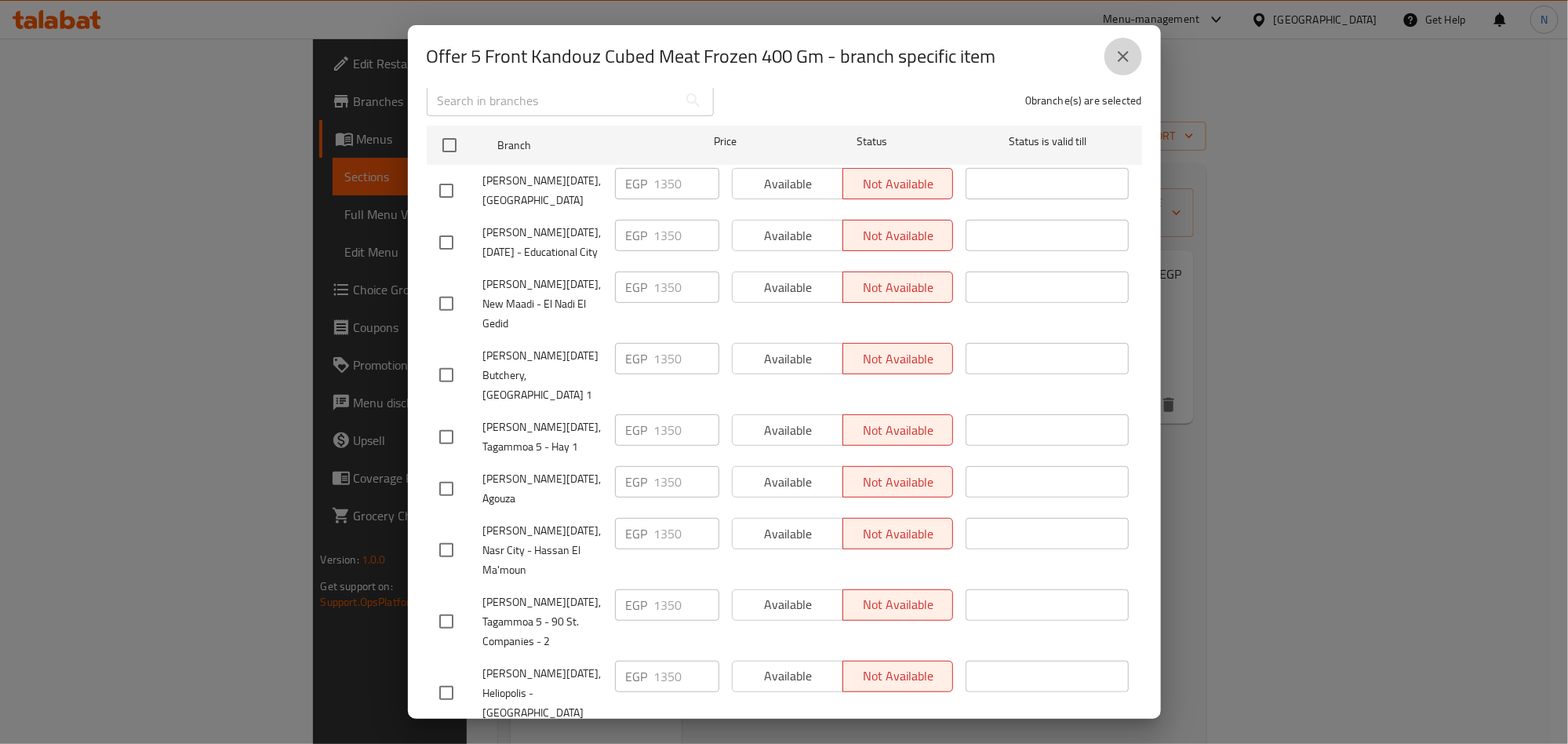
click at [1118, 57] on icon "close" at bounding box center [1123, 56] width 19 height 19
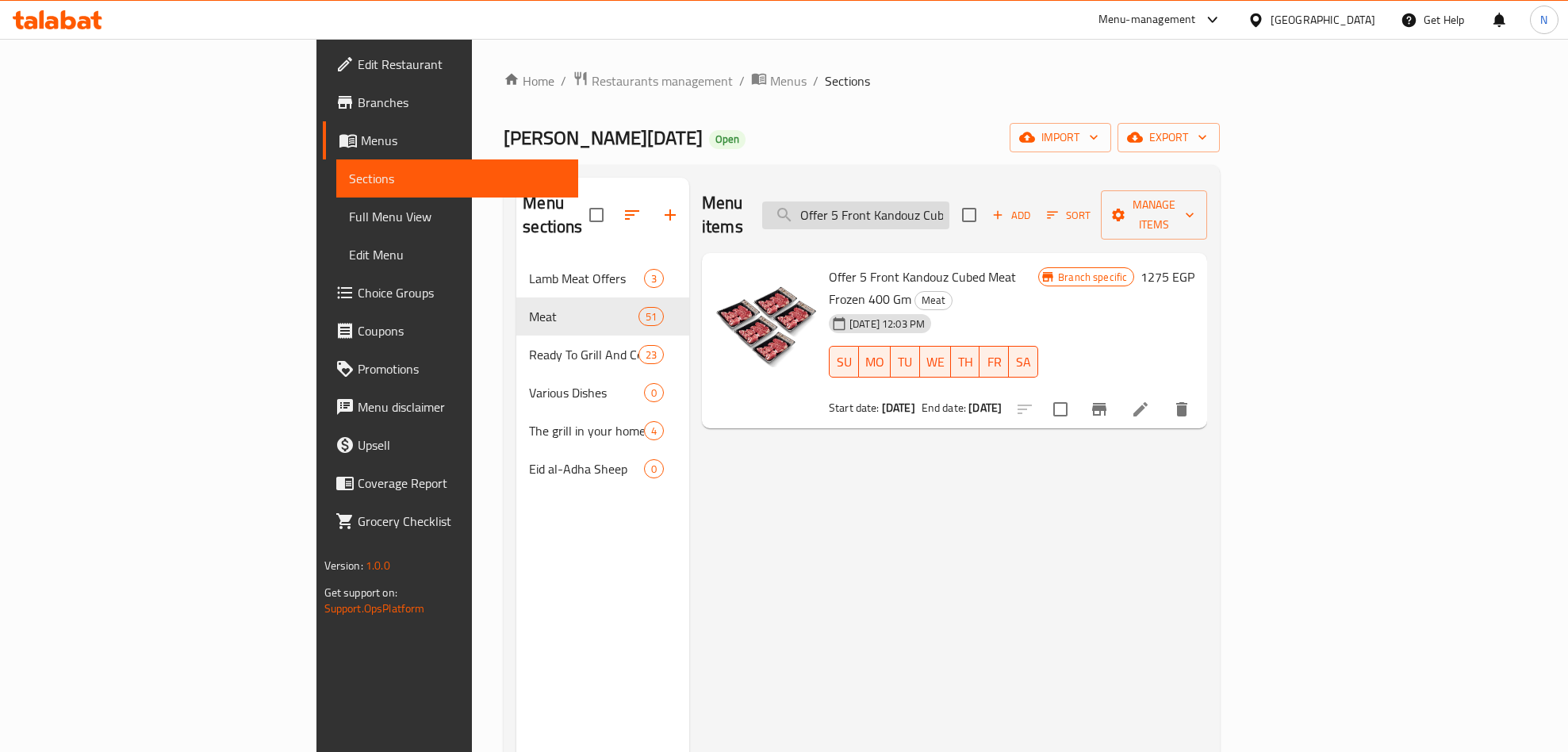
click at [950, 201] on input "Offer 5 Front Kandouz Cubed Meat Frozen 400 Gm" at bounding box center [855, 214] width 187 height 27
click at [950, 212] on input "Offer 5 Front Kandouz Cubed Meat Frozen 400 Gm" at bounding box center [855, 214] width 187 height 27
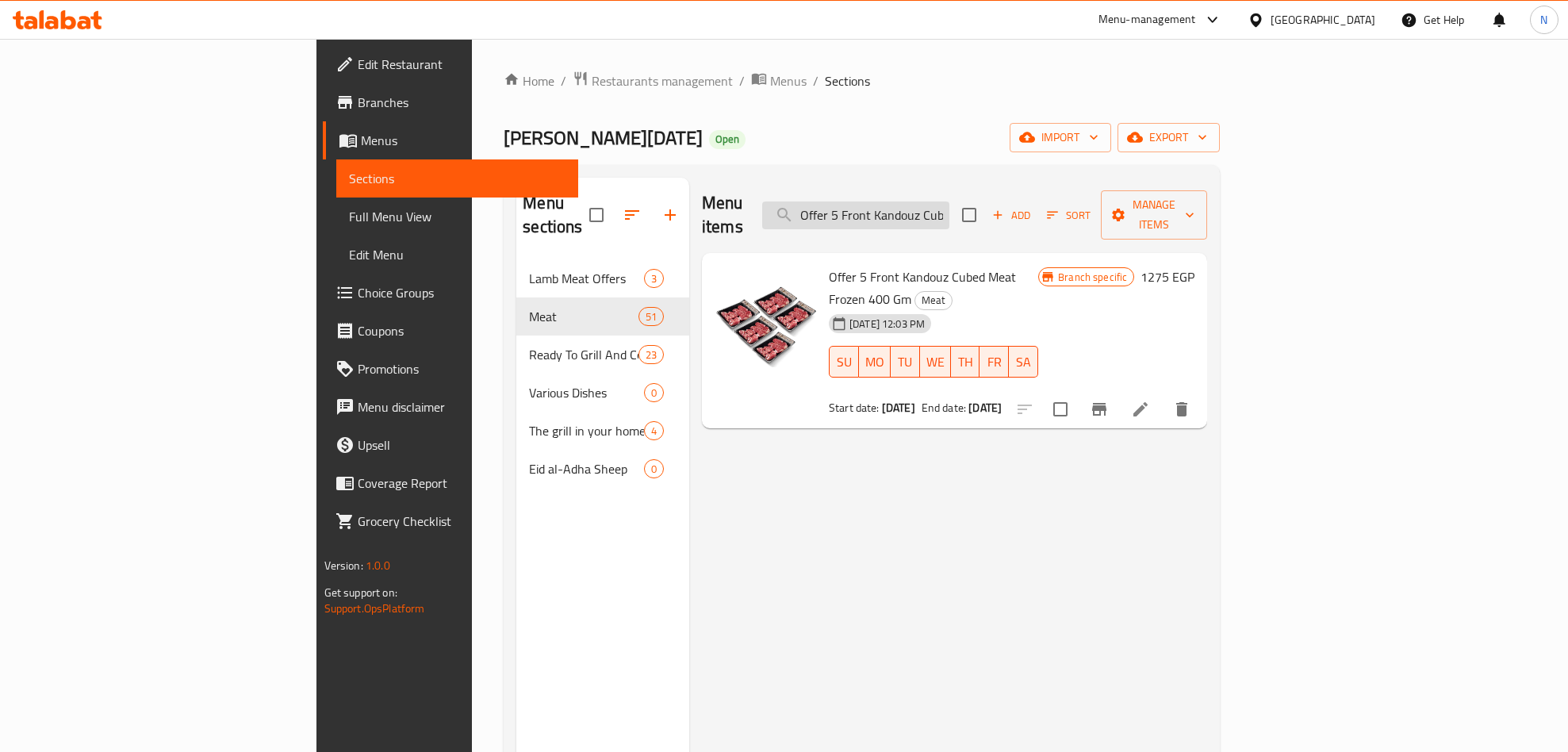
click at [950, 212] on input "Offer 5 Front Kandouz Cubed Meat Frozen 400 Gm" at bounding box center [855, 214] width 187 height 27
paste input "Back Kandouz Cubed Meat No Fats"
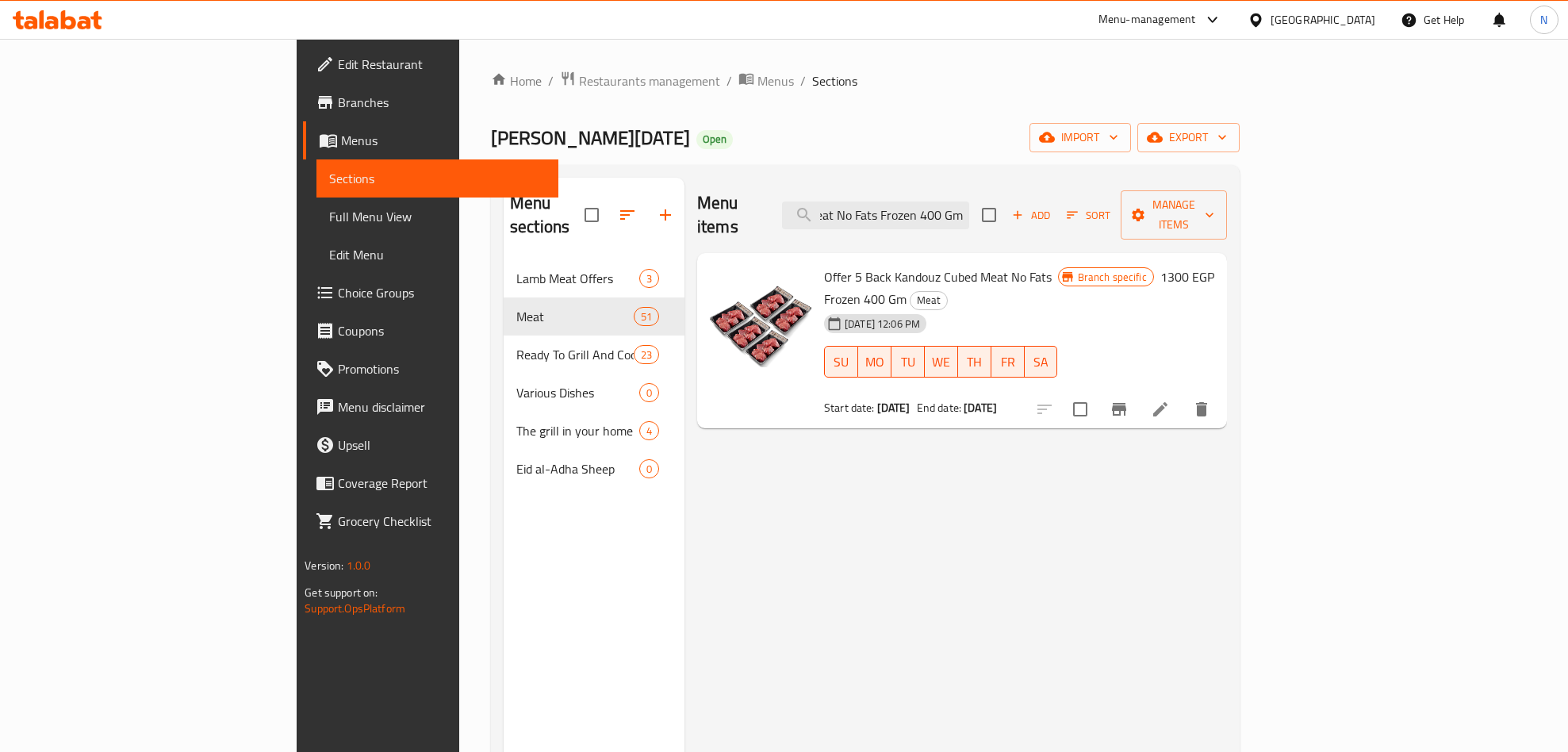
type input "Offer 5 Back Kandouz Cubed Meat No Fats Frozen 400 Gm"
click at [1126, 403] on icon "Branch-specific-item" at bounding box center [1118, 409] width 14 height 12
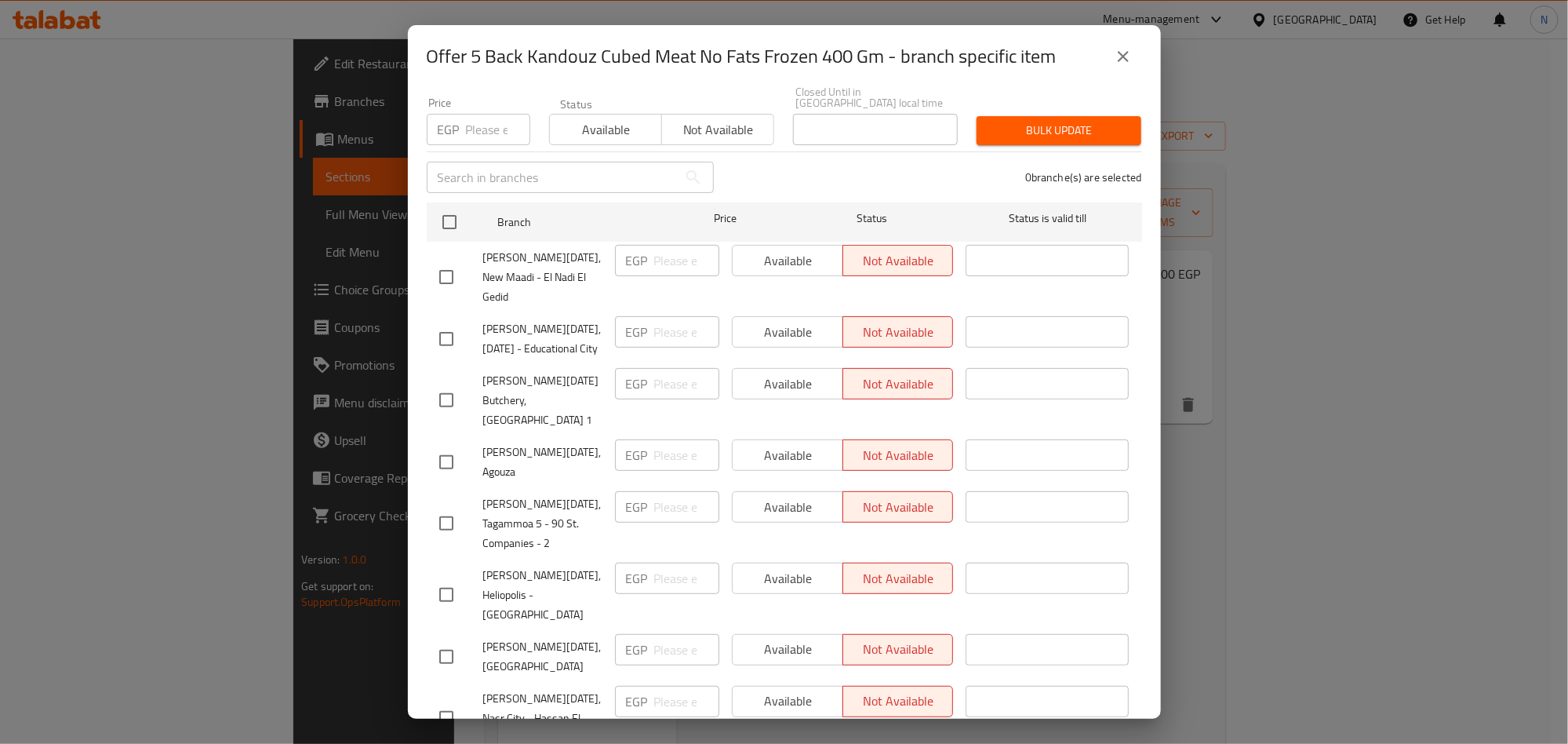
scroll to position [219, 0]
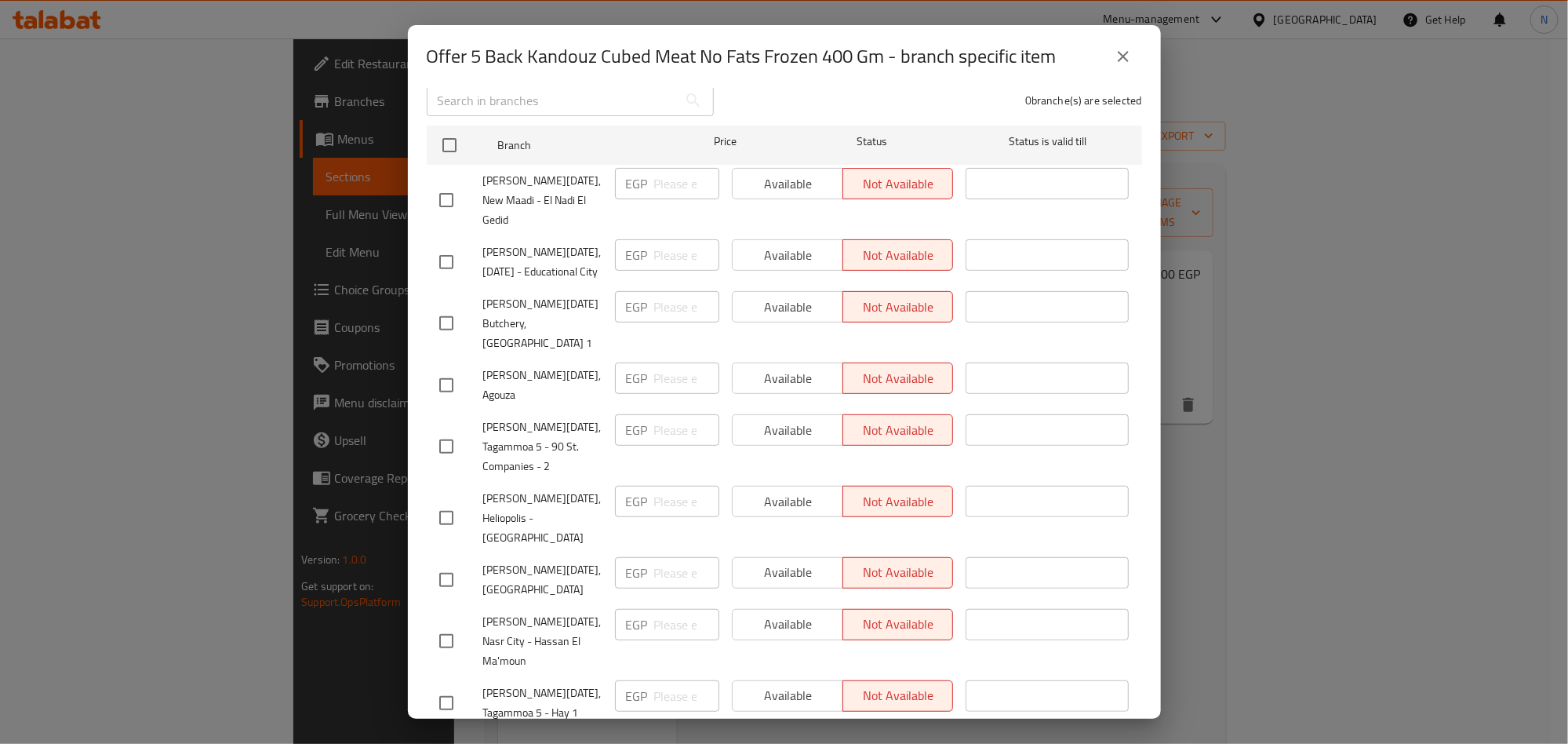
click at [1118, 61] on icon "close" at bounding box center [1123, 56] width 11 height 11
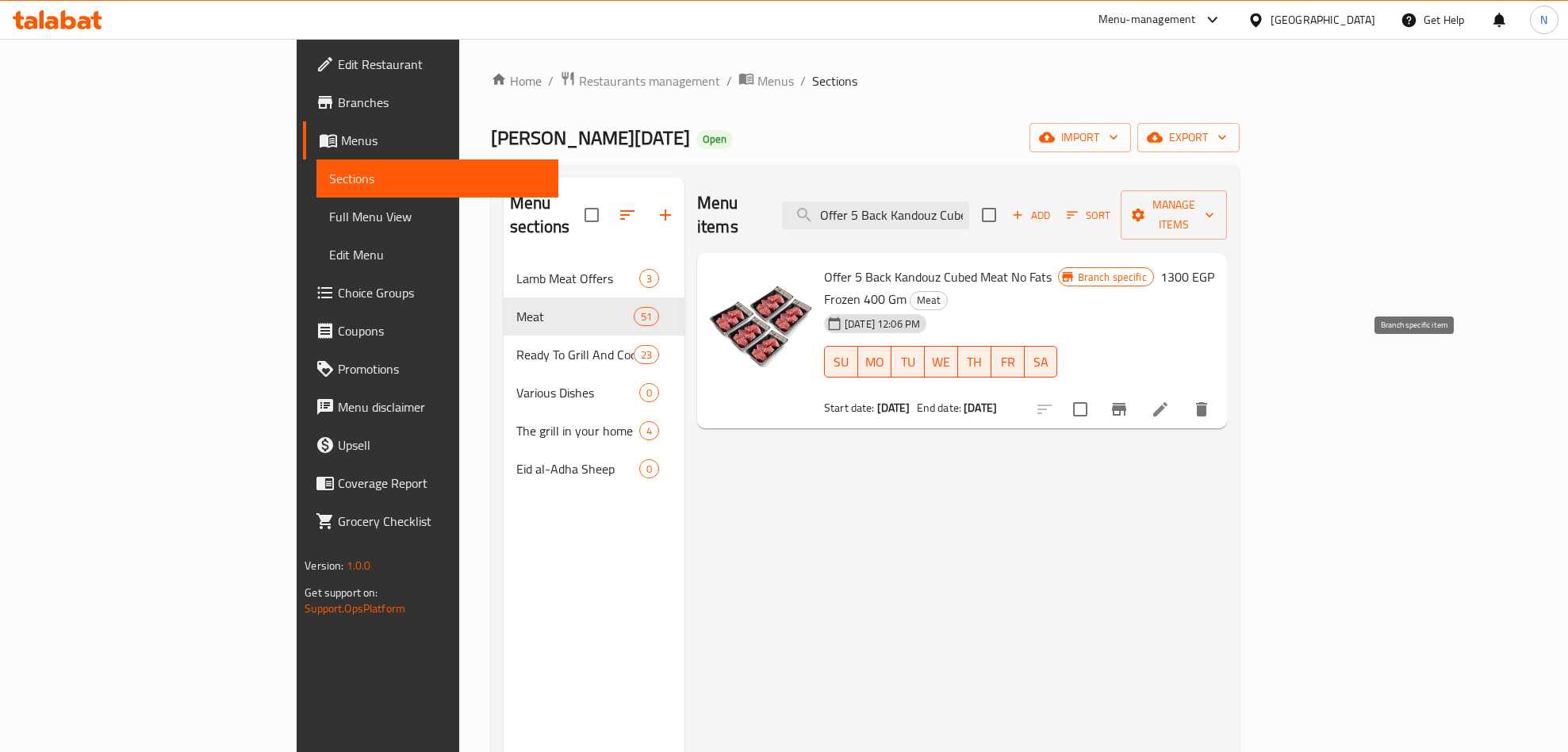
click at [1128, 400] on icon "Branch-specific-item" at bounding box center [1118, 409] width 19 height 19
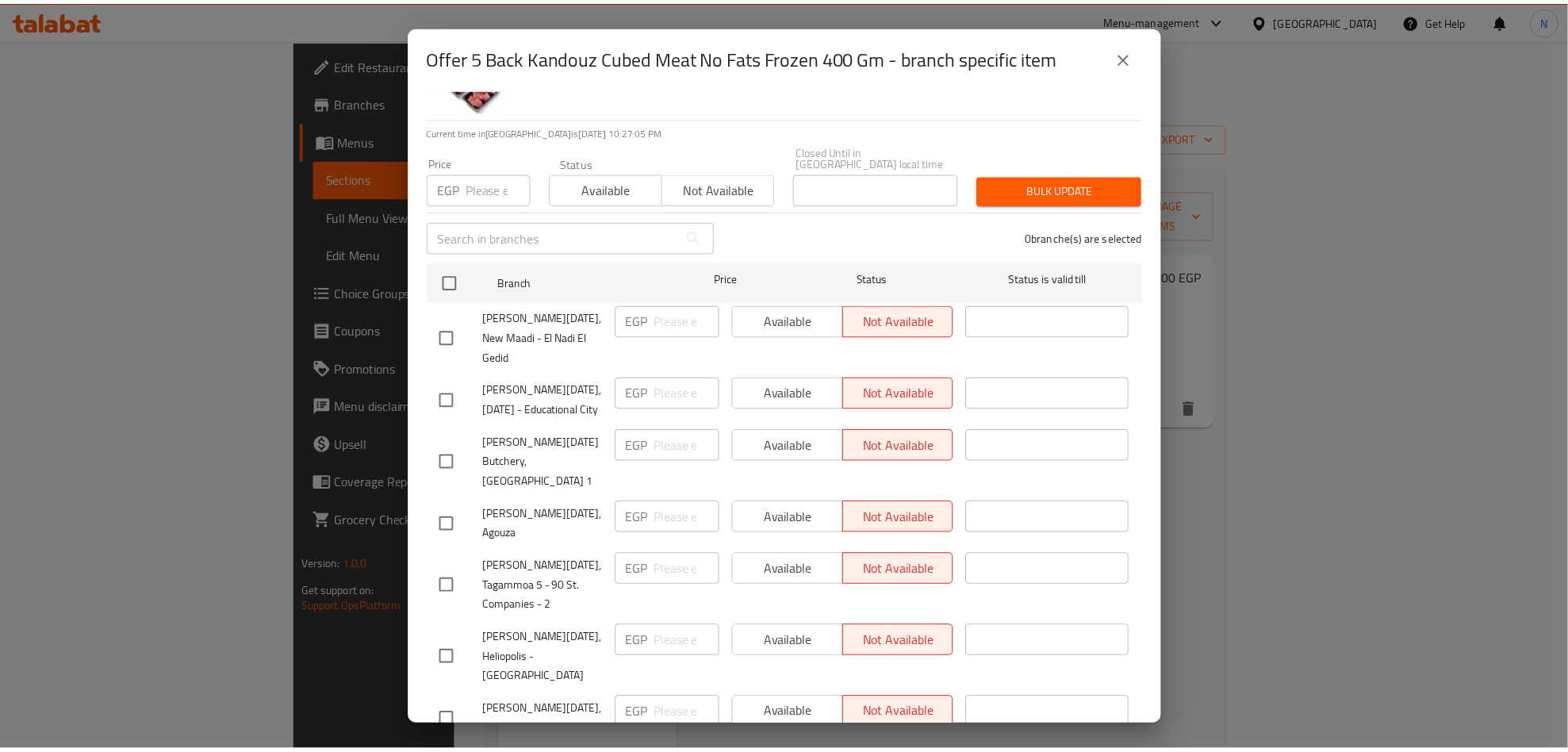
scroll to position [0, 0]
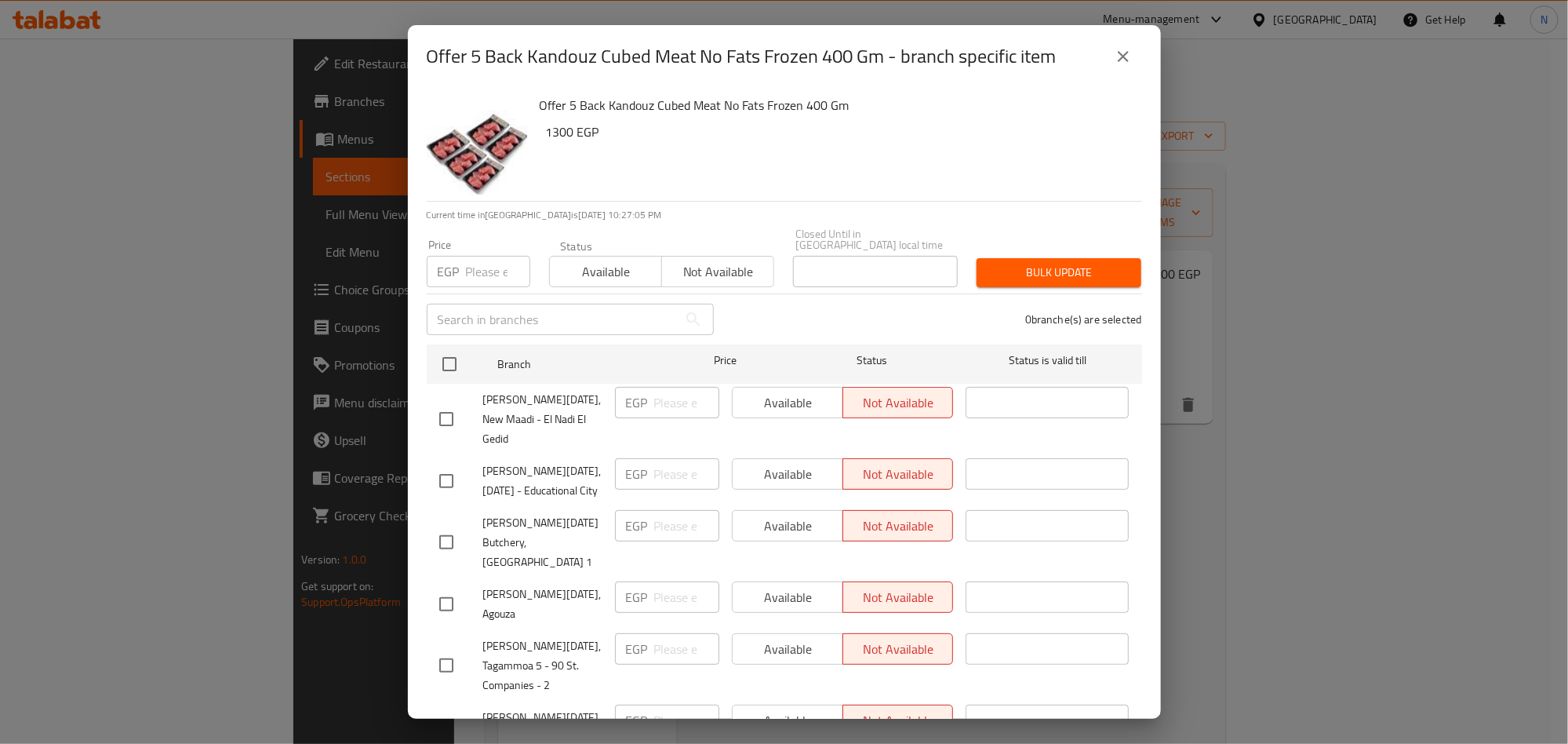
click at [1128, 58] on icon "close" at bounding box center [1123, 56] width 19 height 19
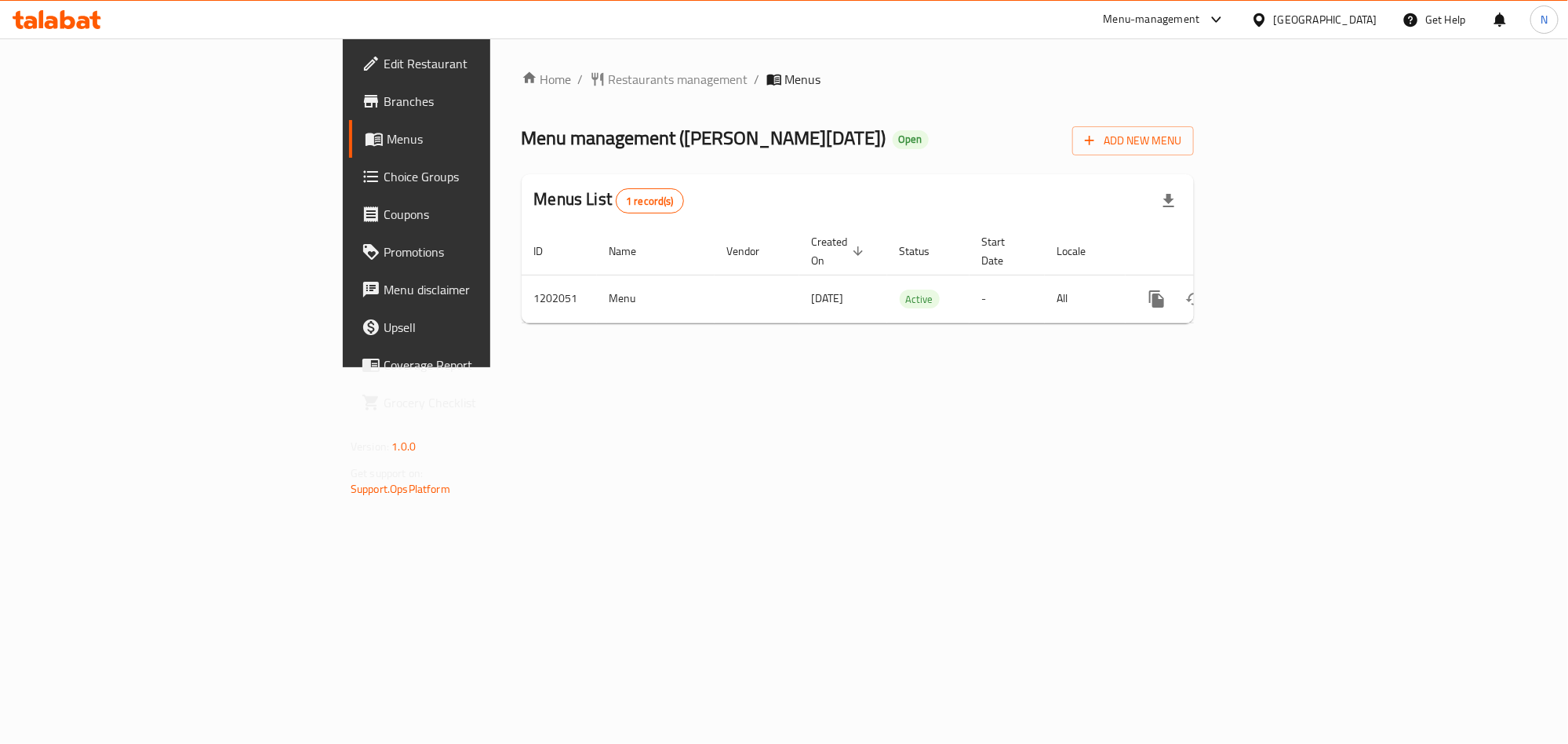
drag, startPoint x: 132, startPoint y: 102, endPoint x: 187, endPoint y: 95, distance: 55.4
click at [384, 102] on span "Branches" at bounding box center [488, 101] width 209 height 19
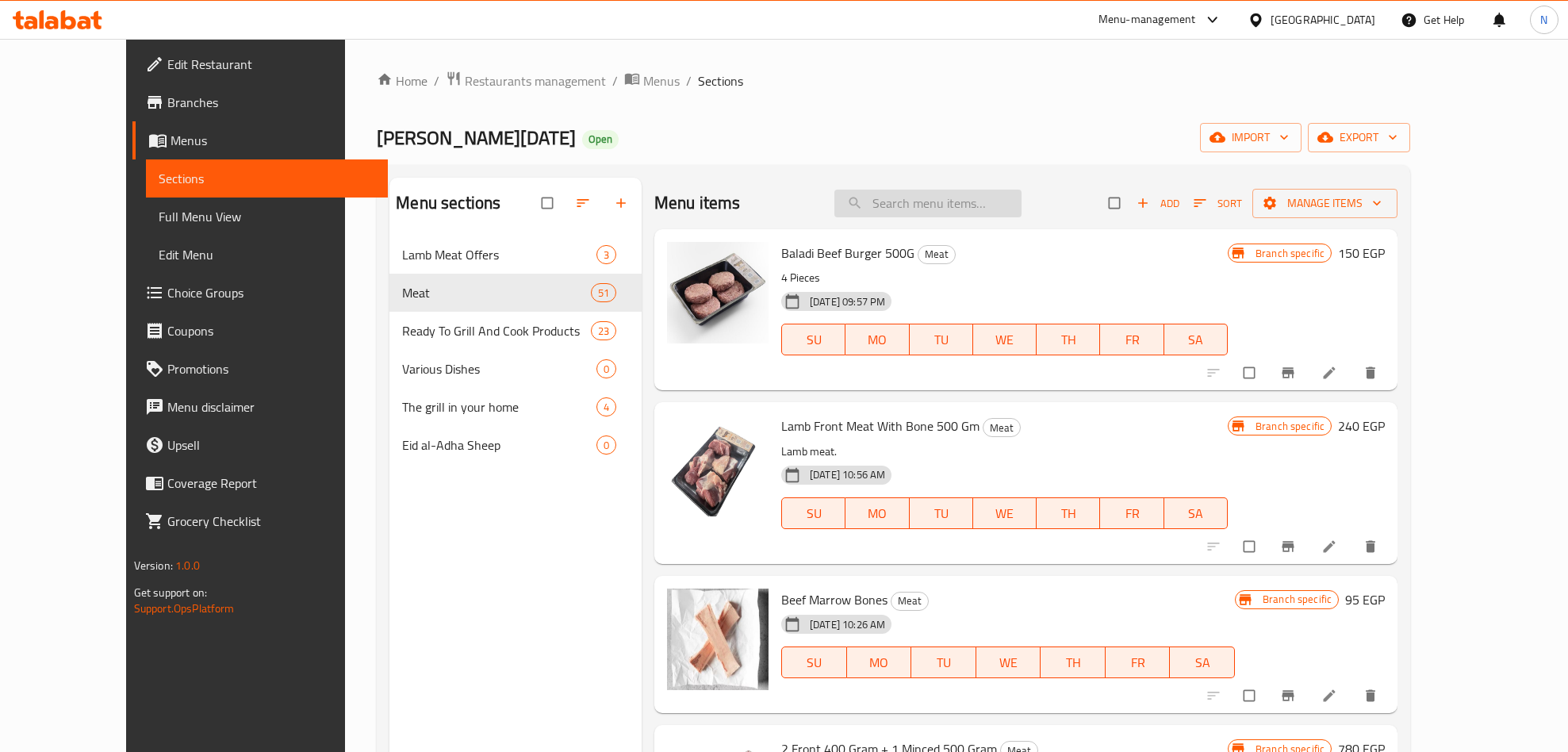
click at [976, 200] on input "search" at bounding box center [927, 203] width 187 height 27
paste input "Offer 5 Back Kandouz Cubed Meat No Fats Frozen 400 Gm"
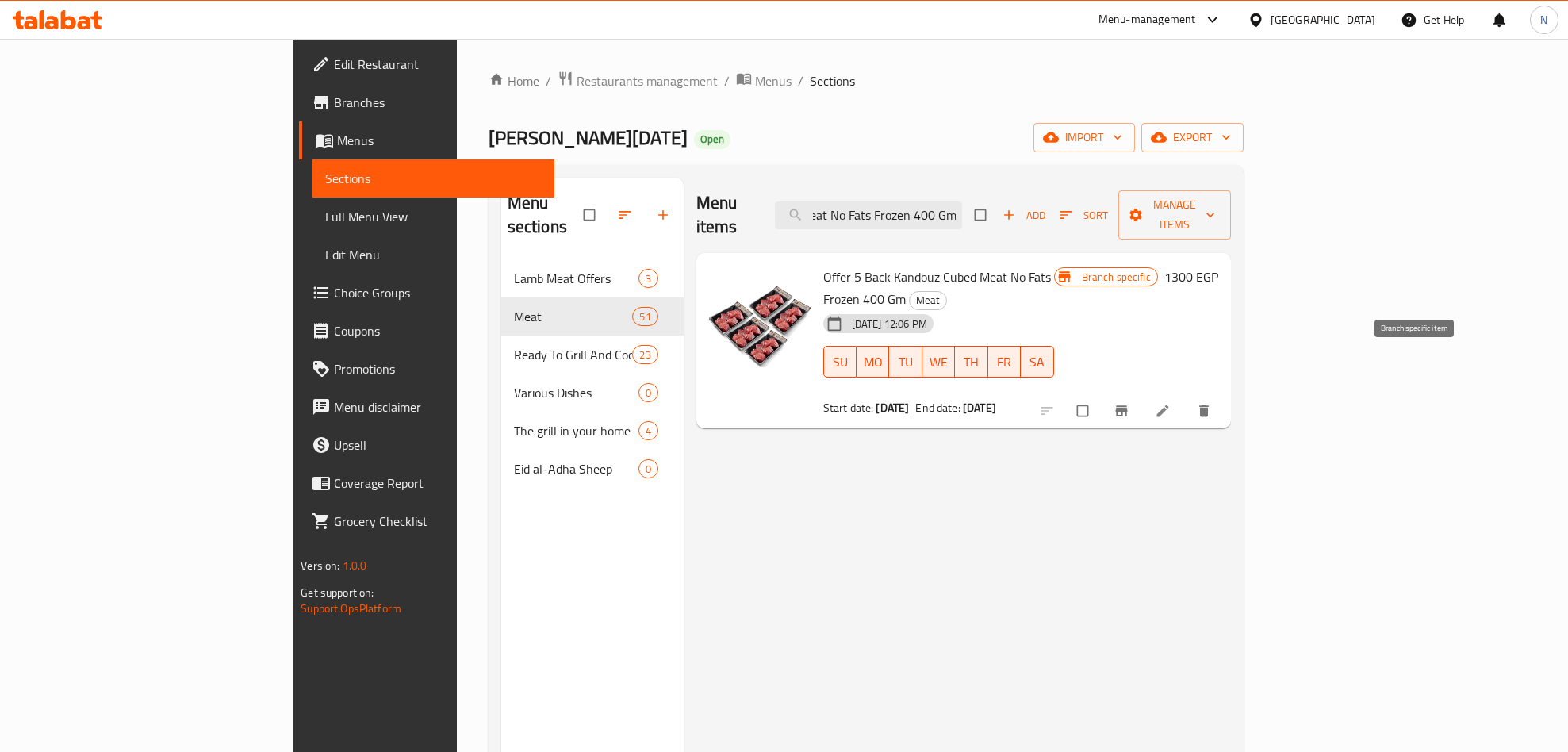
click at [1143, 393] on button "Branch-specific-item" at bounding box center [1123, 410] width 38 height 35
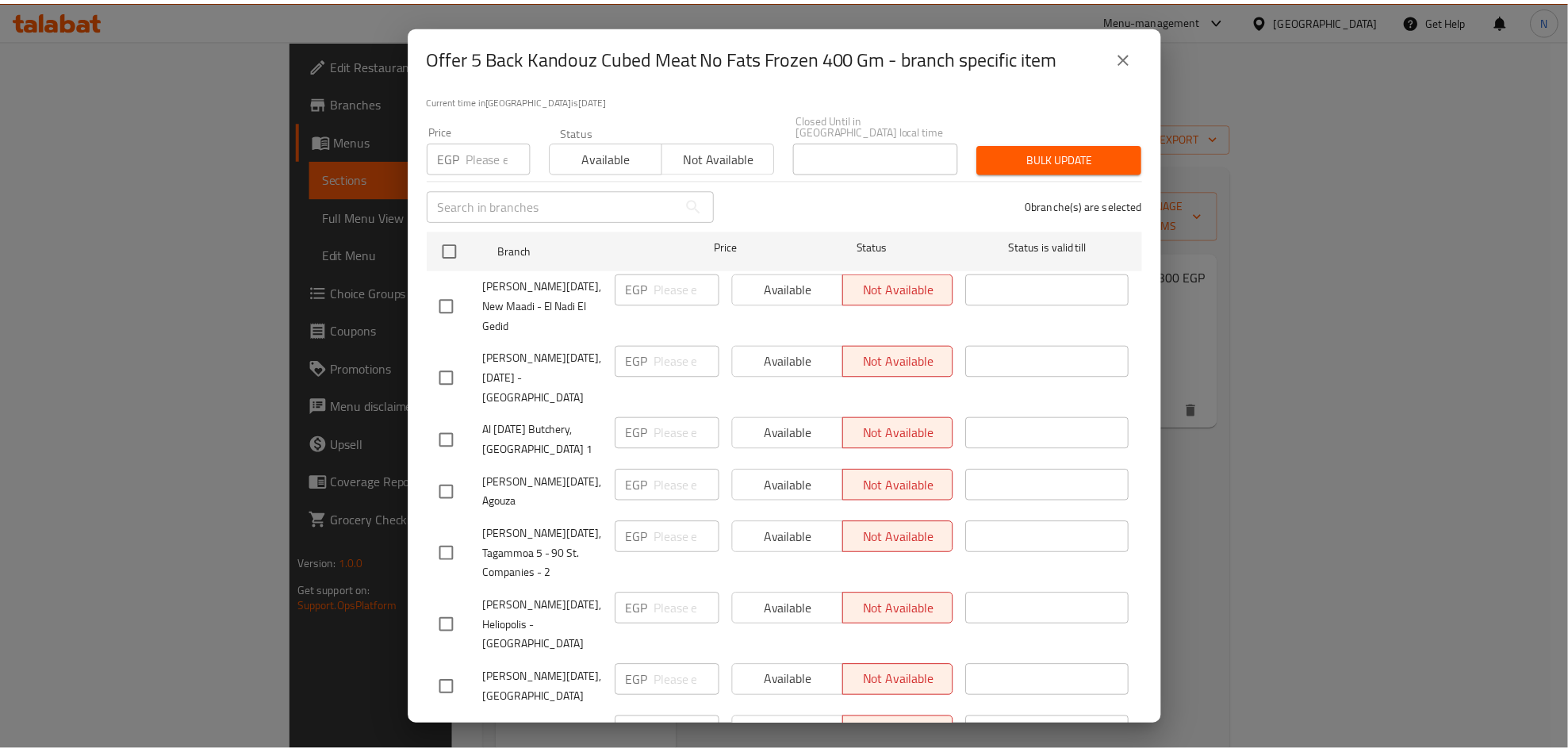
scroll to position [221, 0]
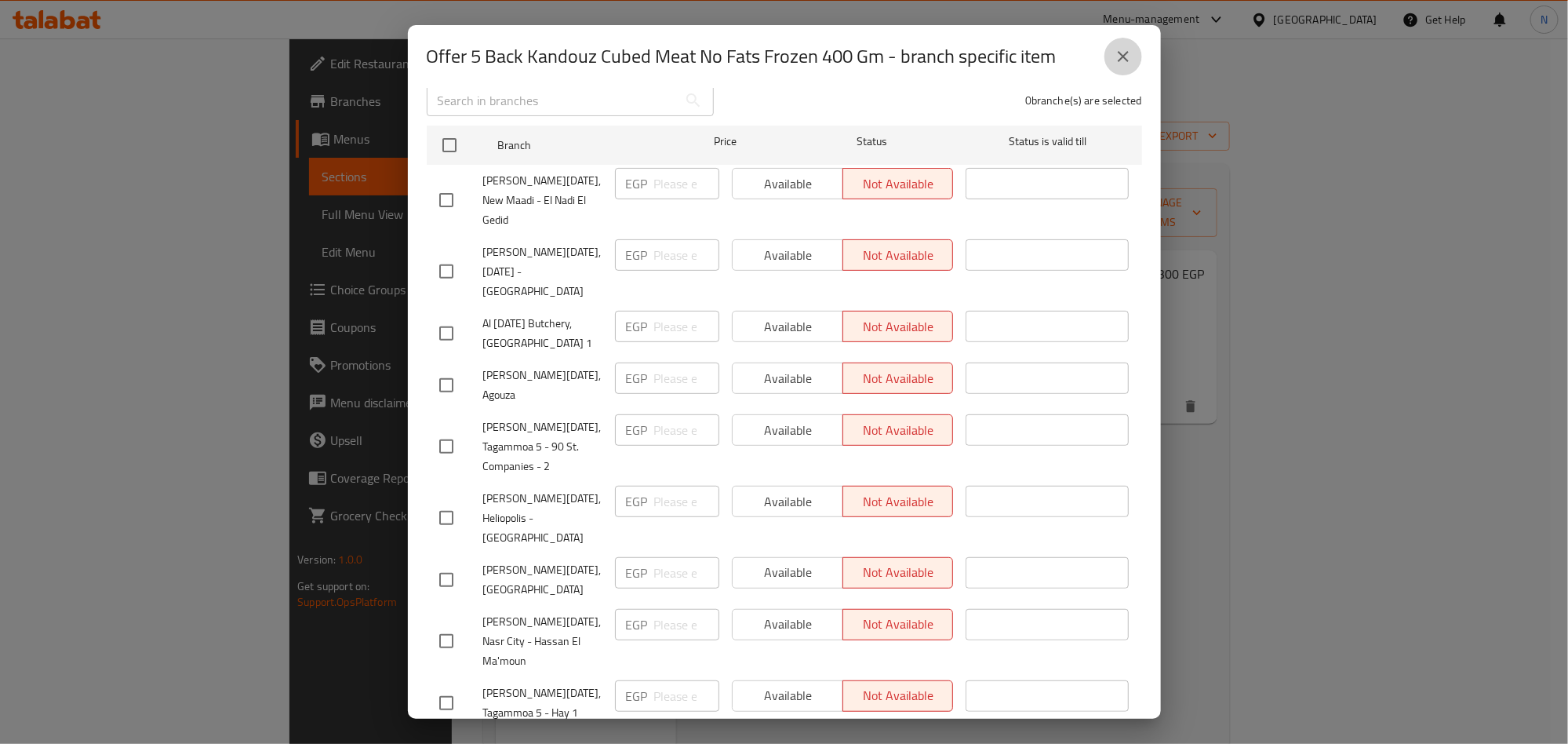
click at [1118, 60] on icon "close" at bounding box center [1123, 56] width 19 height 19
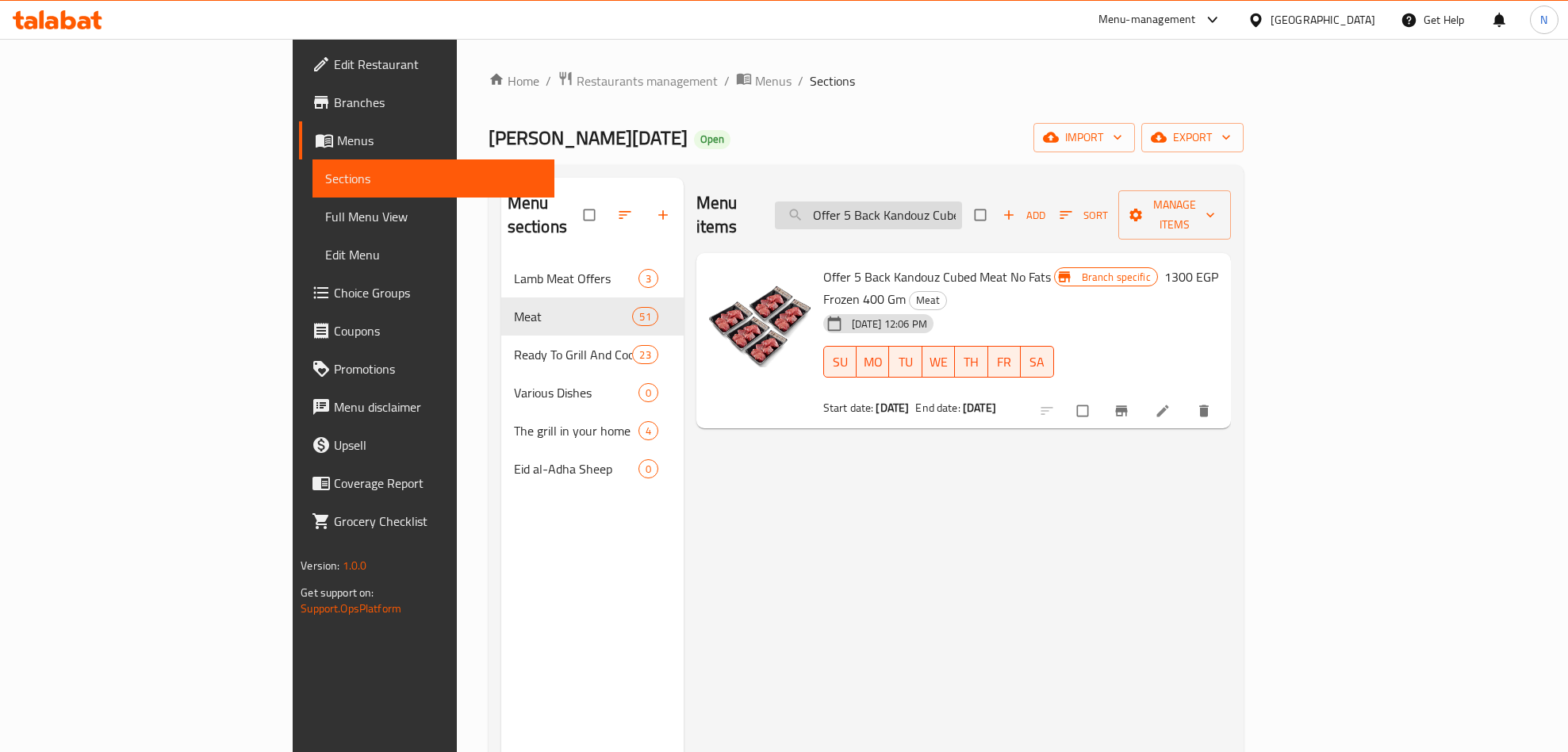
click at [962, 201] on input "Offer 5 Back Kandouz Cubed Meat No Fats Frozen 400 Gm" at bounding box center [868, 214] width 187 height 27
paste input "5 Front Lamb Tajins With Bones 500 Gram Offer"
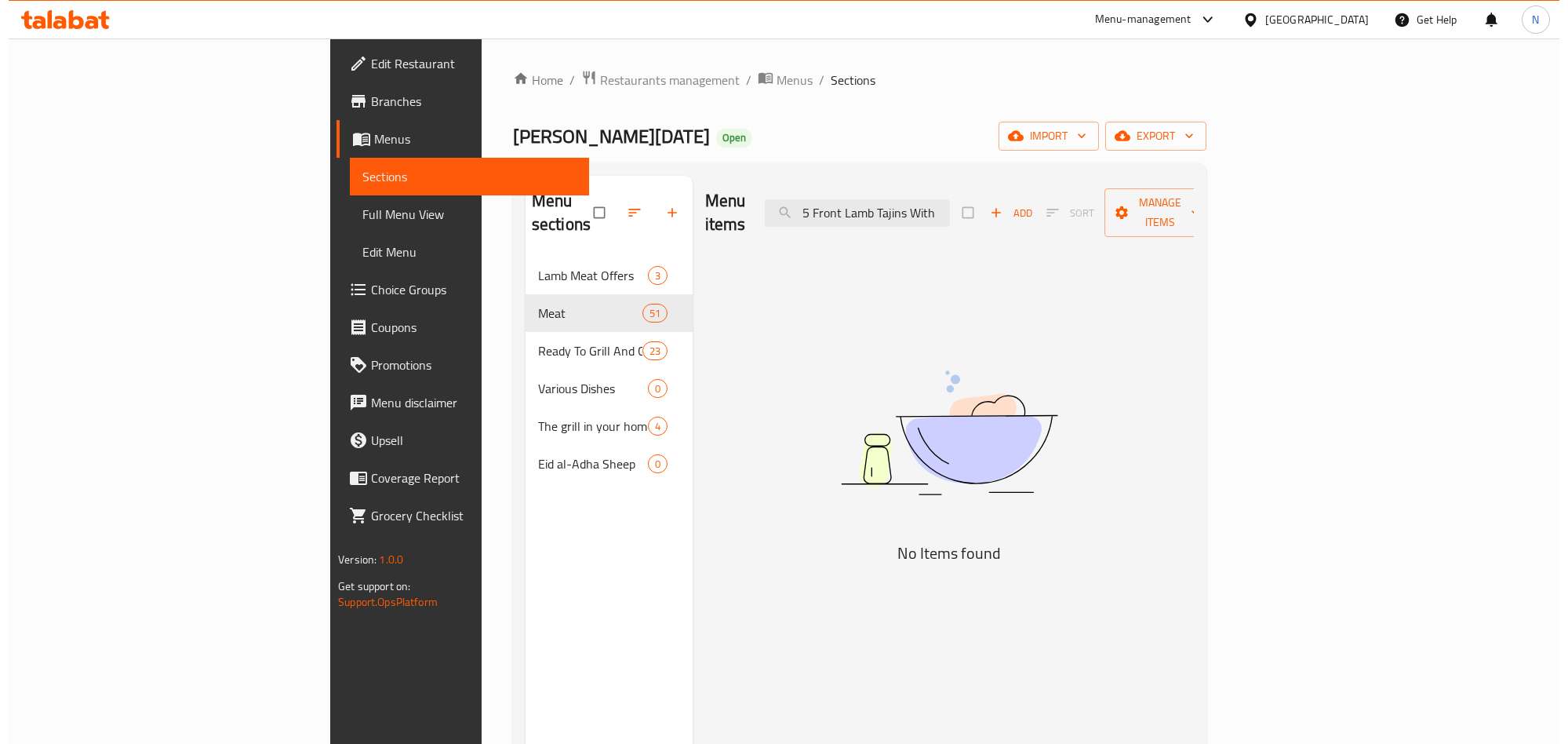
scroll to position [0, 0]
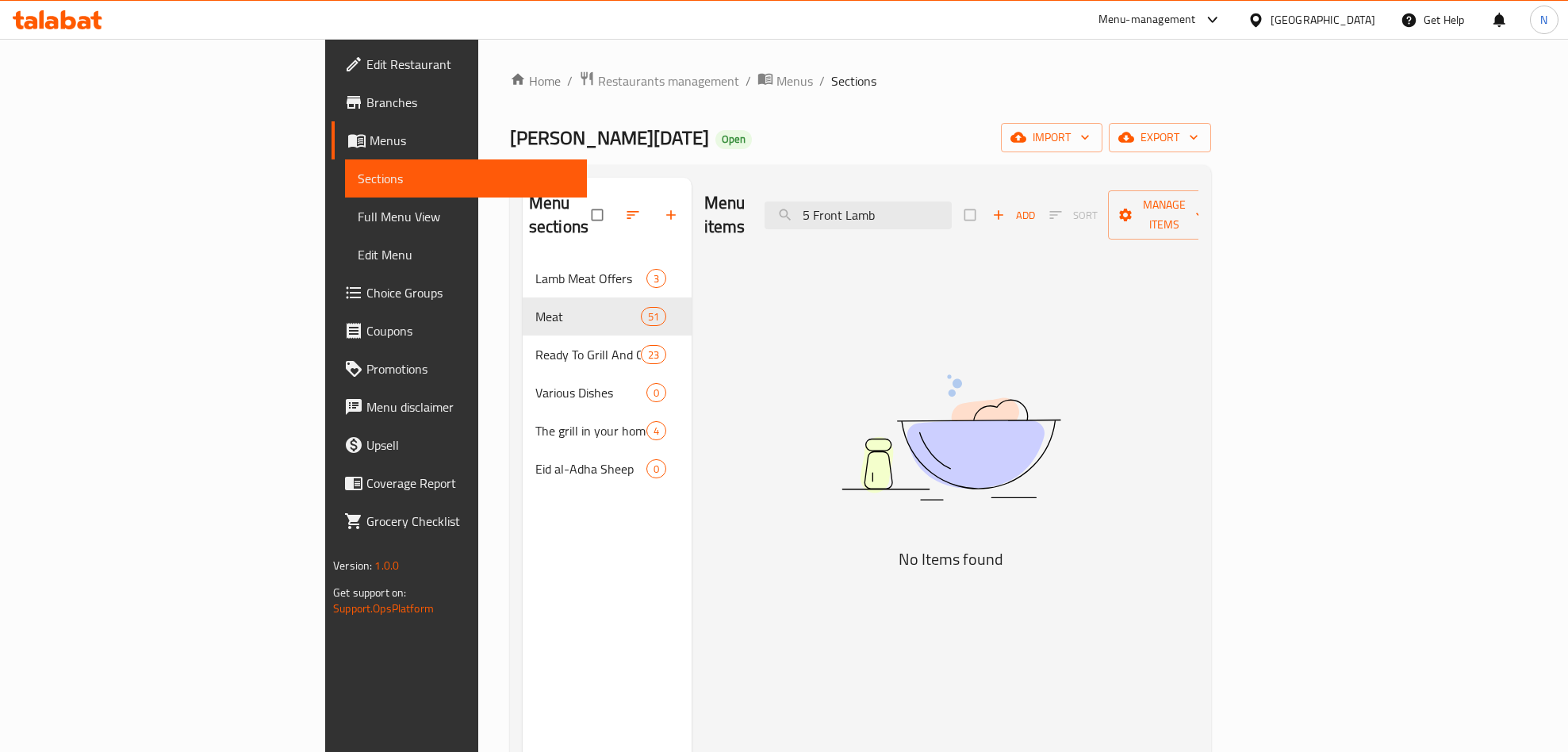
type input "5 Front Lamb"
click at [951, 209] on input "5 Front Lamb" at bounding box center [858, 214] width 187 height 27
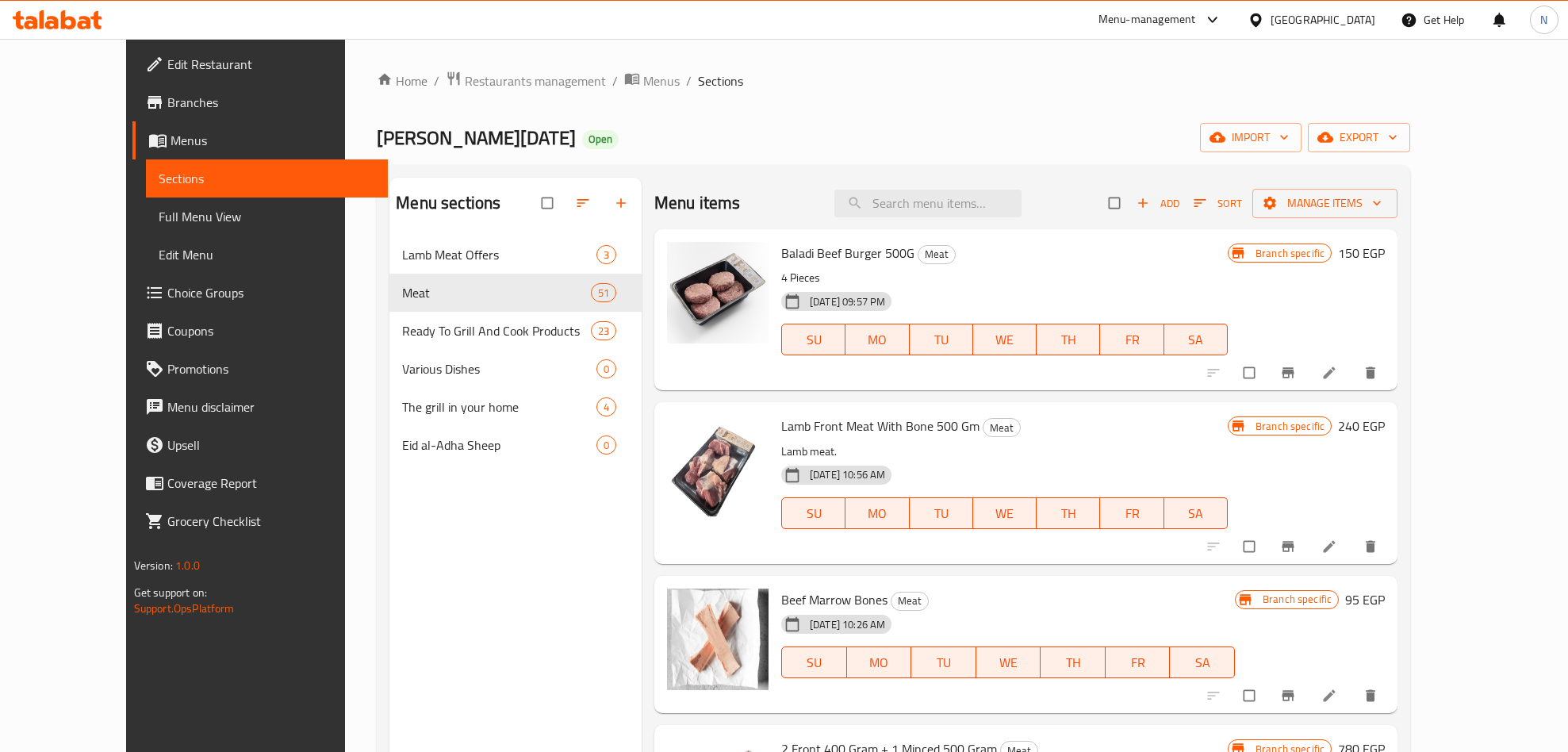
type input "6"
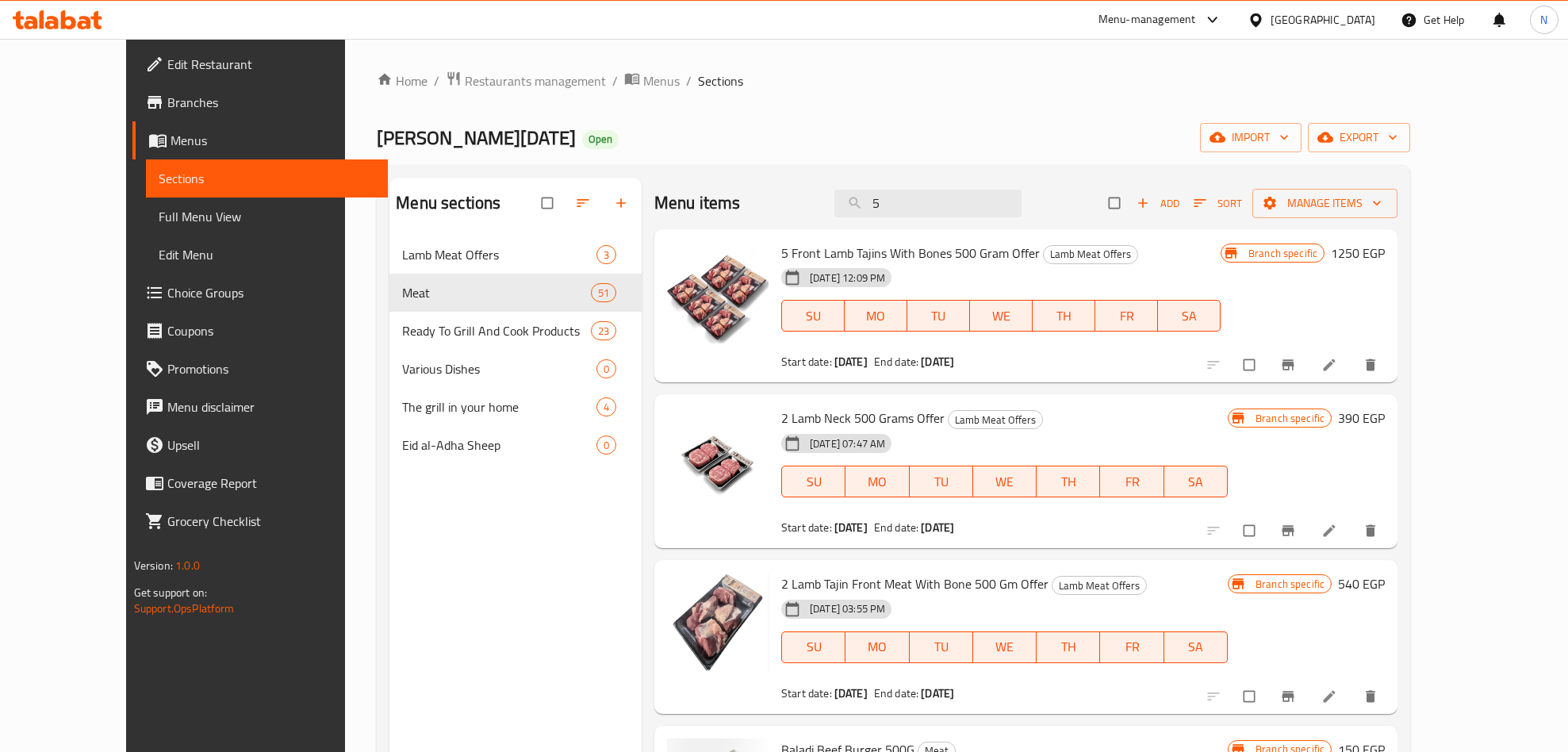
click at [1296, 357] on icon "Branch-specific-item" at bounding box center [1288, 365] width 16 height 16
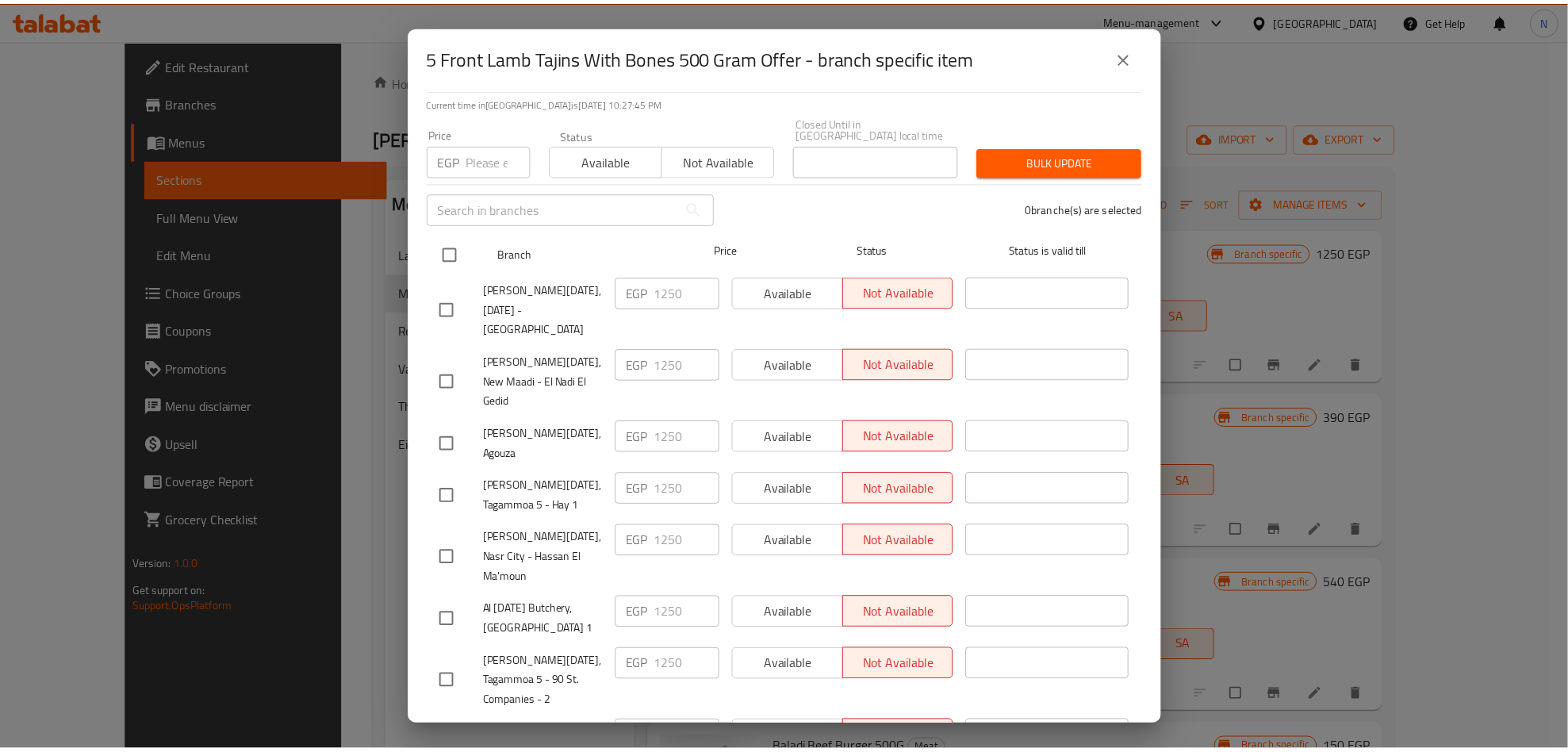
scroll to position [221, 0]
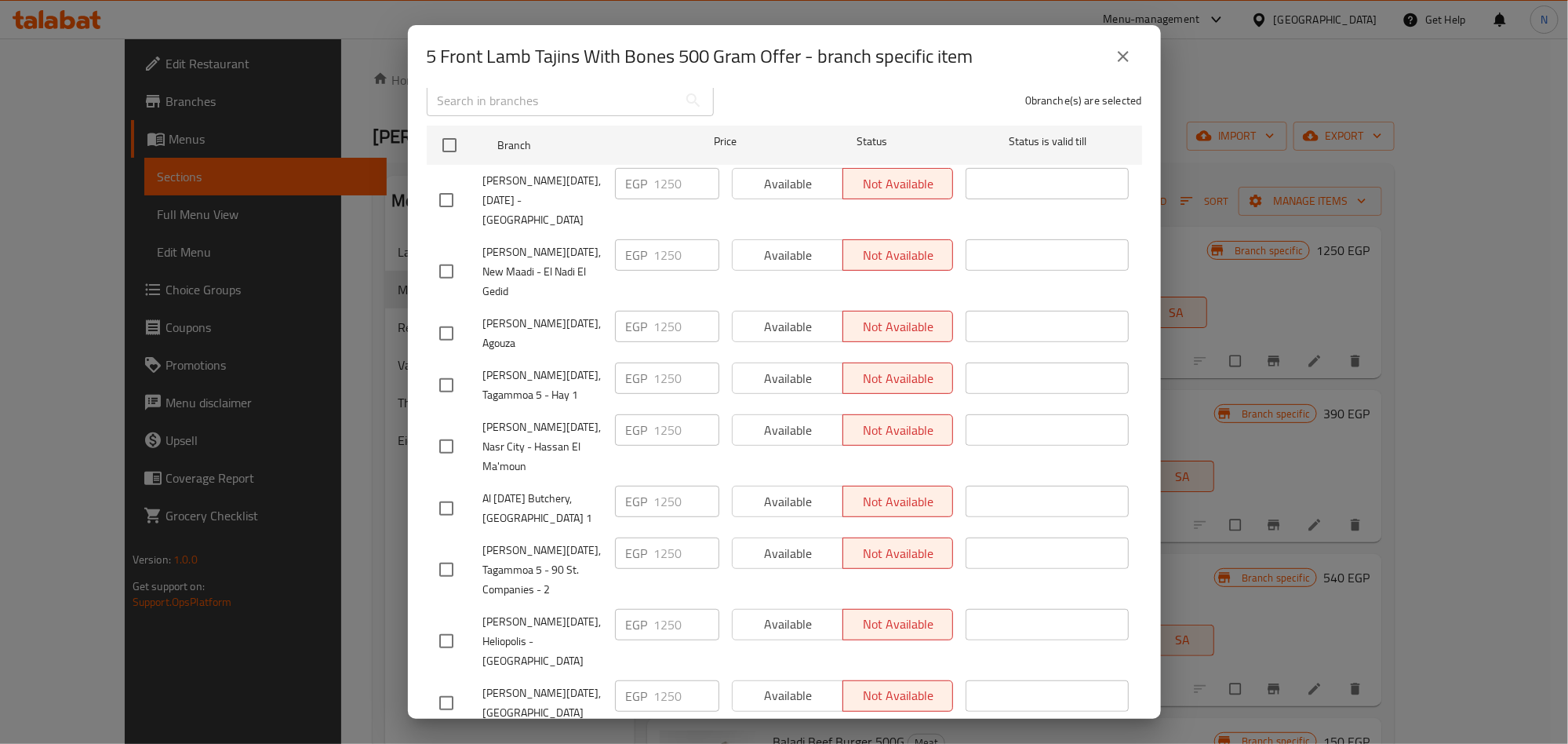
click at [1126, 52] on icon "close" at bounding box center [1123, 56] width 19 height 19
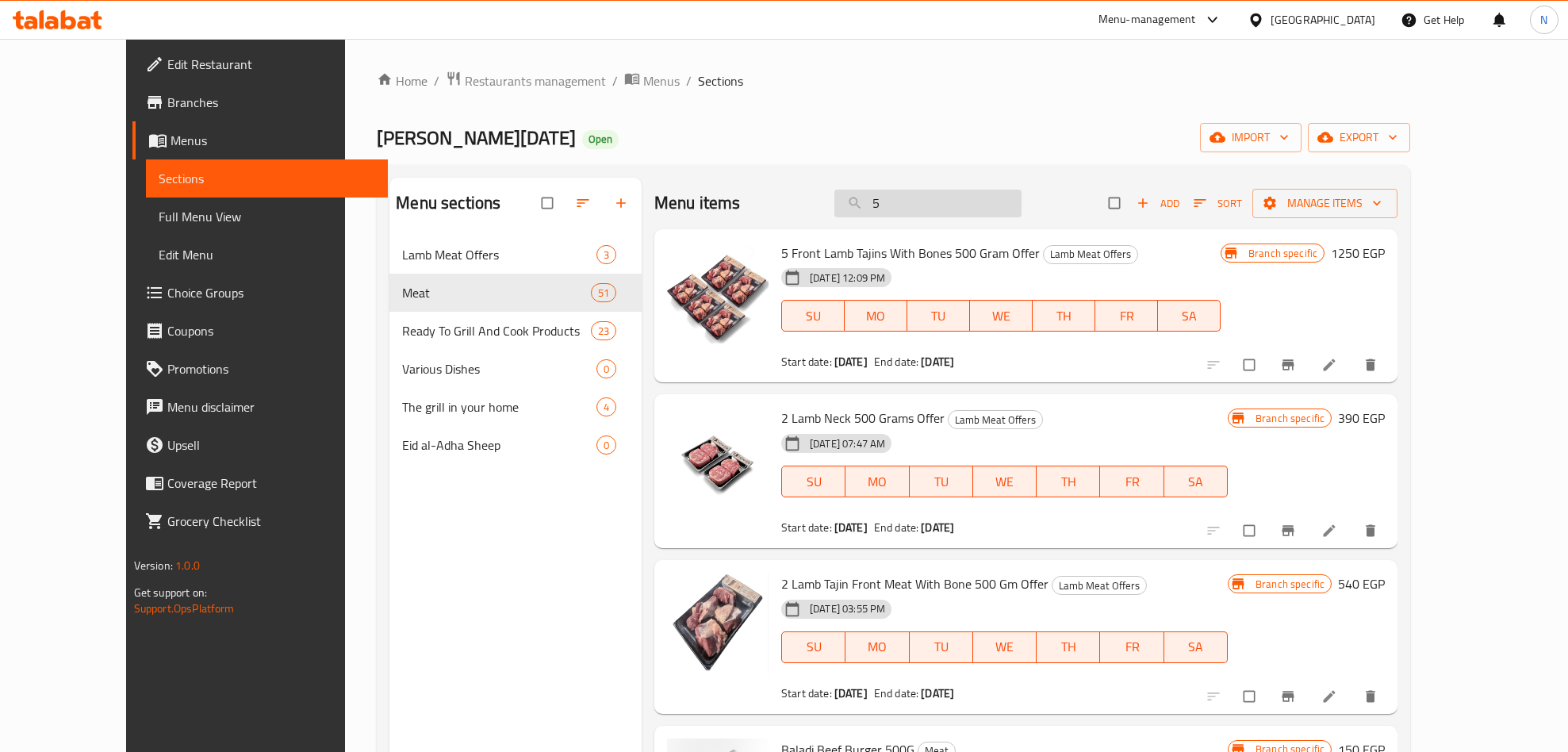
click at [995, 204] on input "5" at bounding box center [927, 203] width 187 height 27
paste input "2مفروم 500جرام +1لحم مكعبات كندوز امامى 400جرام"
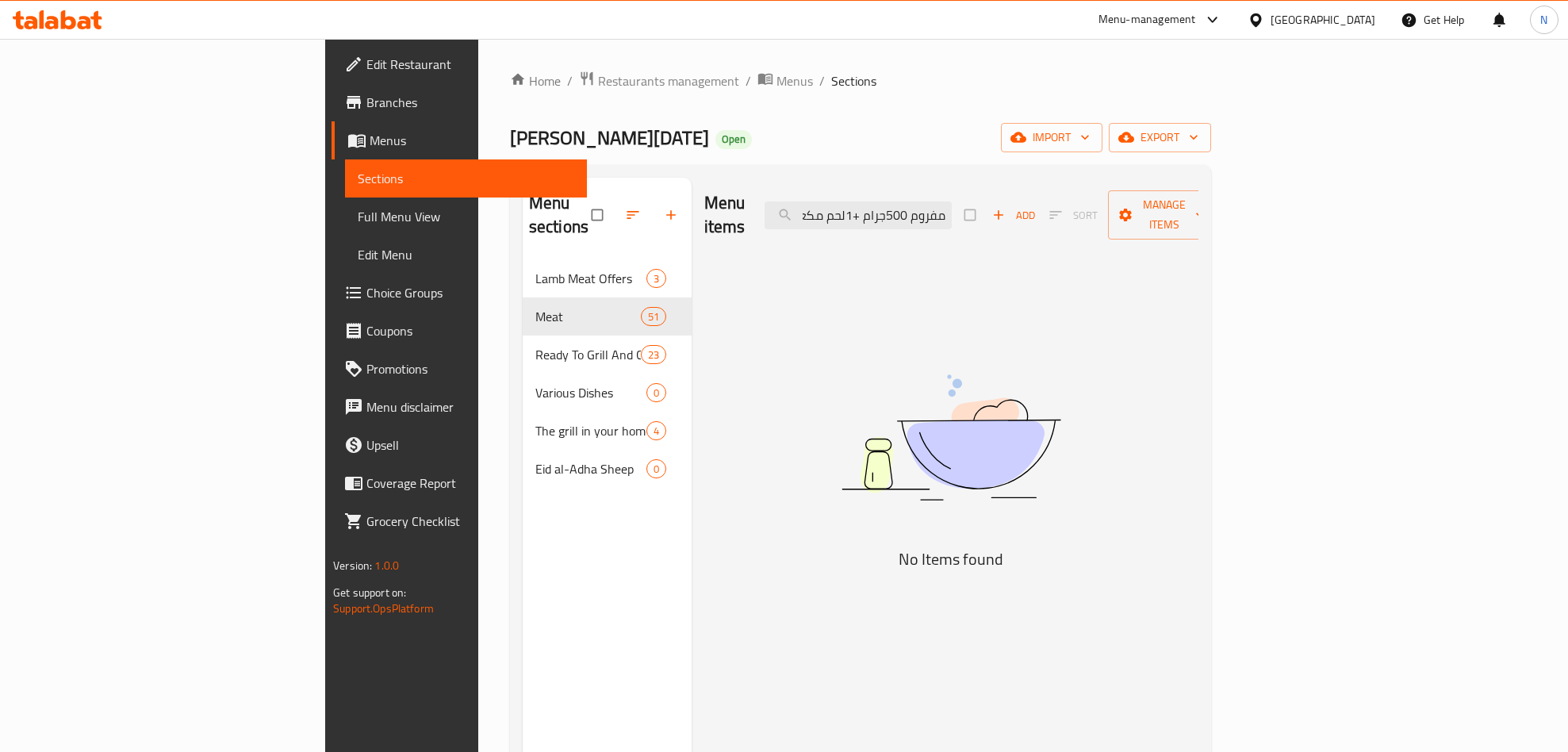
scroll to position [0, 0]
type input "2"
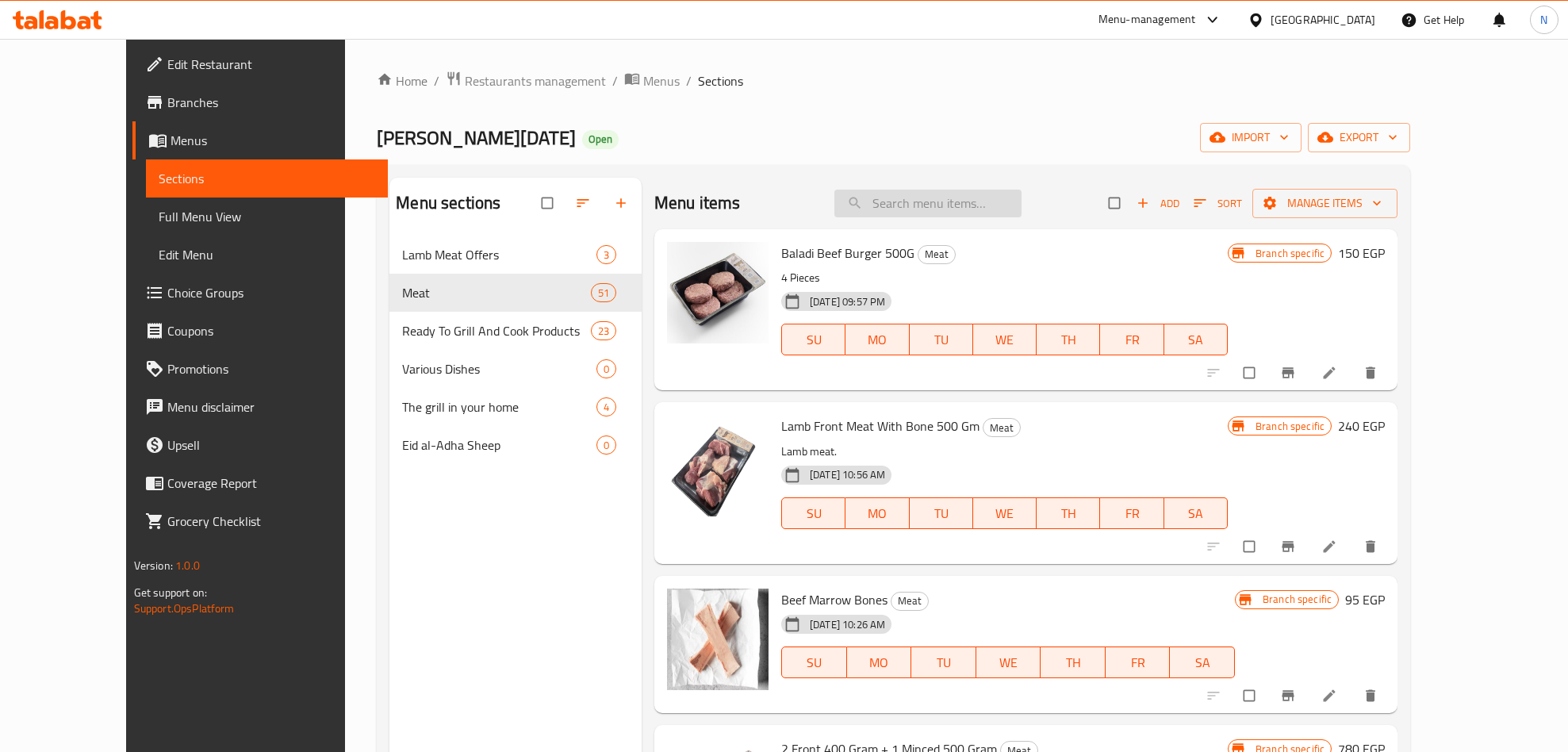
click at [927, 208] on input "search" at bounding box center [927, 203] width 187 height 27
paste input "2 Minced 500 Gram + 1 Front 400 Gram"
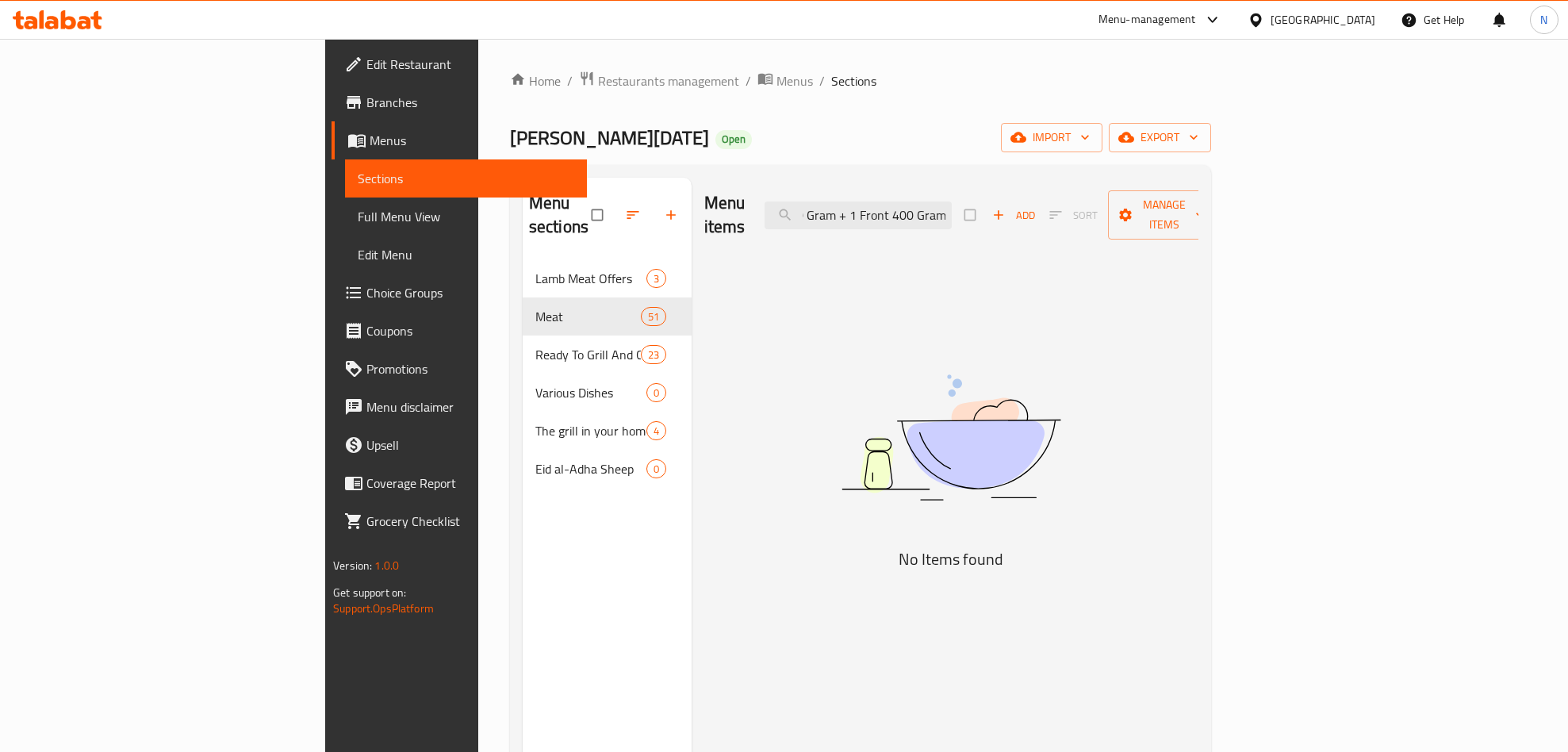
scroll to position [0, 70]
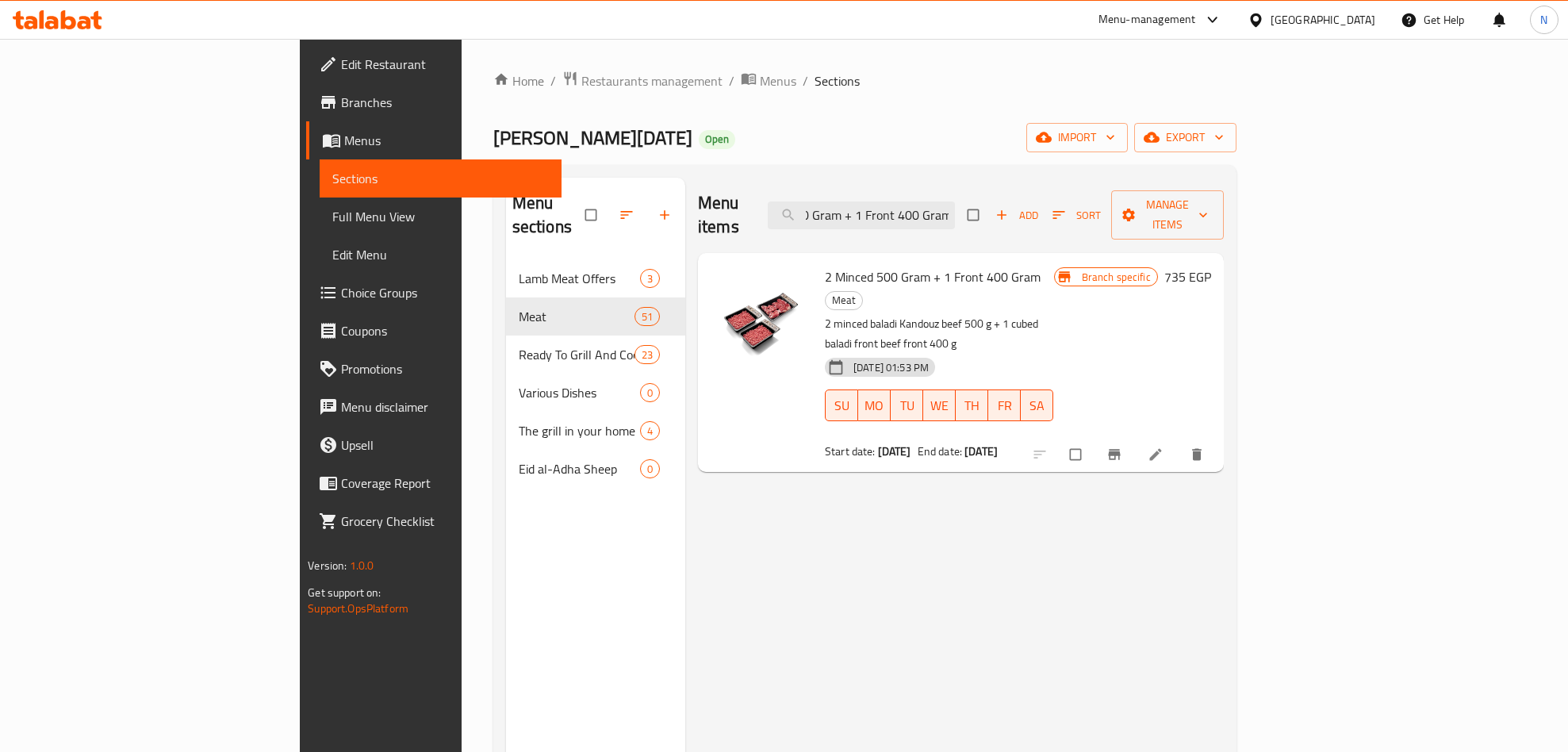
type input "2 Minced 500 Gram + 1 Front 400 Gram"
click at [1179, 442] on li at bounding box center [1157, 455] width 44 height 26
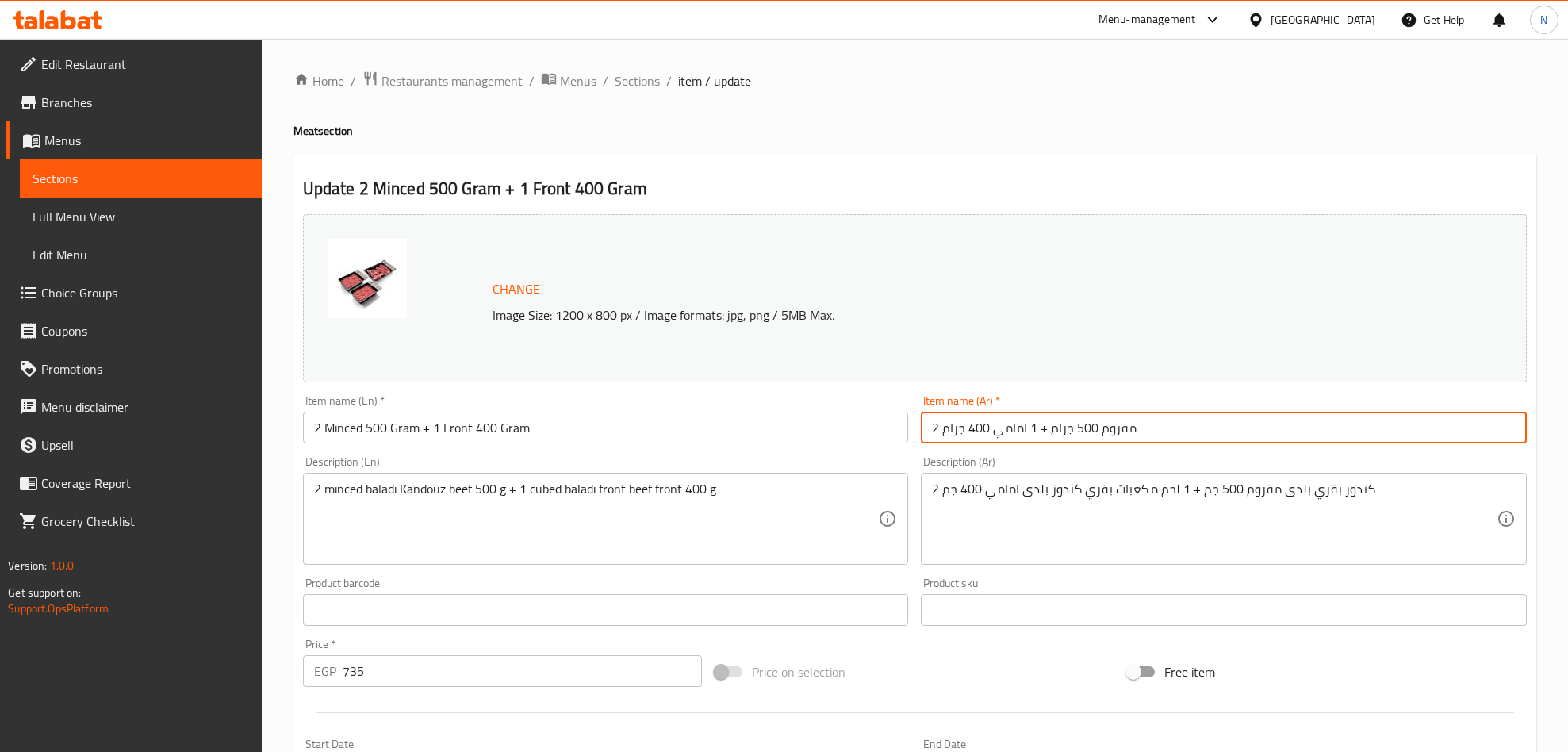
click at [1335, 424] on input "2 مفروم 500 جرام + 1 امامي 400 جرام" at bounding box center [1223, 427] width 606 height 32
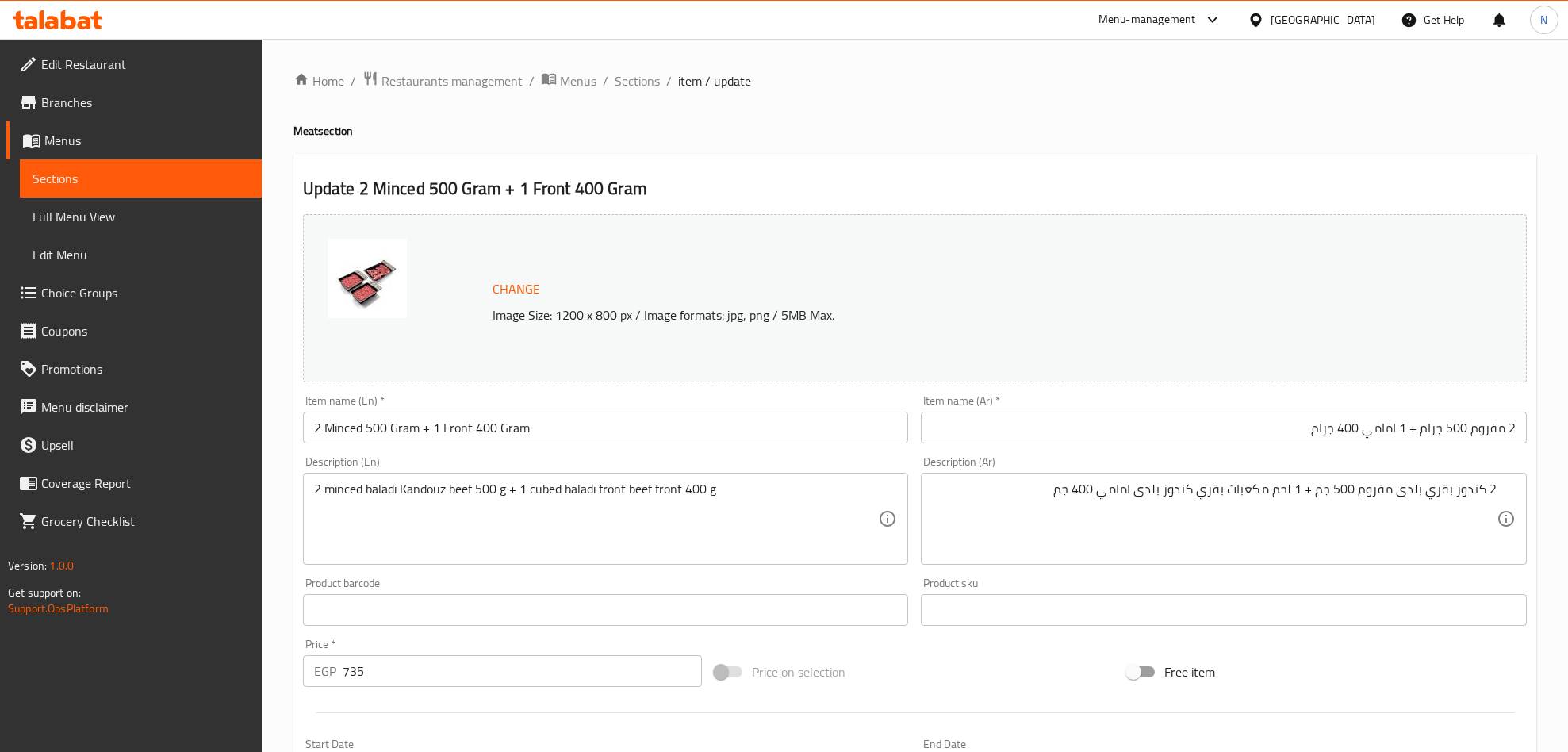
click at [1402, 433] on input "2 مفروم 500 جرام + 1 امامي 400 جرام" at bounding box center [1223, 427] width 606 height 32
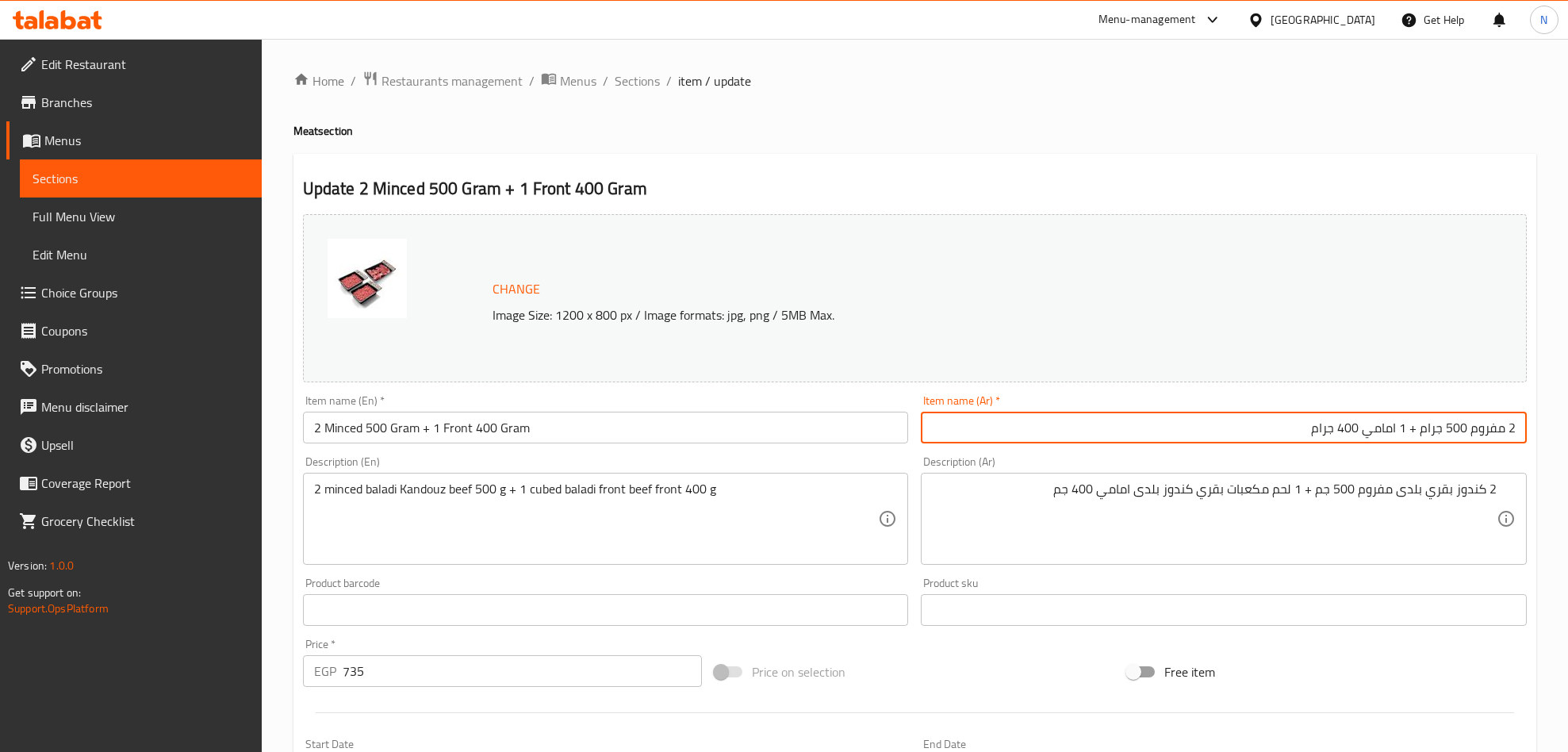
click at [1404, 433] on input "2 مفروم 500 جرام + 1 امامي 400 جرام" at bounding box center [1223, 427] width 606 height 32
click at [1009, 546] on textarea "2 كندوز بقري بلدى مفروم 500 جم + 1 لحم مكعبات بقري كندوز بلدى امامي 400 جم" at bounding box center [1215, 519] width 565 height 76
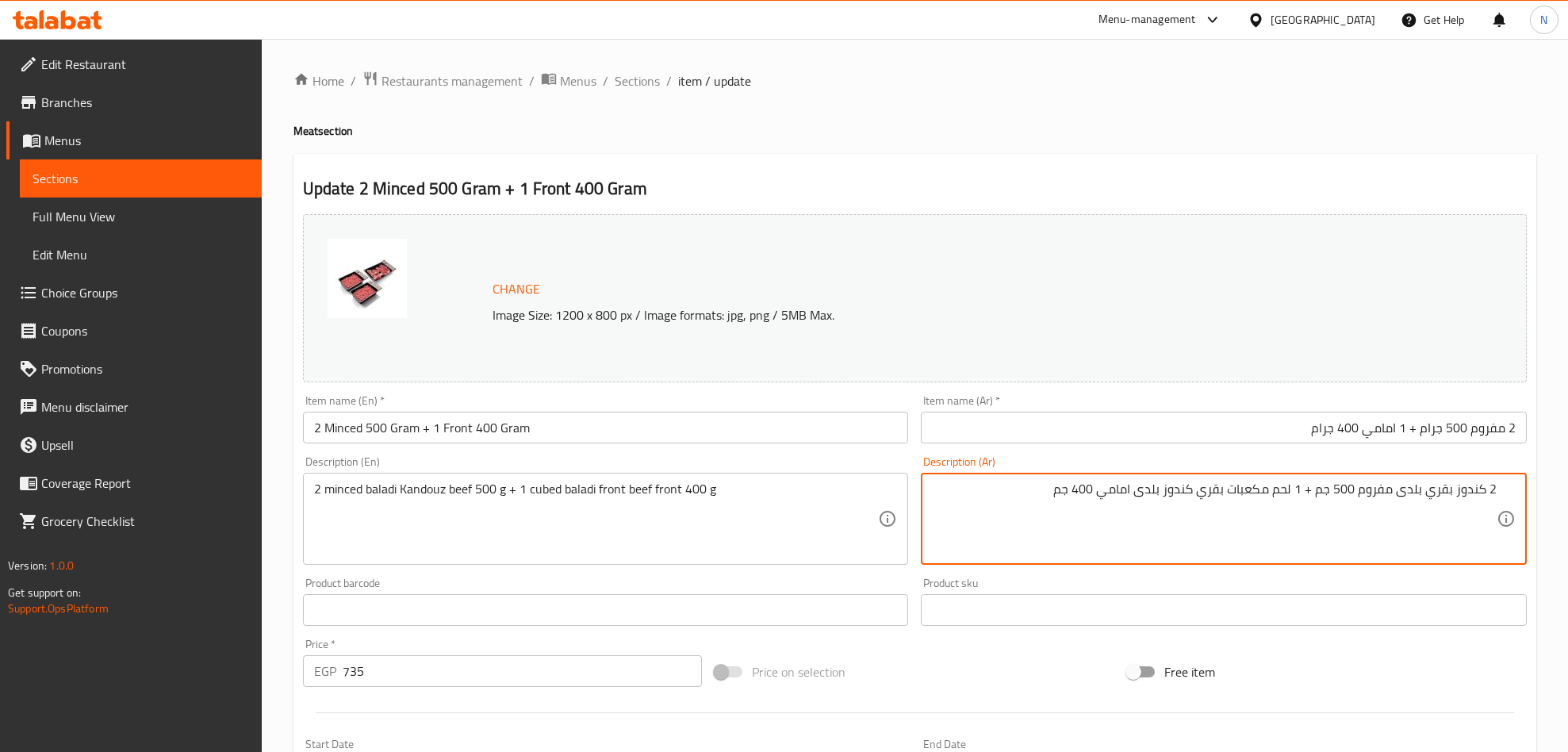
click at [1009, 546] on textarea "2 كندوز بقري بلدى مفروم 500 جم + 1 لحم مكعبات بقري كندوز بلدى امامي 400 جم" at bounding box center [1215, 519] width 565 height 76
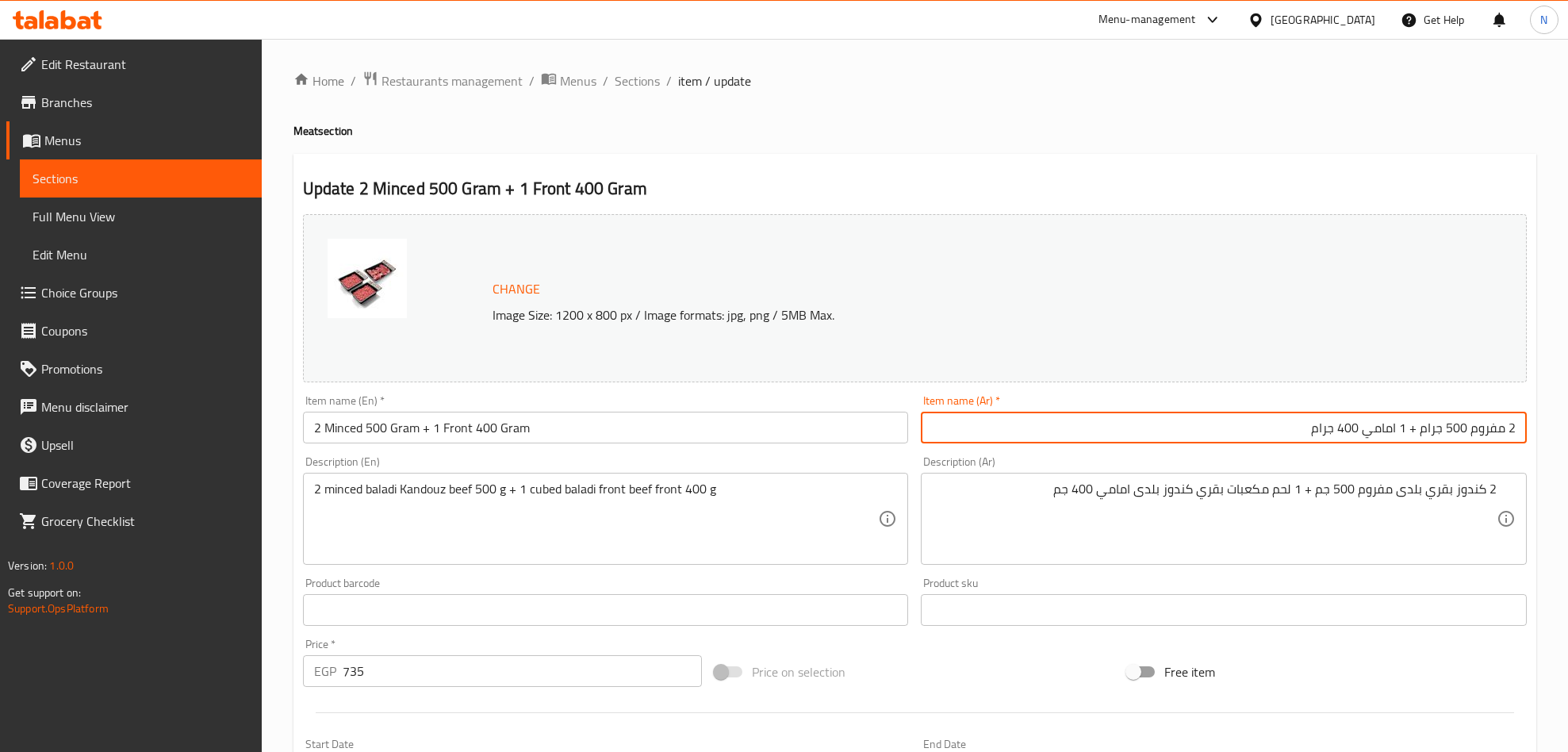
click at [1255, 414] on input "2 مفروم 500 جرام + 1 امامي 400 جرام" at bounding box center [1223, 427] width 606 height 32
click at [1255, 416] on input "2 مفروم 500 جرام + 1 امامي 400 جرام" at bounding box center [1223, 427] width 606 height 32
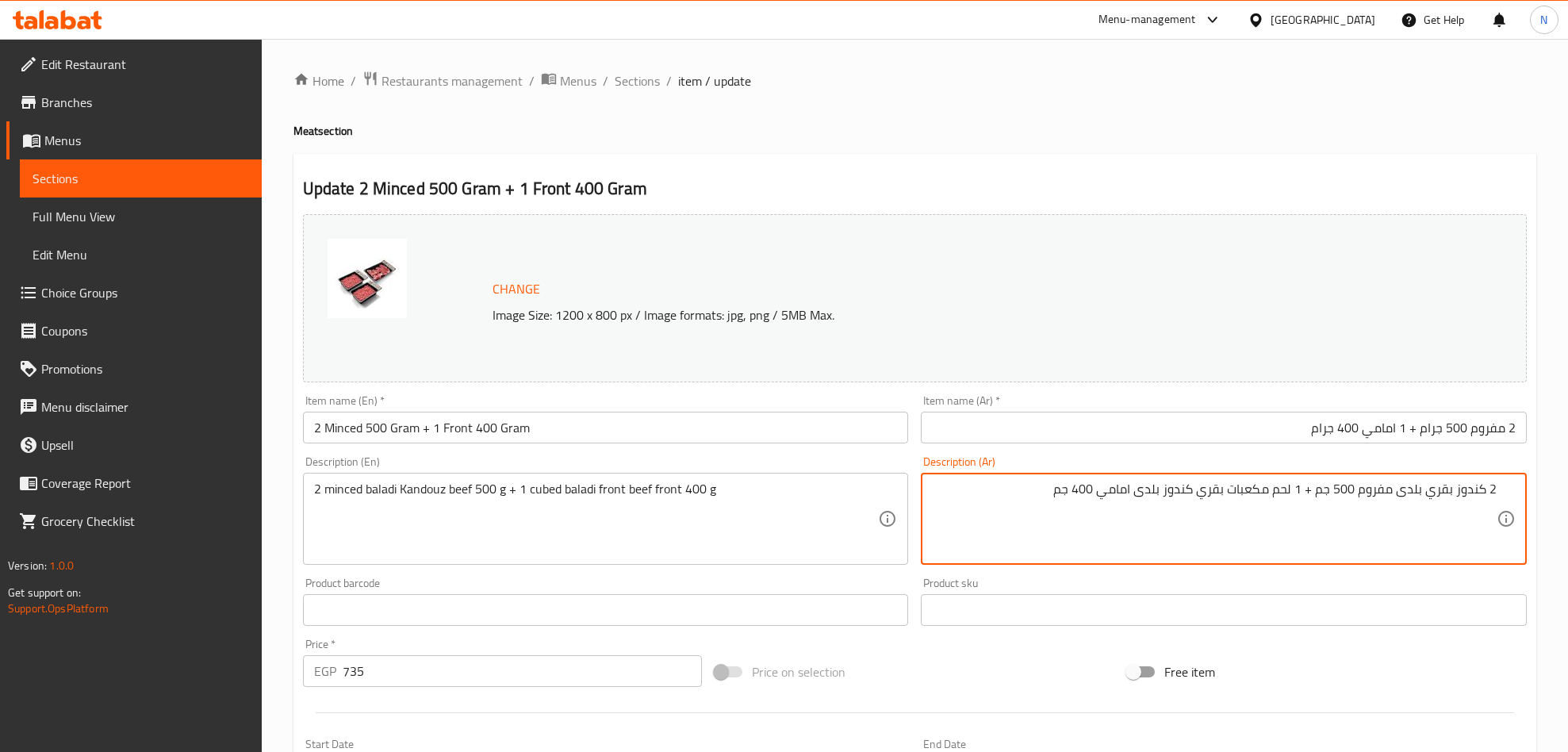
click at [1054, 488] on textarea "2 كندوز بقري بلدى مفروم 500 جم + 1 لحم مكعبات بقري كندوز بلدى امامي 400 جم" at bounding box center [1215, 519] width 565 height 76
click at [1056, 488] on textarea "2 كندوز بقري بلدى مفروم 500 جم + 1 لحم مكعبات بقري كندوز بلدى امامي 400 جم" at bounding box center [1215, 519] width 565 height 76
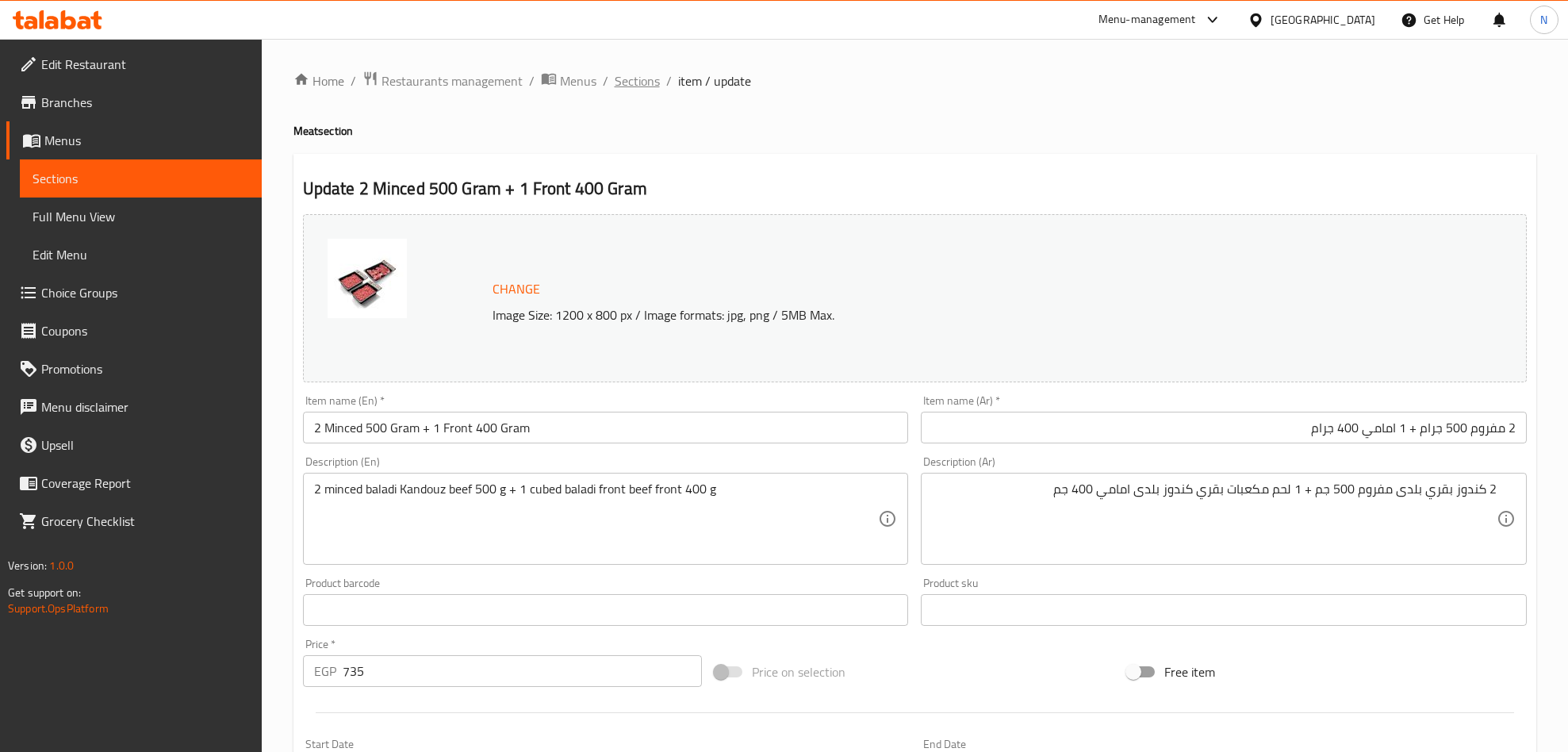
click at [624, 81] on span "Sections" at bounding box center [637, 81] width 45 height 19
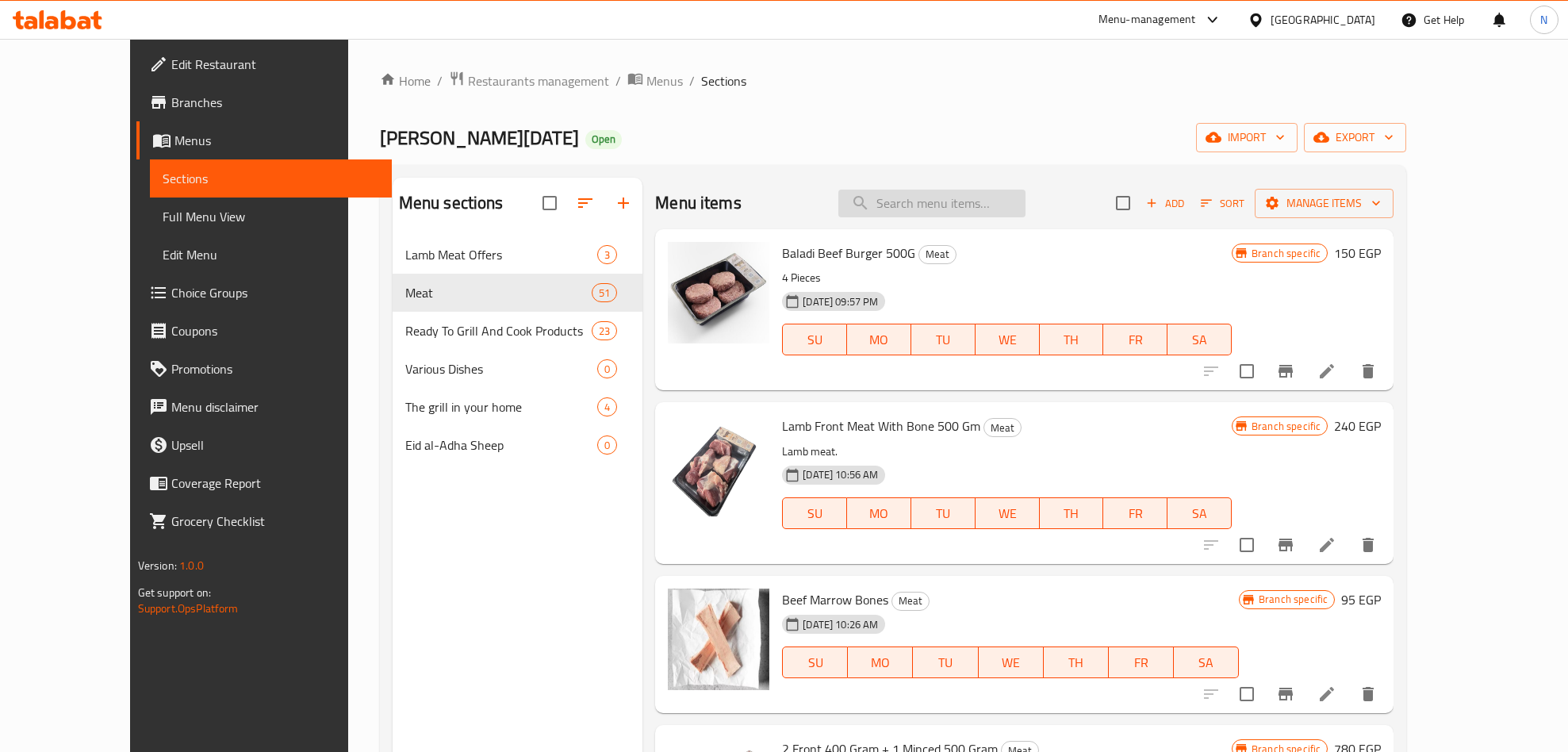
click at [950, 210] on input "search" at bounding box center [931, 203] width 187 height 27
paste input "Offer 5 Front Kandouz Cubed Meat Frozen 400 Gm"
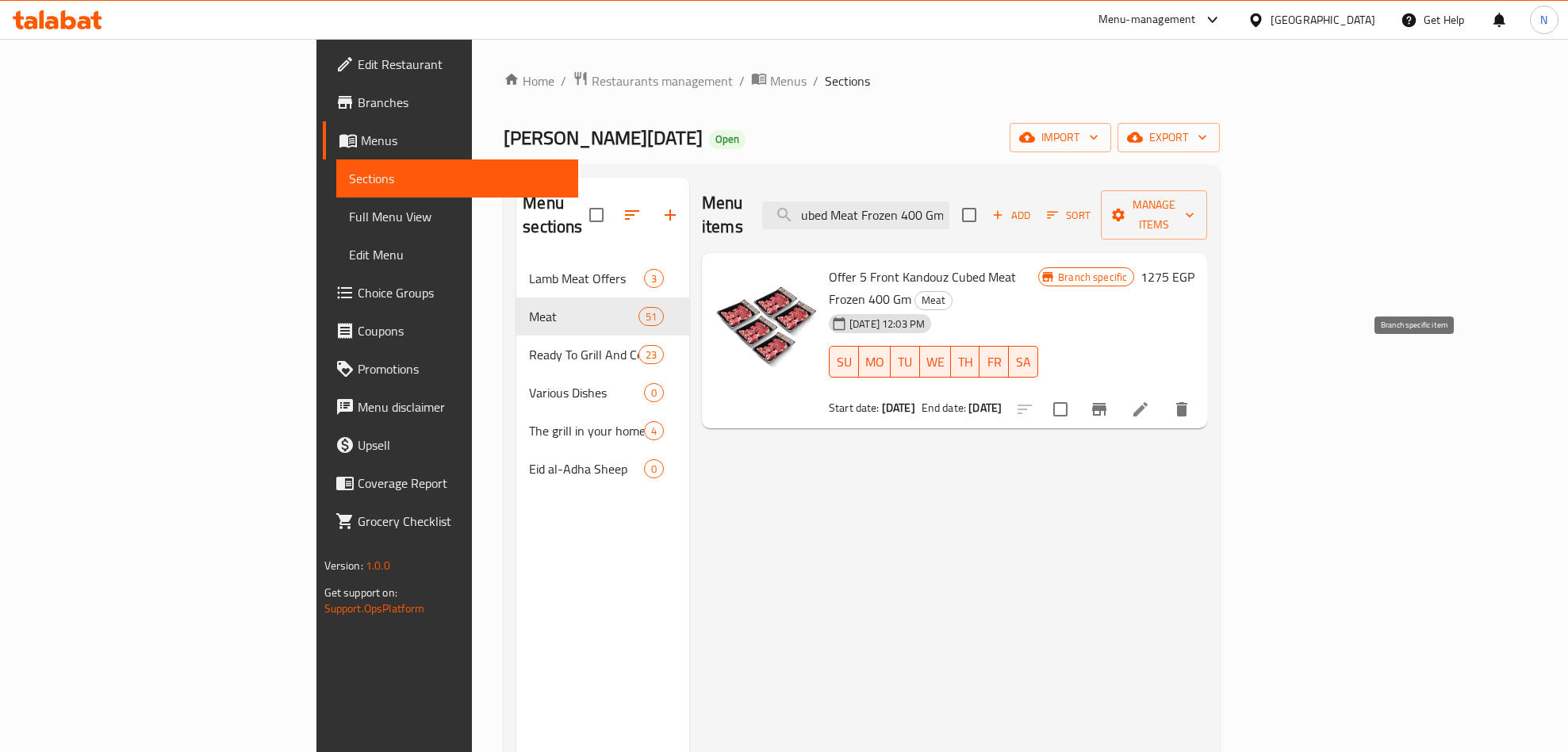
type input "Offer 5 Front Kandouz Cubed Meat Frozen 400 Gm"
click at [1108, 400] on icon "Branch-specific-item" at bounding box center [1099, 409] width 19 height 19
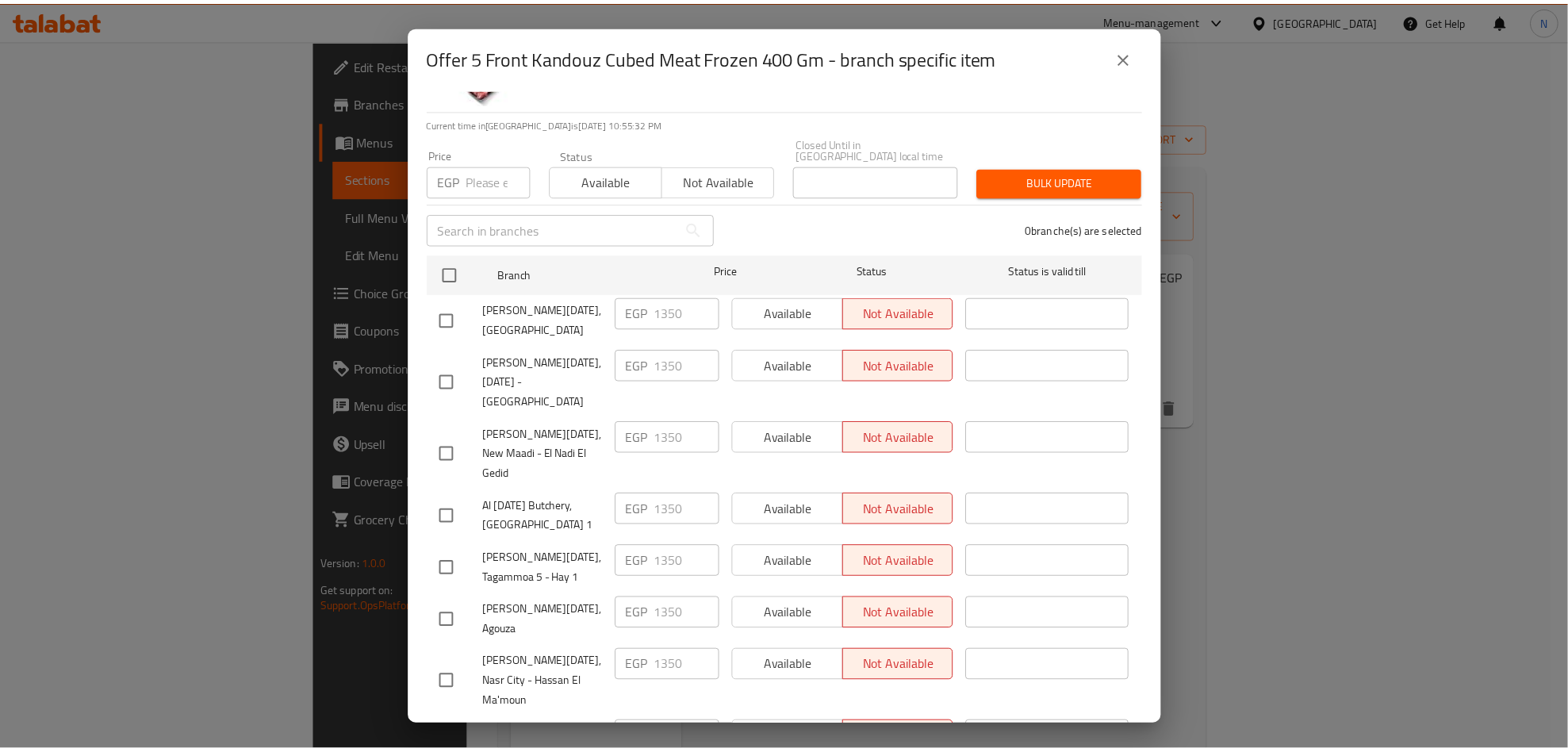
scroll to position [221, 0]
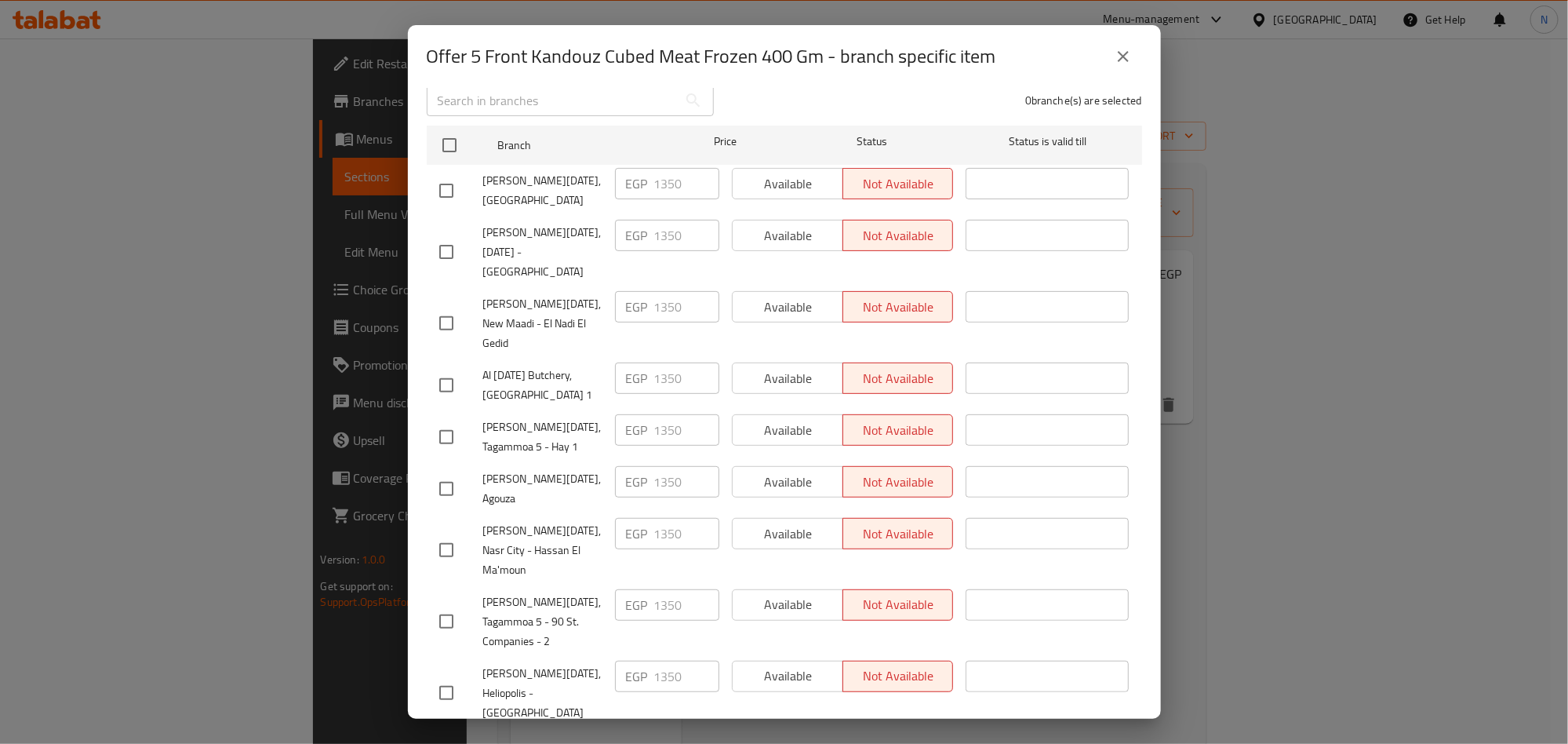
click at [1125, 58] on icon "close" at bounding box center [1123, 56] width 19 height 19
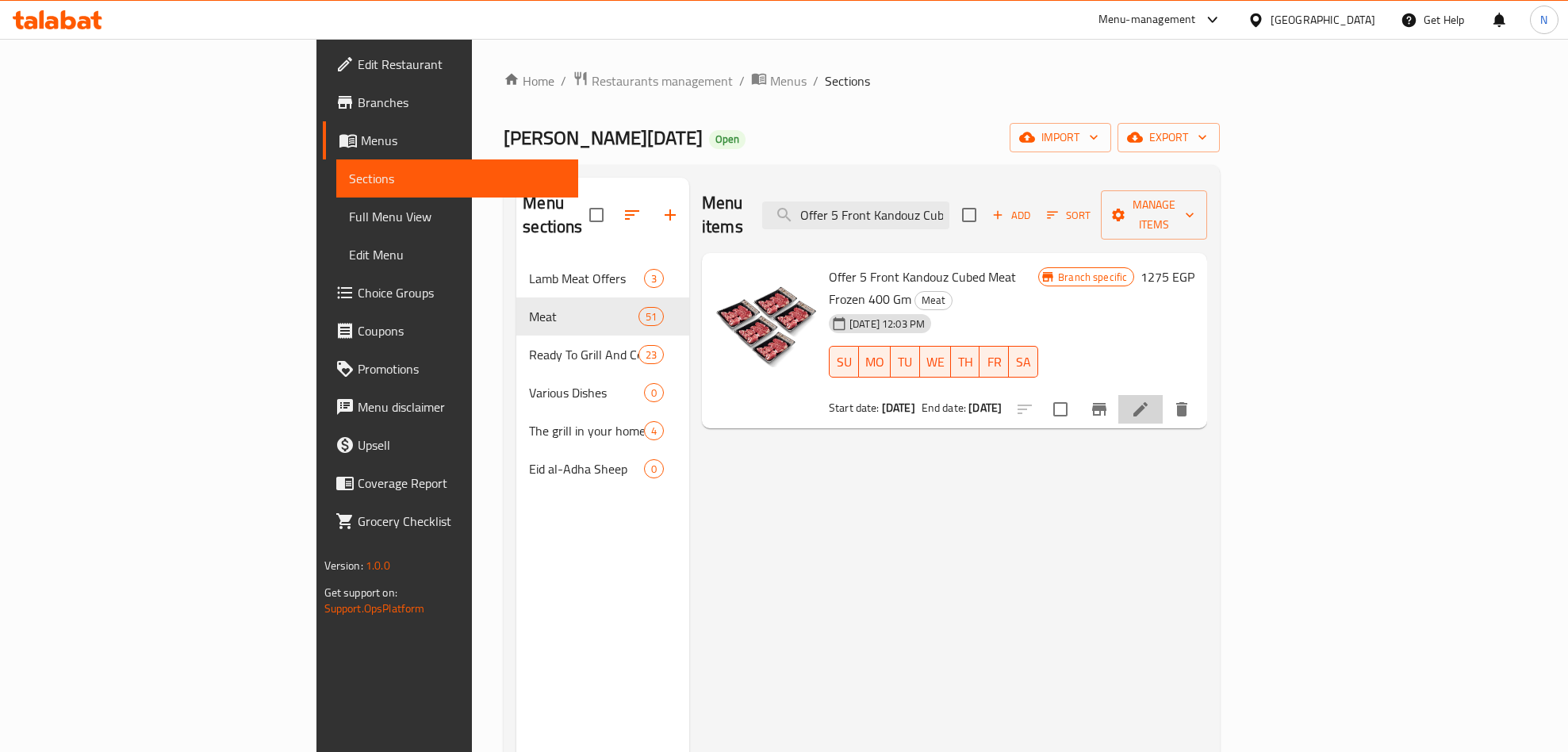
click at [1150, 400] on icon at bounding box center [1140, 409] width 19 height 19
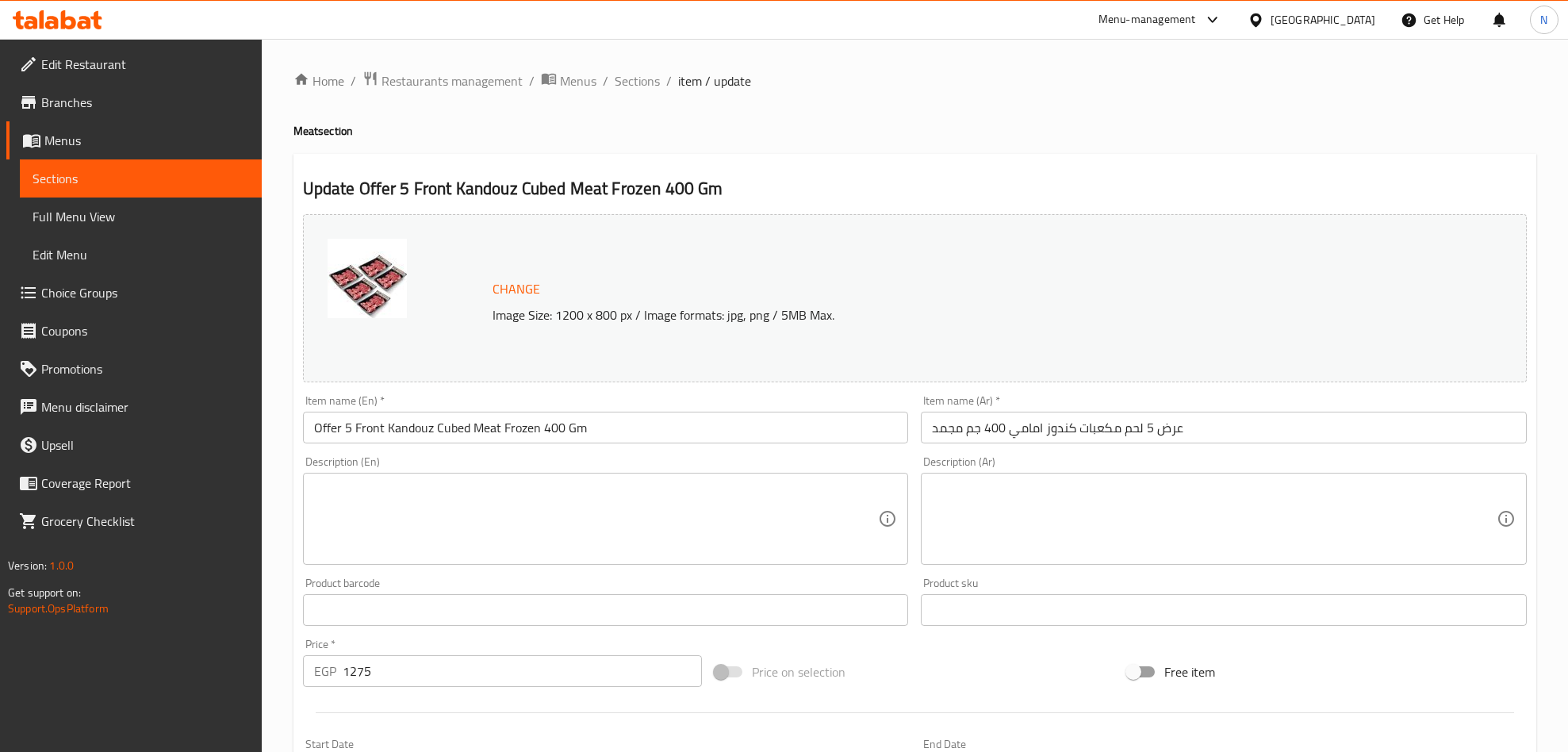
click at [1259, 417] on input "عرض 5 لحم مكعبات كندوز امامي 400 جم مجمد" at bounding box center [1223, 427] width 606 height 32
